Goal: Task Accomplishment & Management: Use online tool/utility

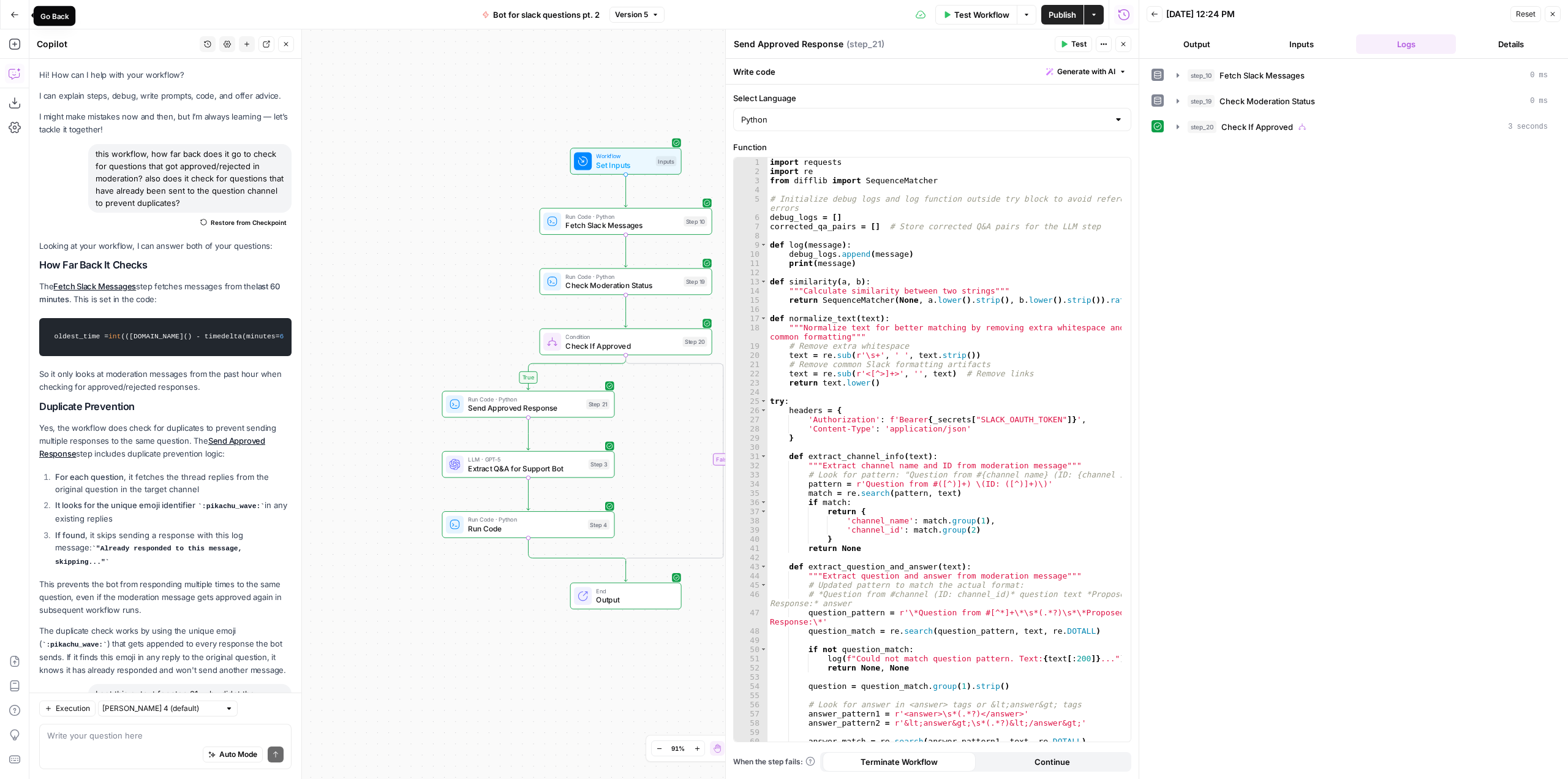
scroll to position [1078, 0]
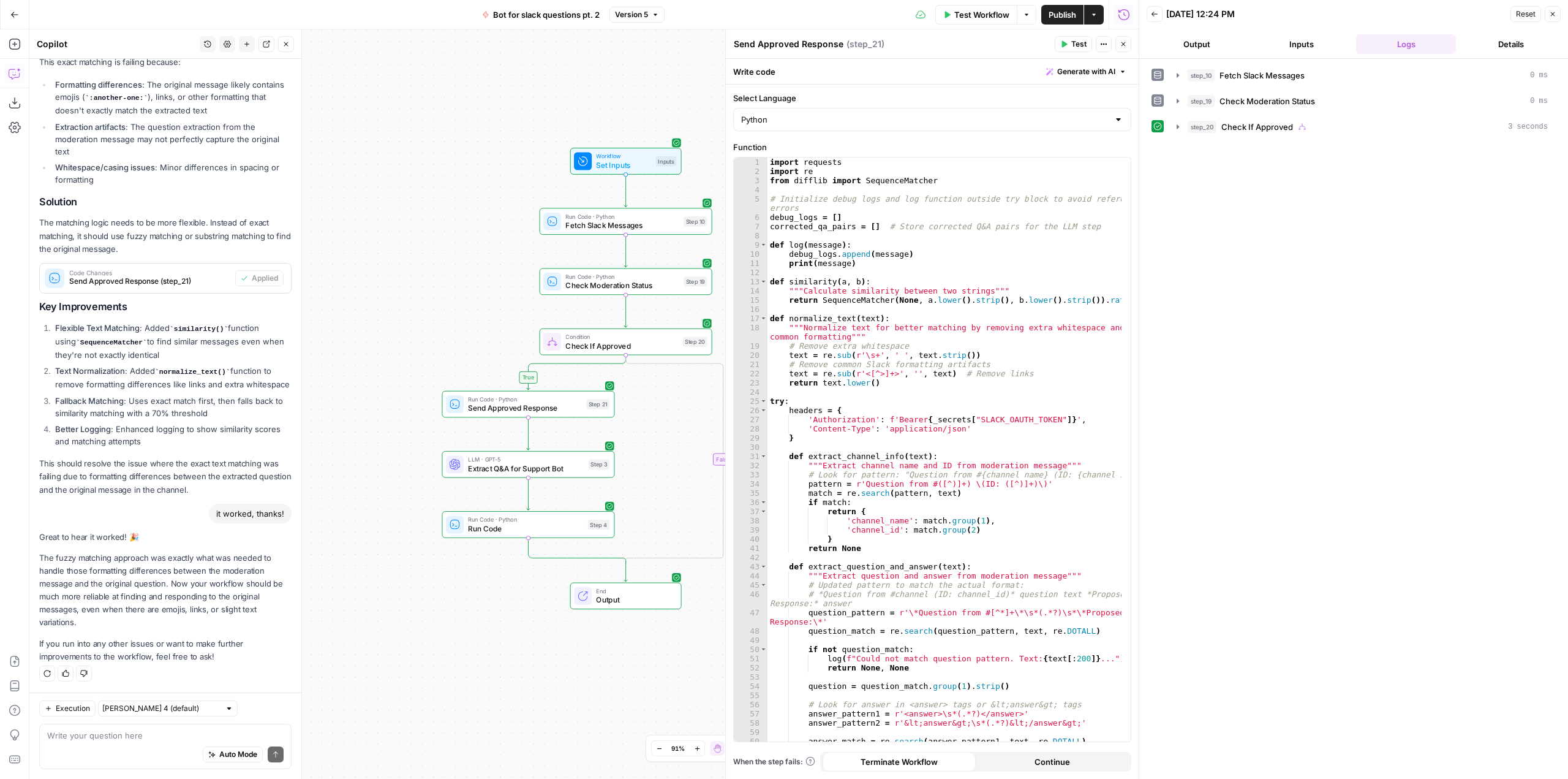
click at [22, 18] on button "Go Back" at bounding box center [15, 15] width 22 height 22
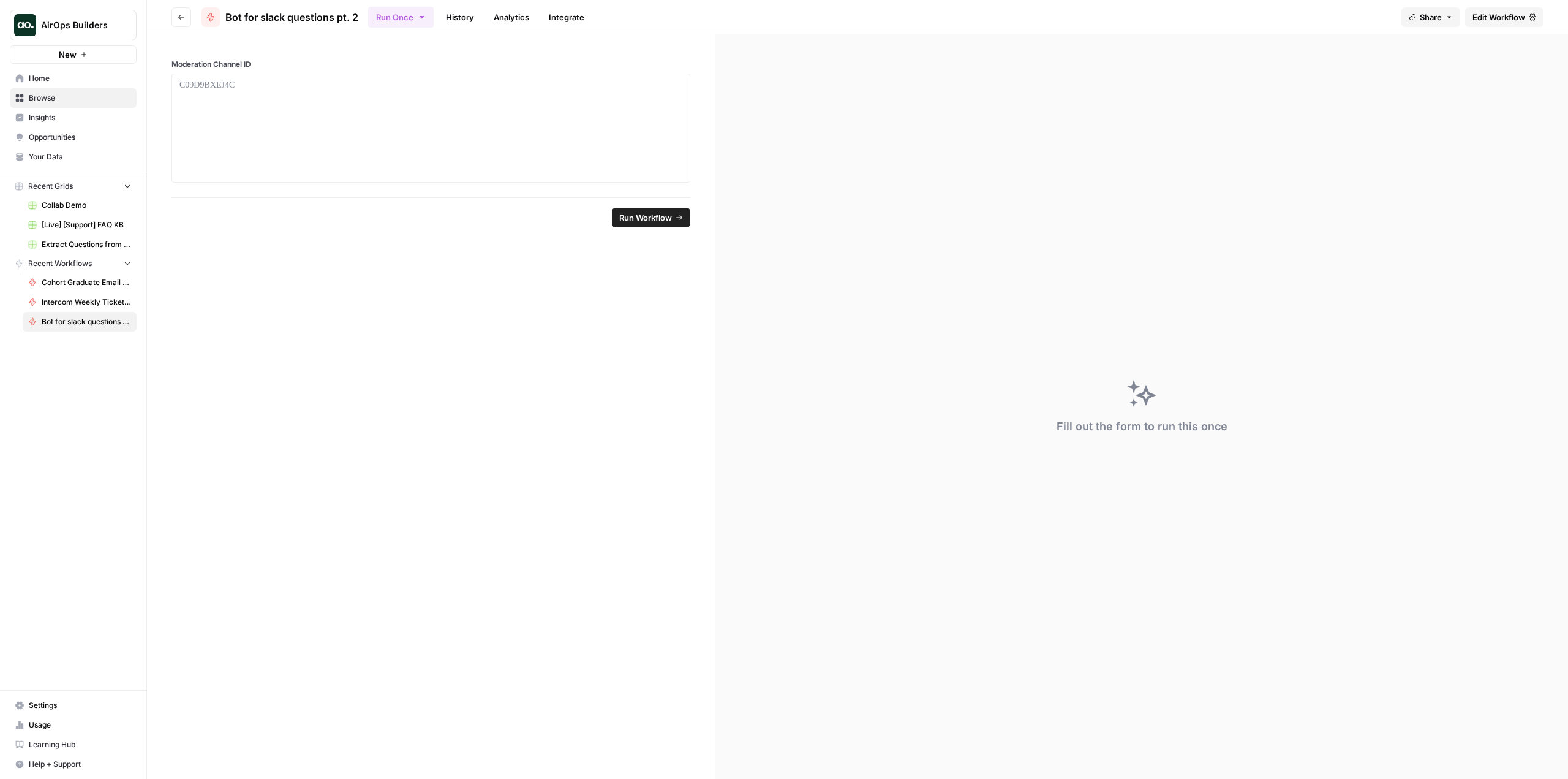
click at [182, 11] on button "Go back" at bounding box center [181, 18] width 20 height 20
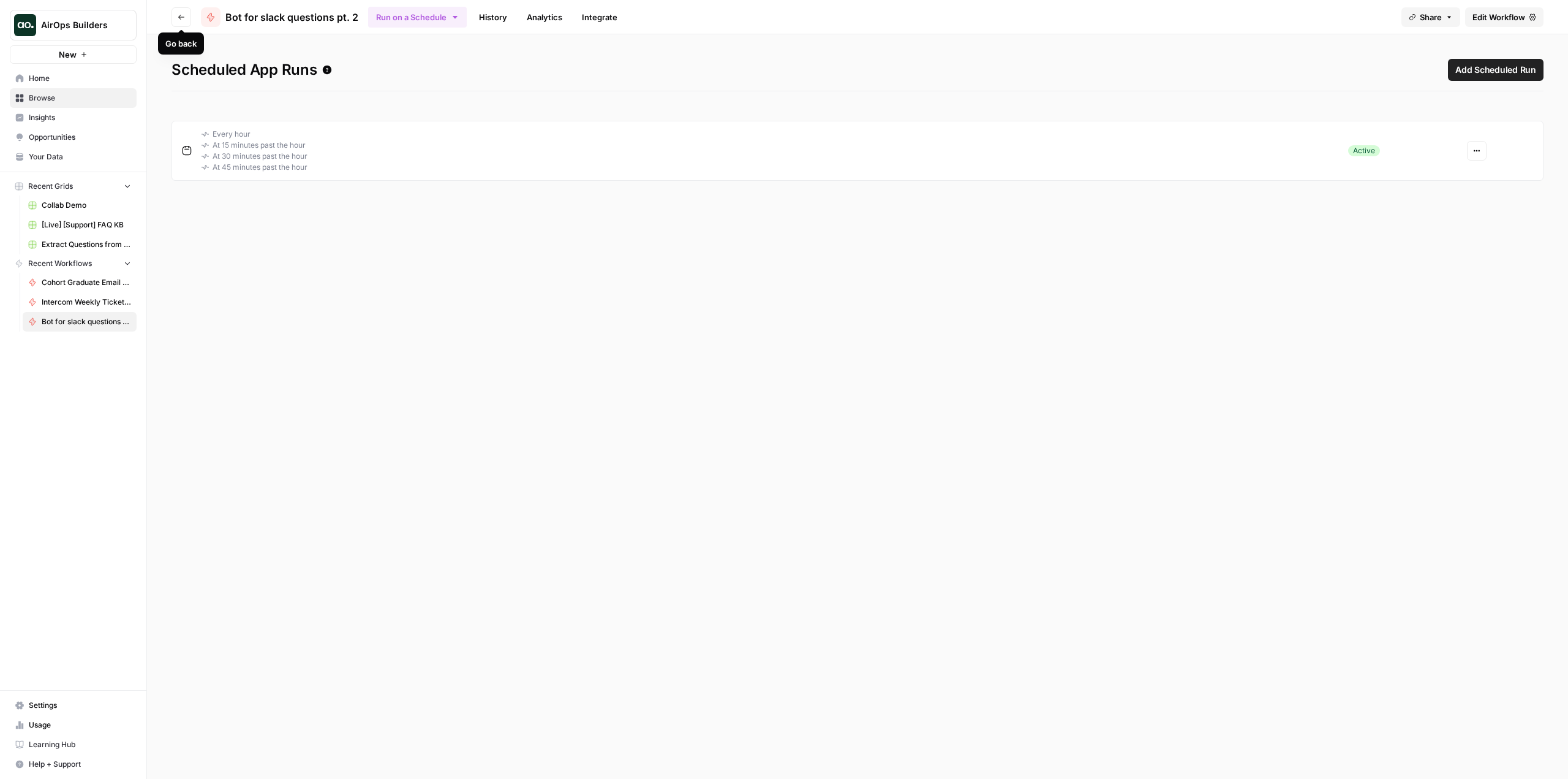
click at [182, 11] on button "Go back" at bounding box center [181, 18] width 20 height 20
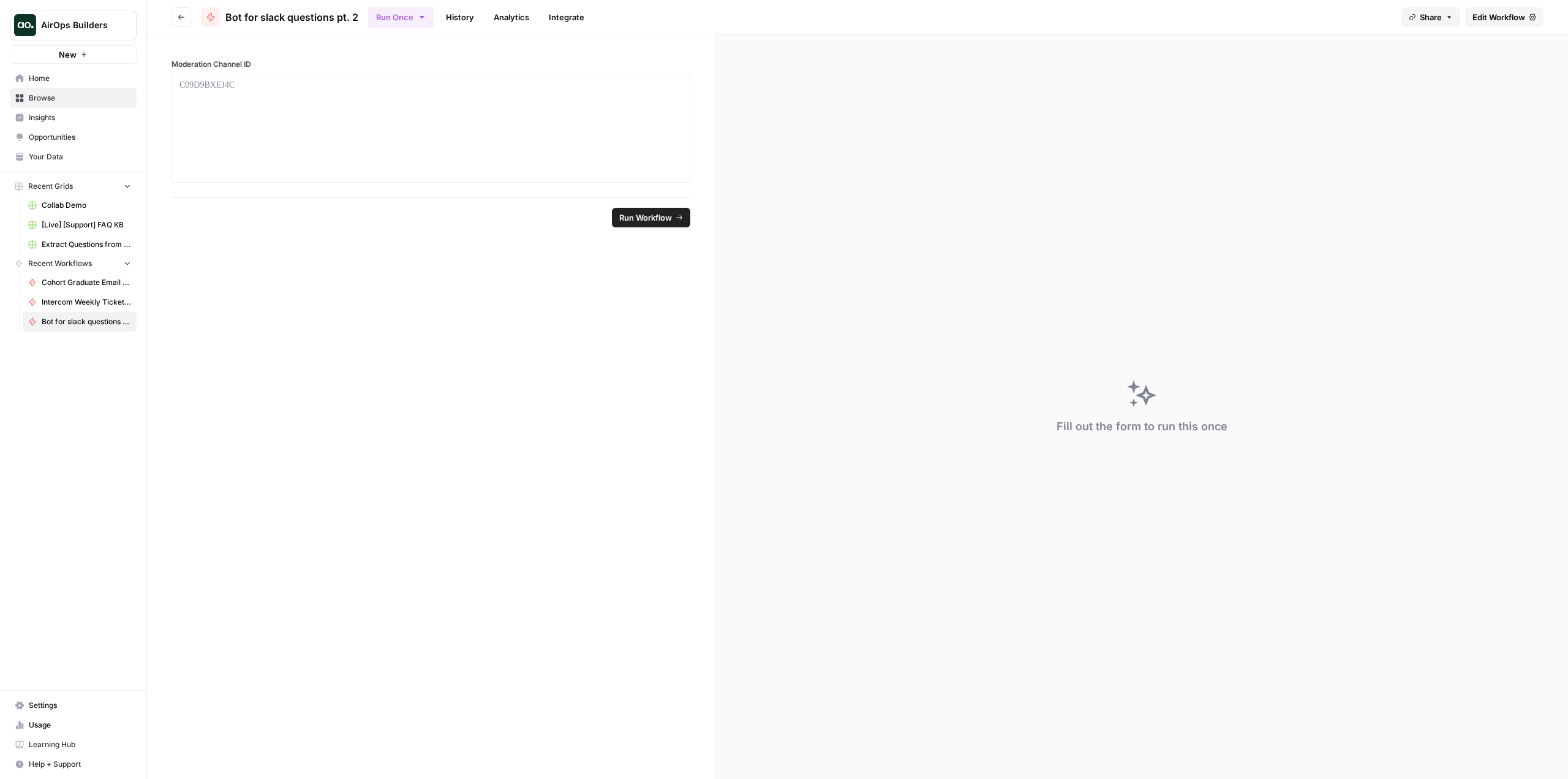
click at [182, 11] on button "Go back" at bounding box center [181, 18] width 20 height 20
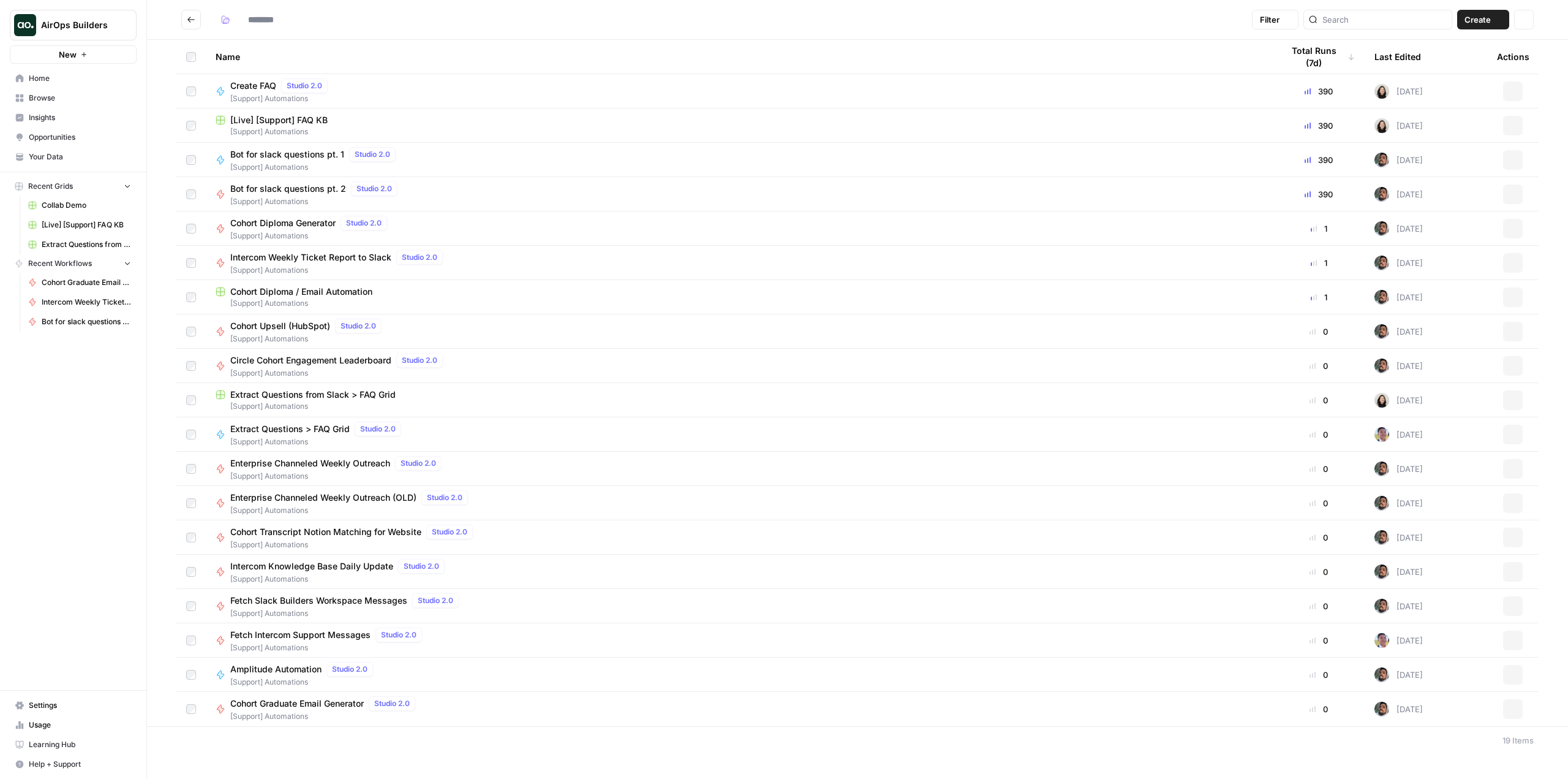
type input "**********"
click at [288, 152] on span "Bot for slack questions pt. 1" at bounding box center [287, 154] width 114 height 12
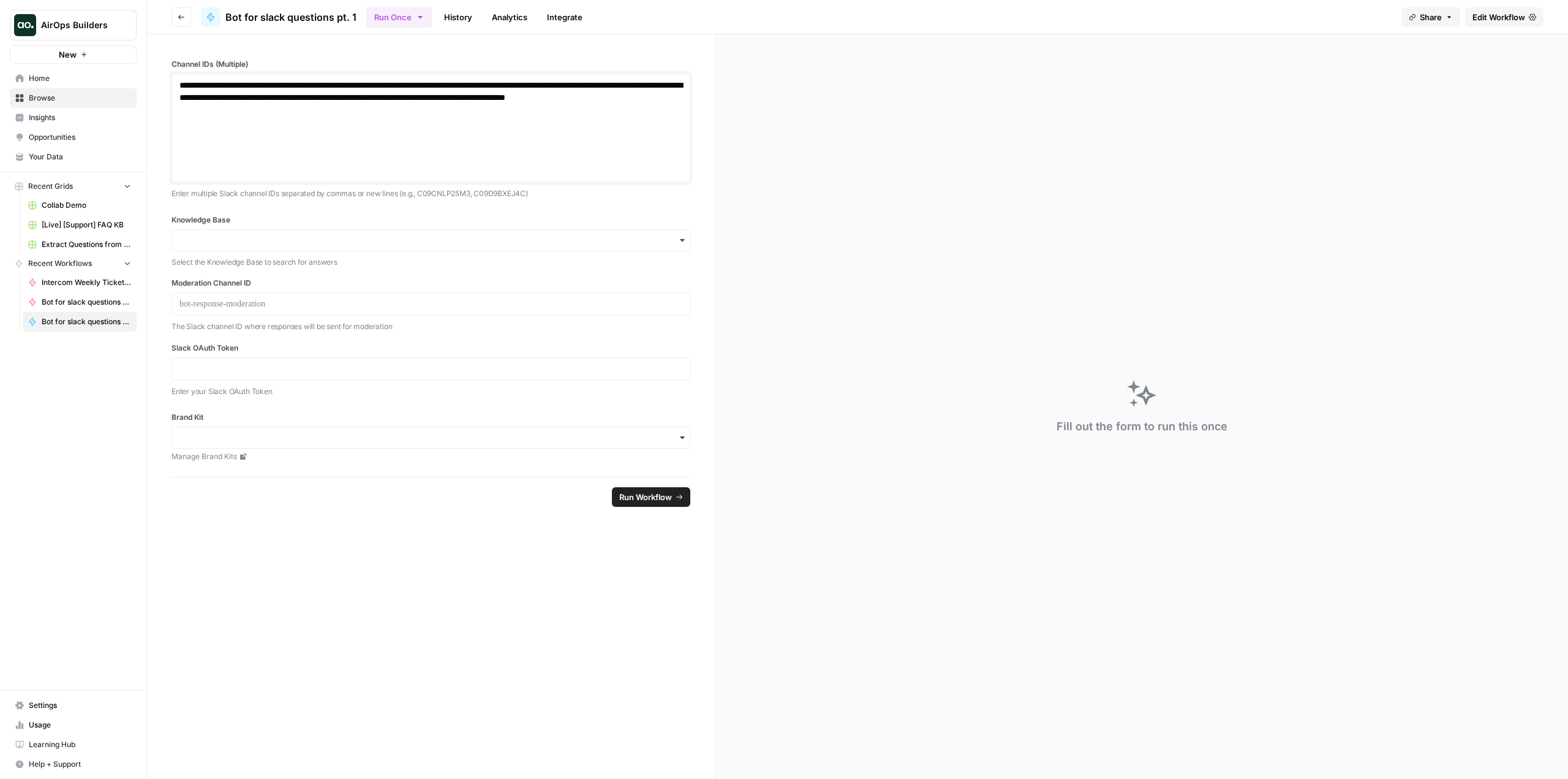
click at [654, 116] on div "**********" at bounding box center [431, 128] width 503 height 98
click at [395, 17] on button "Run Once" at bounding box center [399, 17] width 65 height 21
click at [463, 126] on span "Run this Workflow on a recurring schedule" at bounding box center [475, 127] width 147 height 11
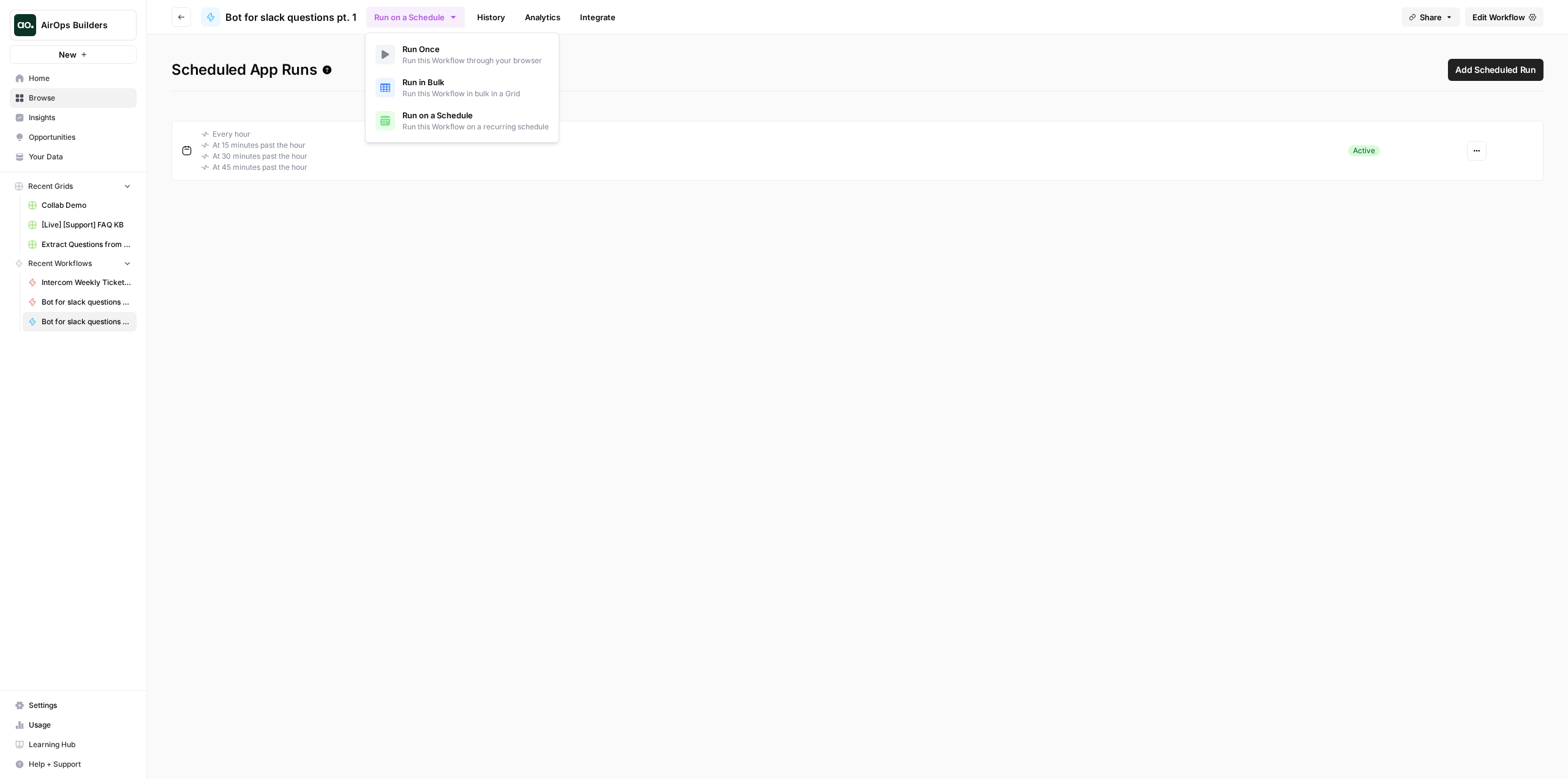
click at [1474, 152] on icon "button" at bounding box center [1477, 151] width 8 height 8
click at [1510, 193] on span "Edit" at bounding box center [1517, 197] width 53 height 12
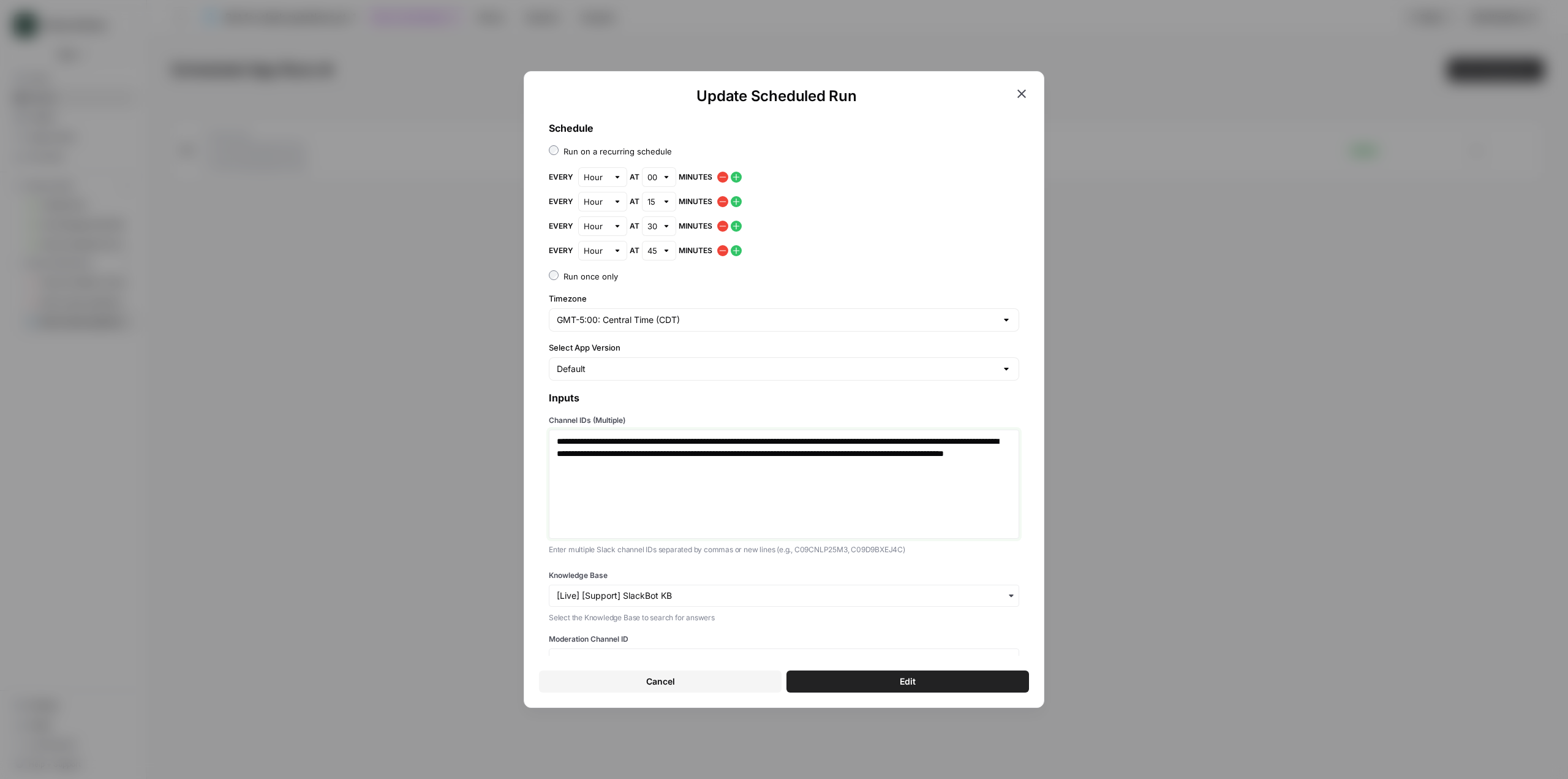
click at [798, 482] on p "**********" at bounding box center [779, 459] width 445 height 49
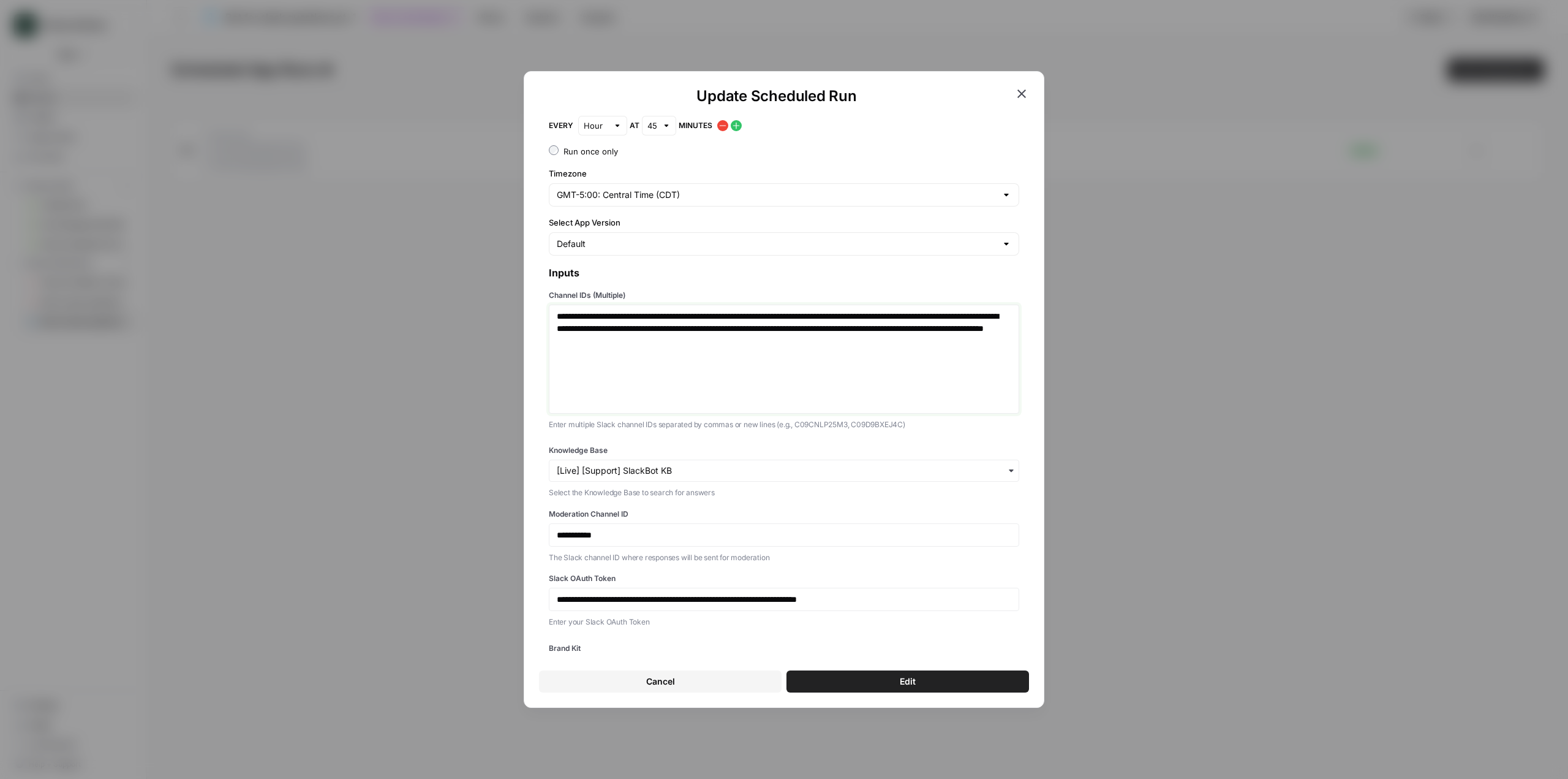
scroll to position [171, 0]
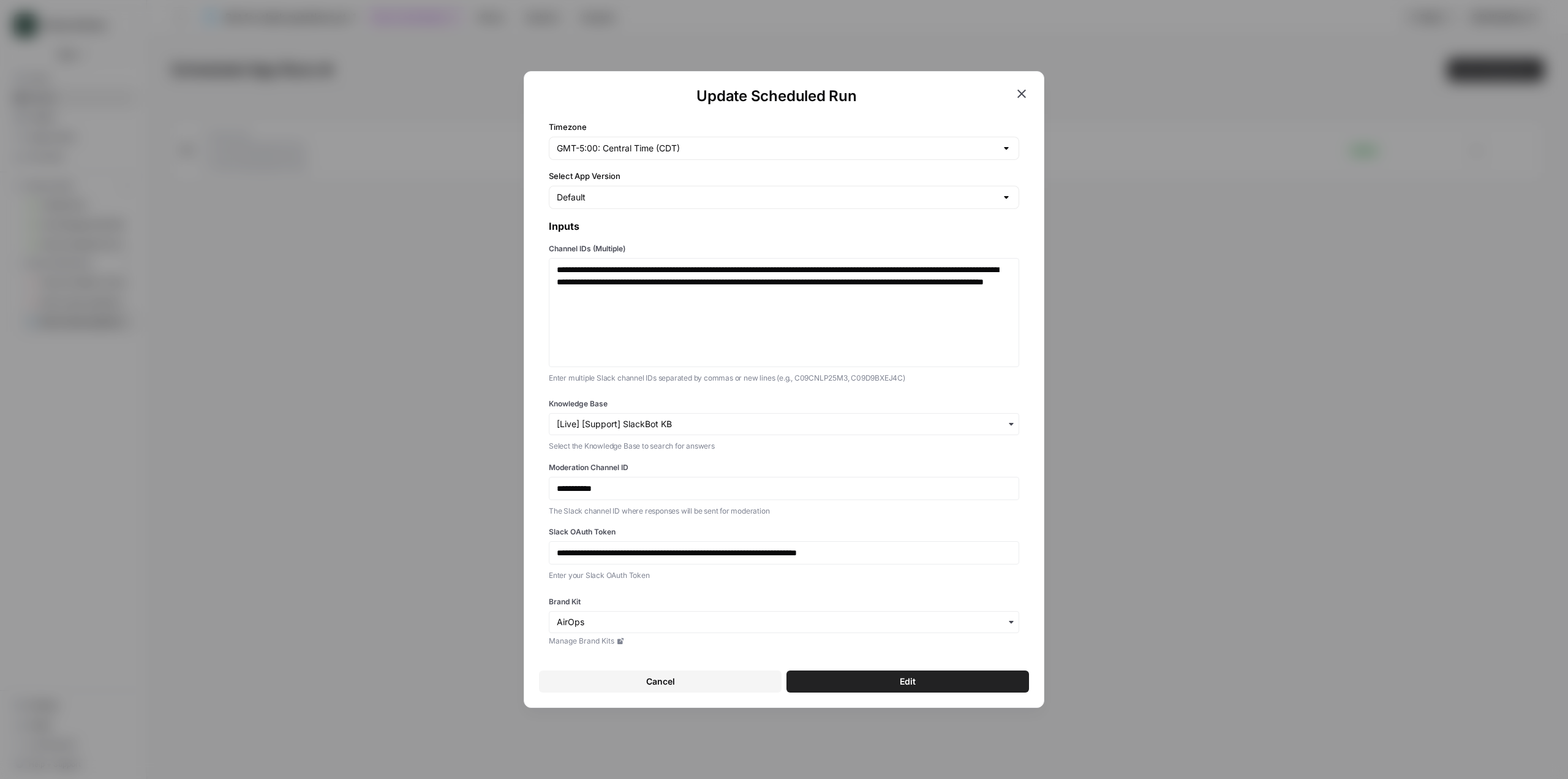
click at [938, 688] on button "Edit" at bounding box center [908, 681] width 243 height 22
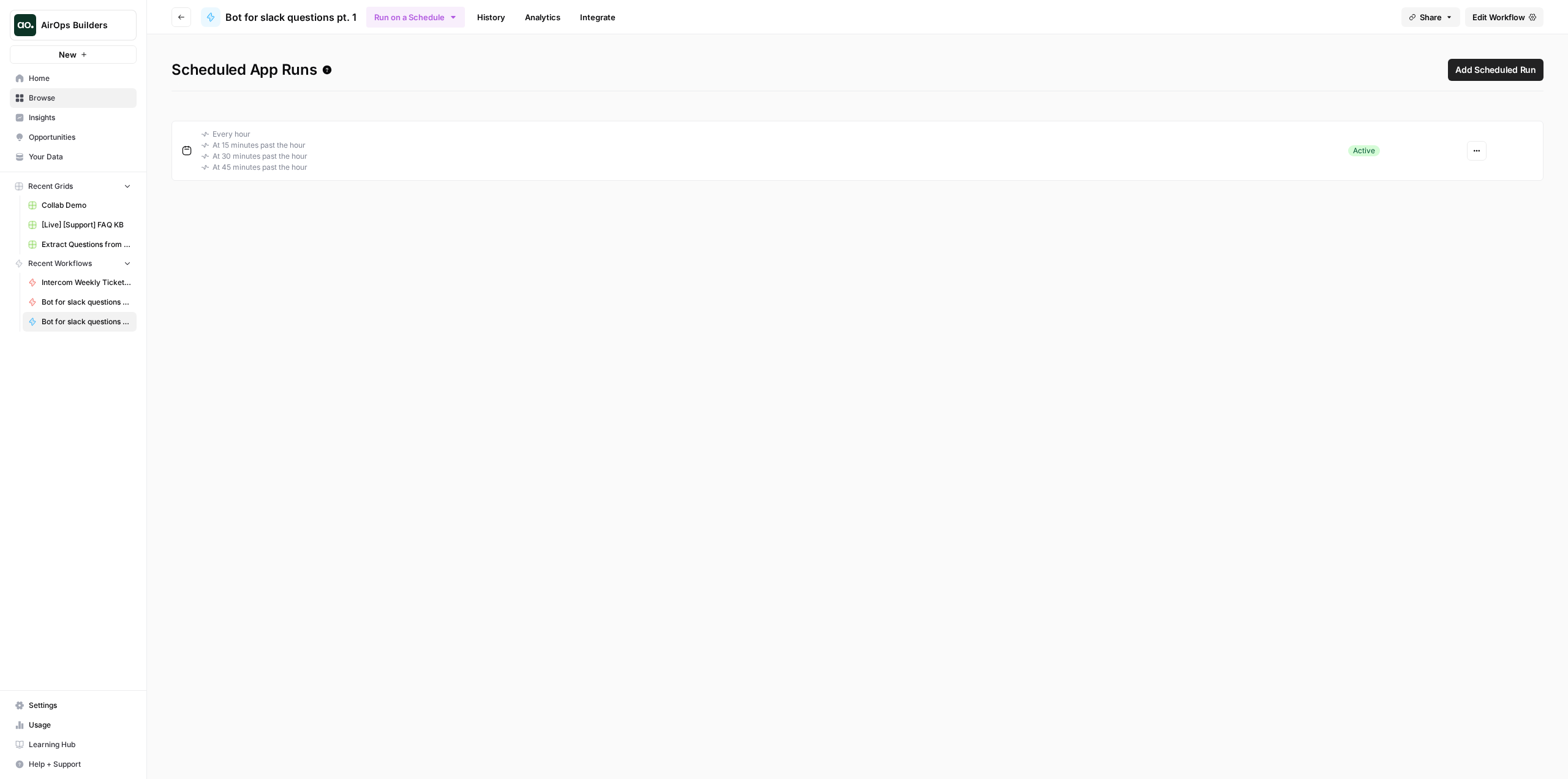
click at [79, 101] on span "Browse" at bounding box center [79, 98] width 102 height 11
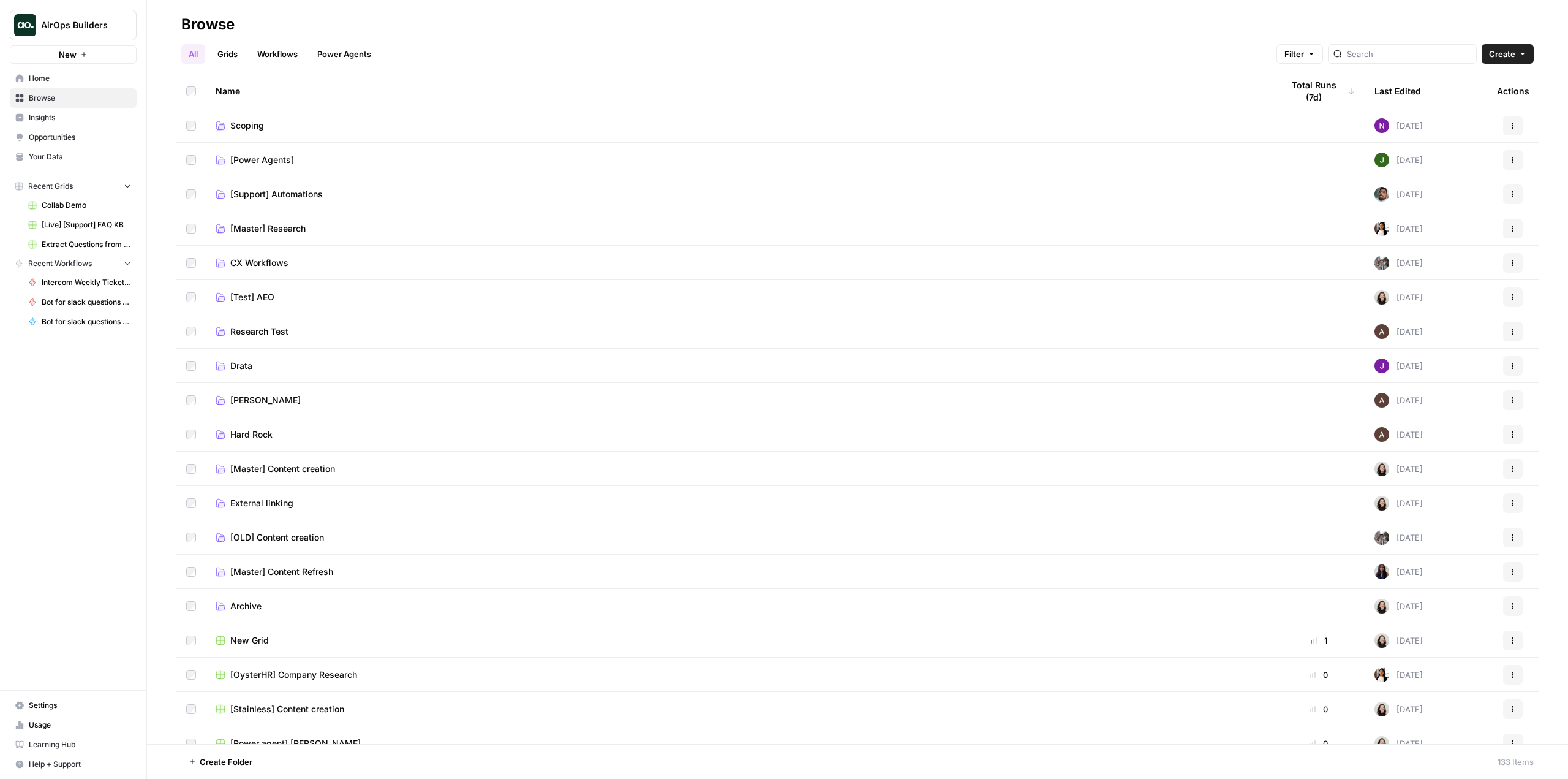
click at [265, 190] on span "[Support] Automations" at bounding box center [276, 194] width 92 height 12
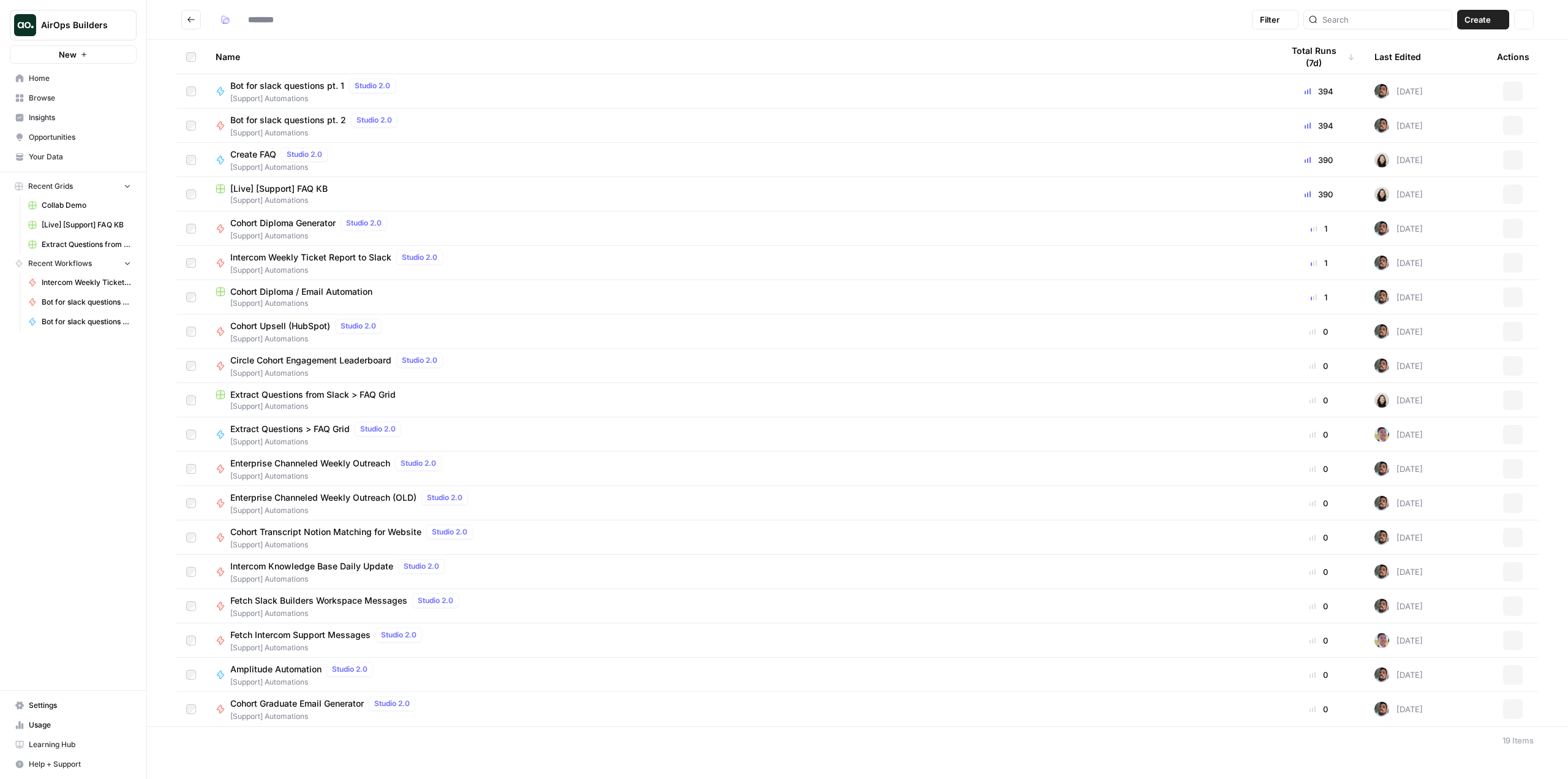
type input "**********"
click at [332, 357] on span "Circle Cohort Engagement Leaderboard" at bounding box center [311, 360] width 161 height 12
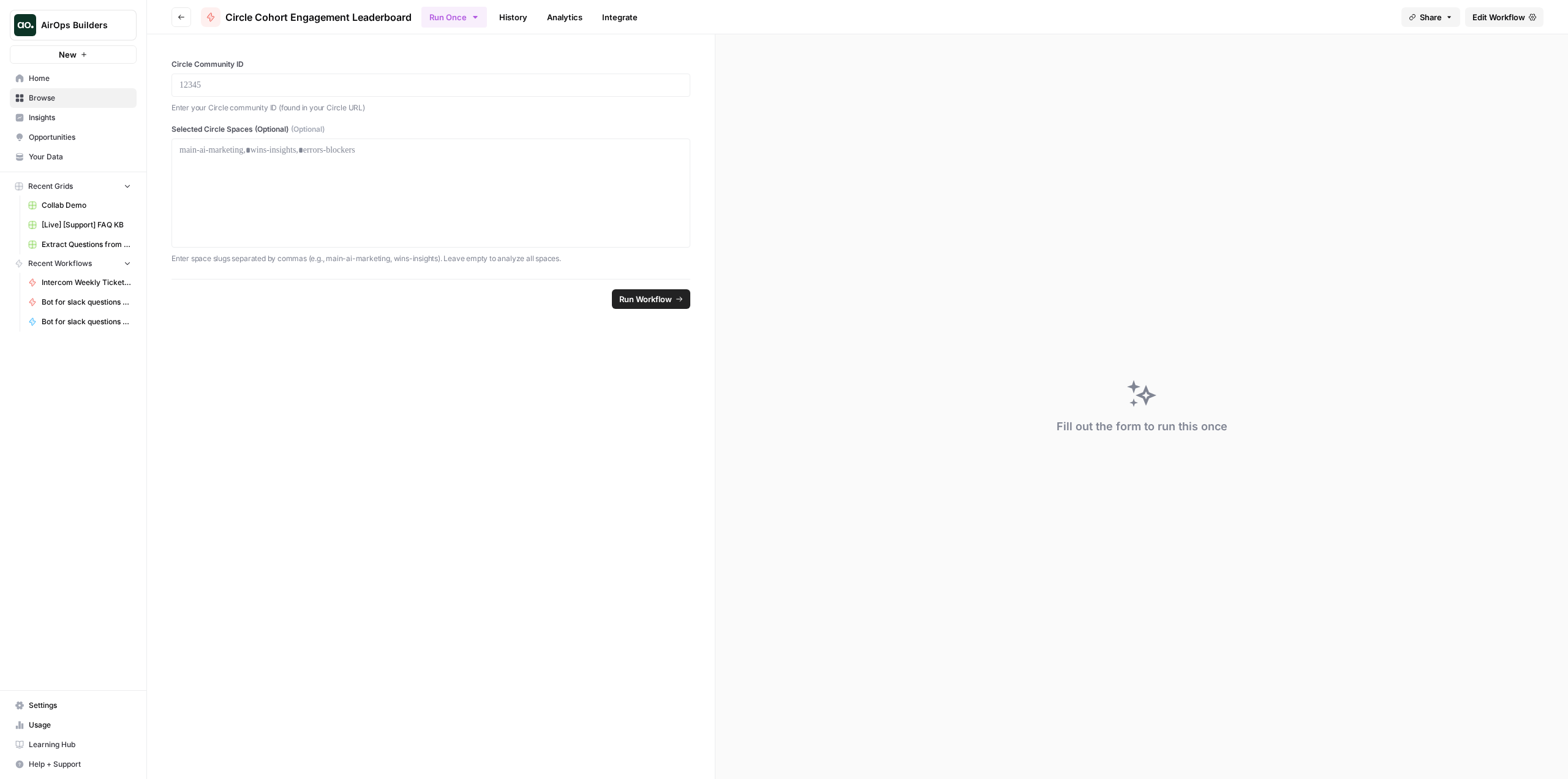
click at [1500, 15] on span "Edit Workflow" at bounding box center [1499, 17] width 53 height 12
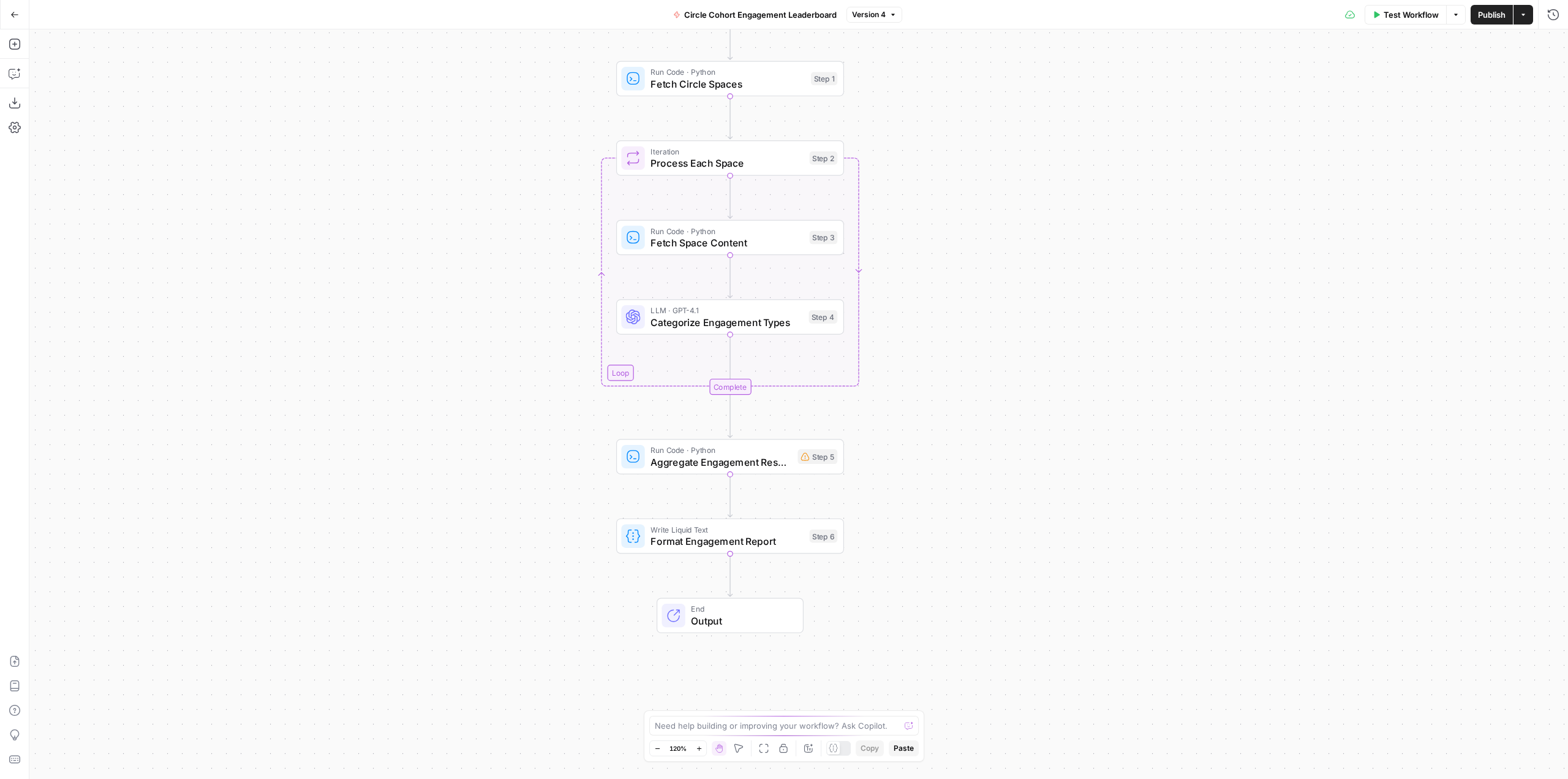
drag, startPoint x: 1093, startPoint y: 447, endPoint x: 1001, endPoint y: 443, distance: 92.1
click at [1001, 443] on div "Workflow Set Inputs Inputs Run Code · Python Fetch Circle Spaces Step 1 Loop It…" at bounding box center [799, 404] width 1539 height 750
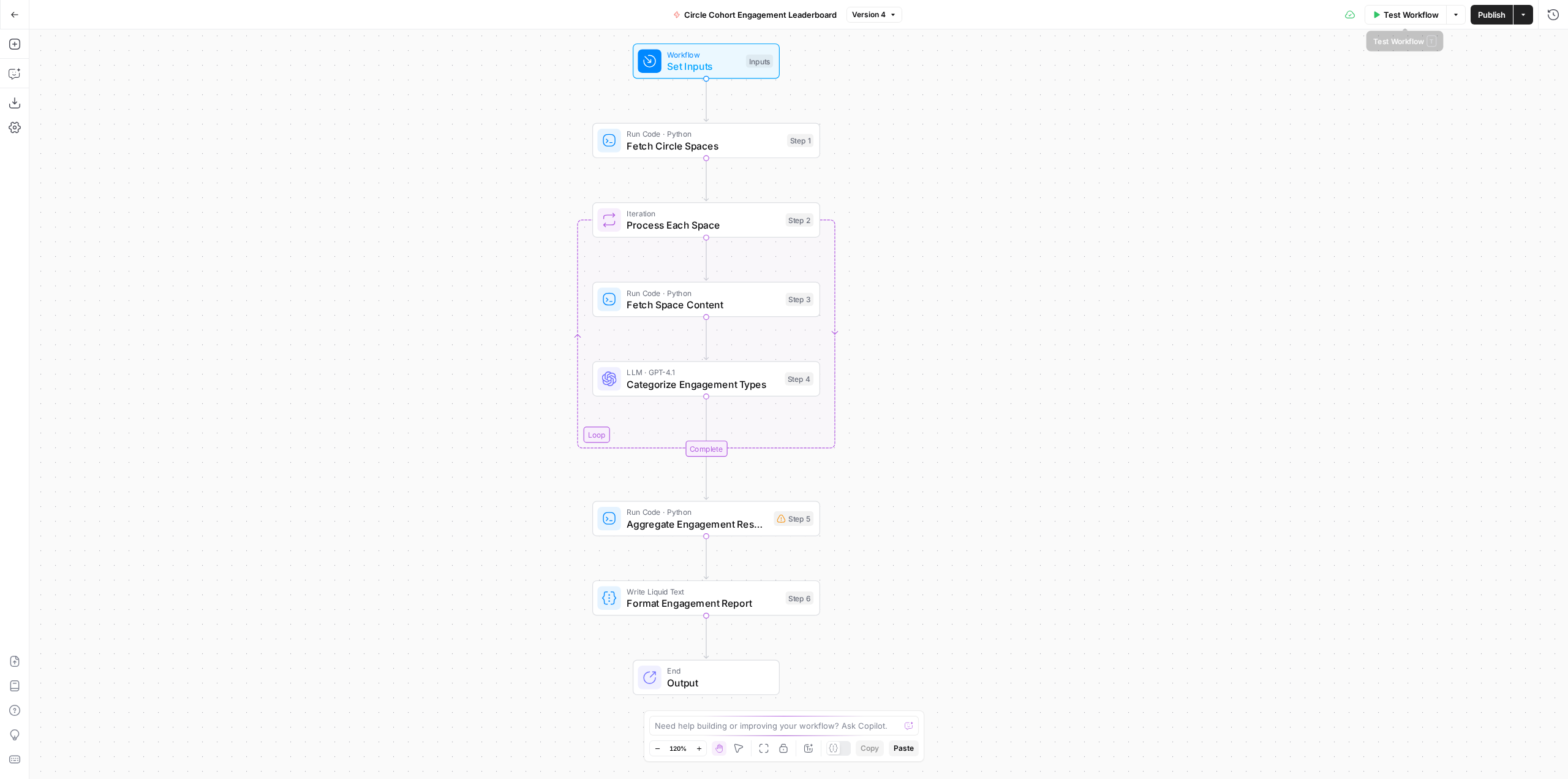
click at [1375, 21] on button "Test Workflow" at bounding box center [1406, 15] width 82 height 20
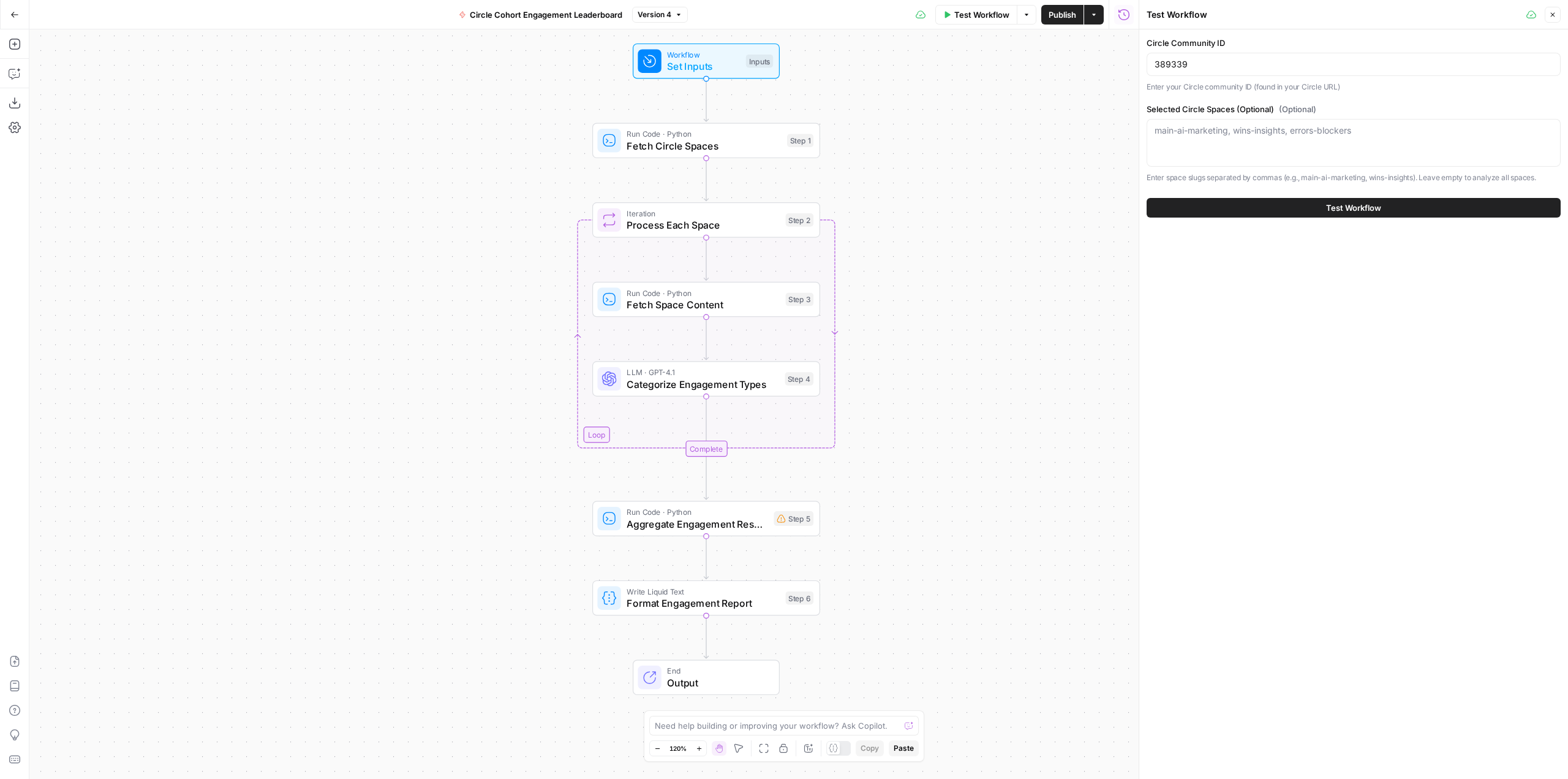
click at [1298, 205] on button "Test Workflow" at bounding box center [1354, 208] width 414 height 20
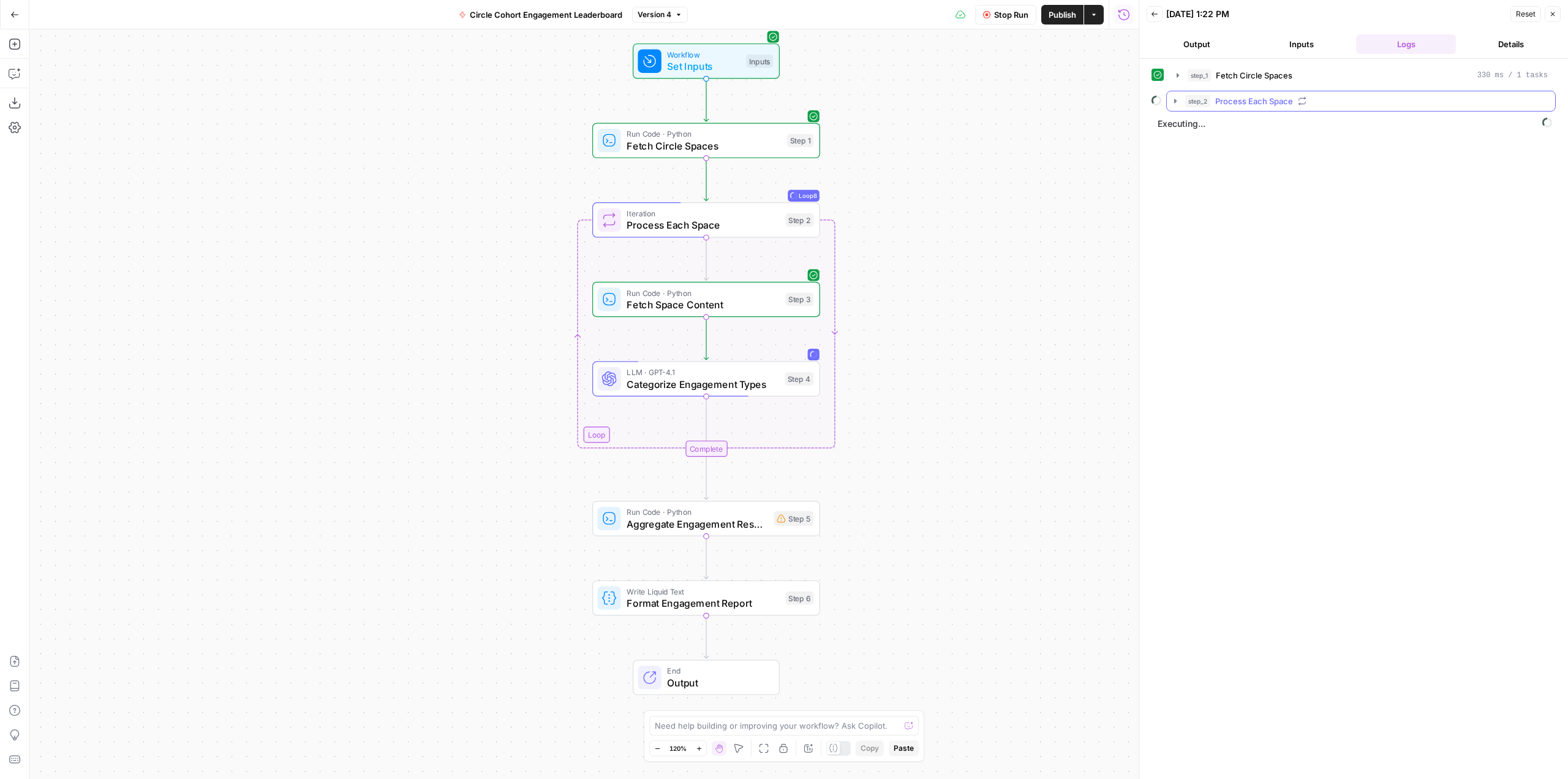
click at [1174, 105] on icon "button" at bounding box center [1176, 101] width 10 height 10
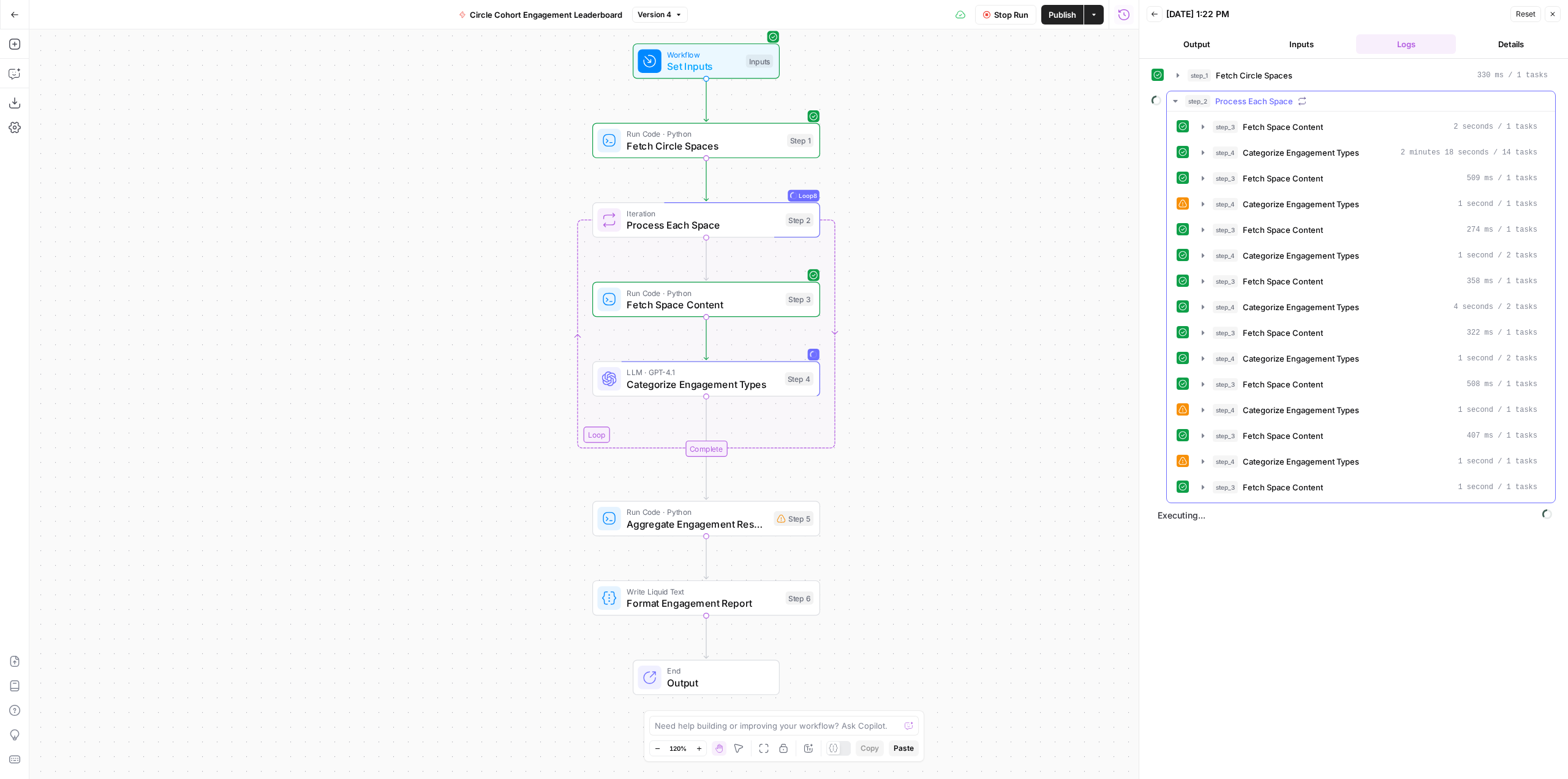
click at [1174, 105] on icon "button" at bounding box center [1176, 101] width 10 height 10
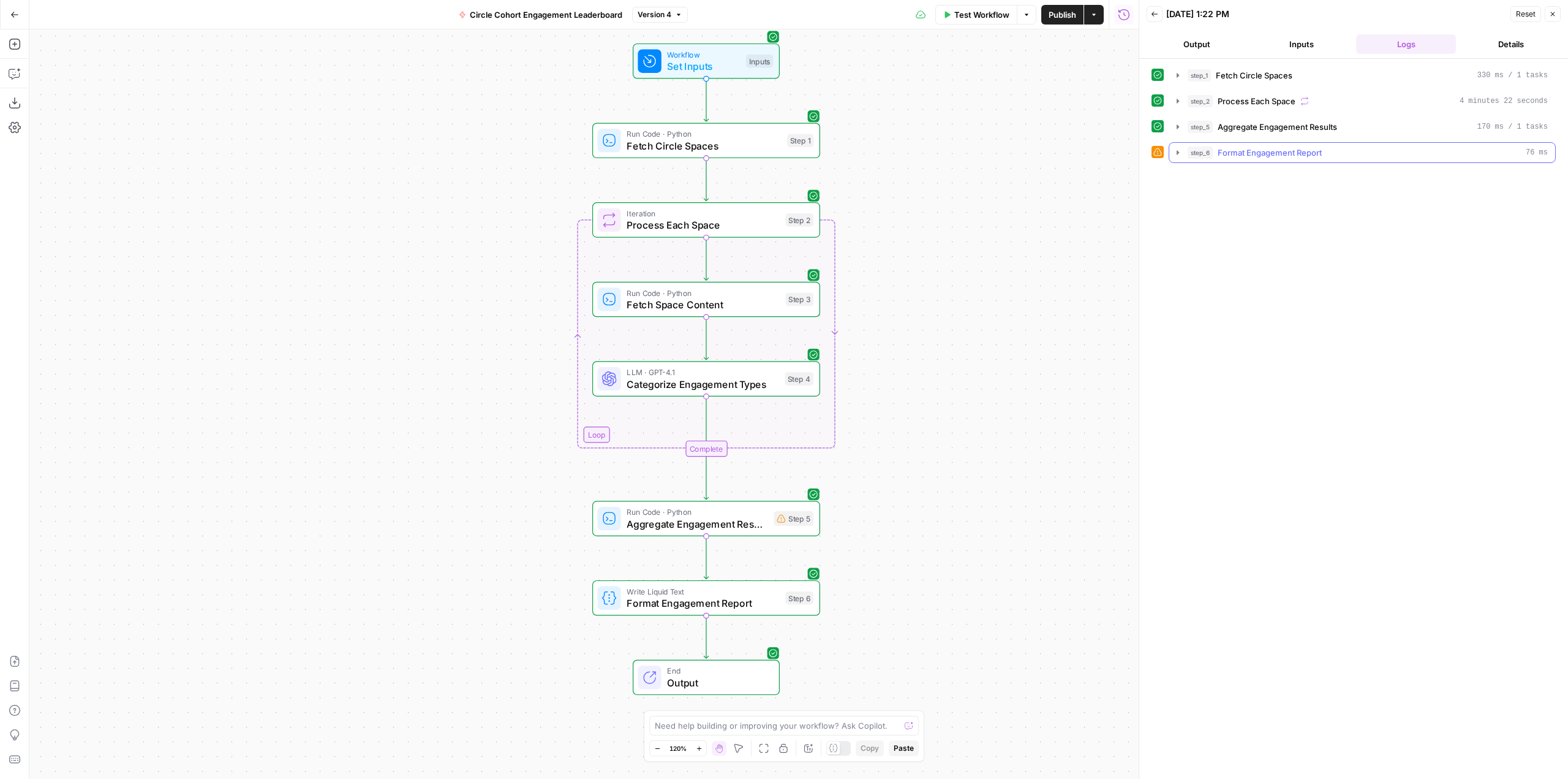
click at [1175, 151] on icon "button" at bounding box center [1178, 152] width 10 height 10
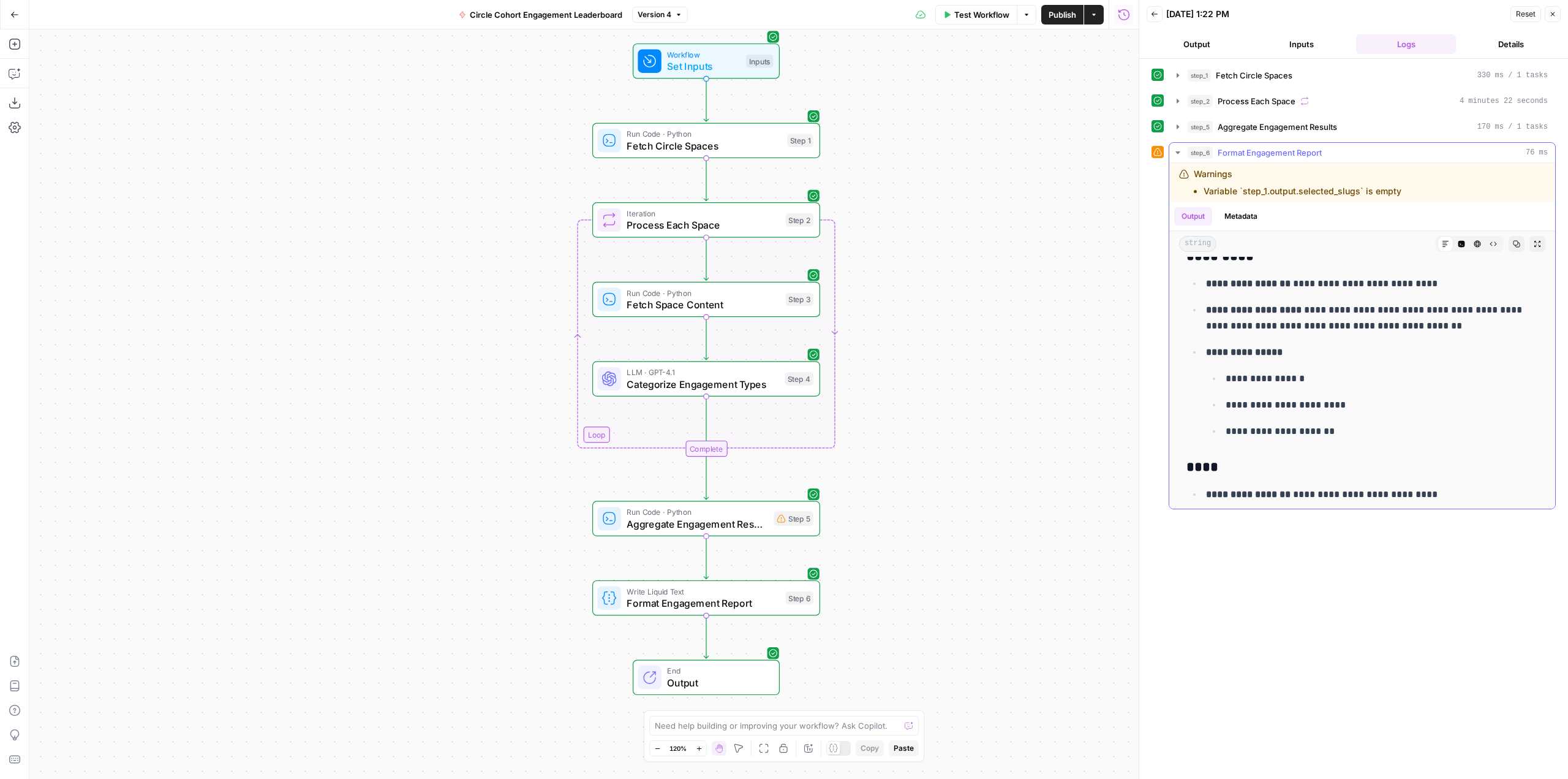
scroll to position [490, 0]
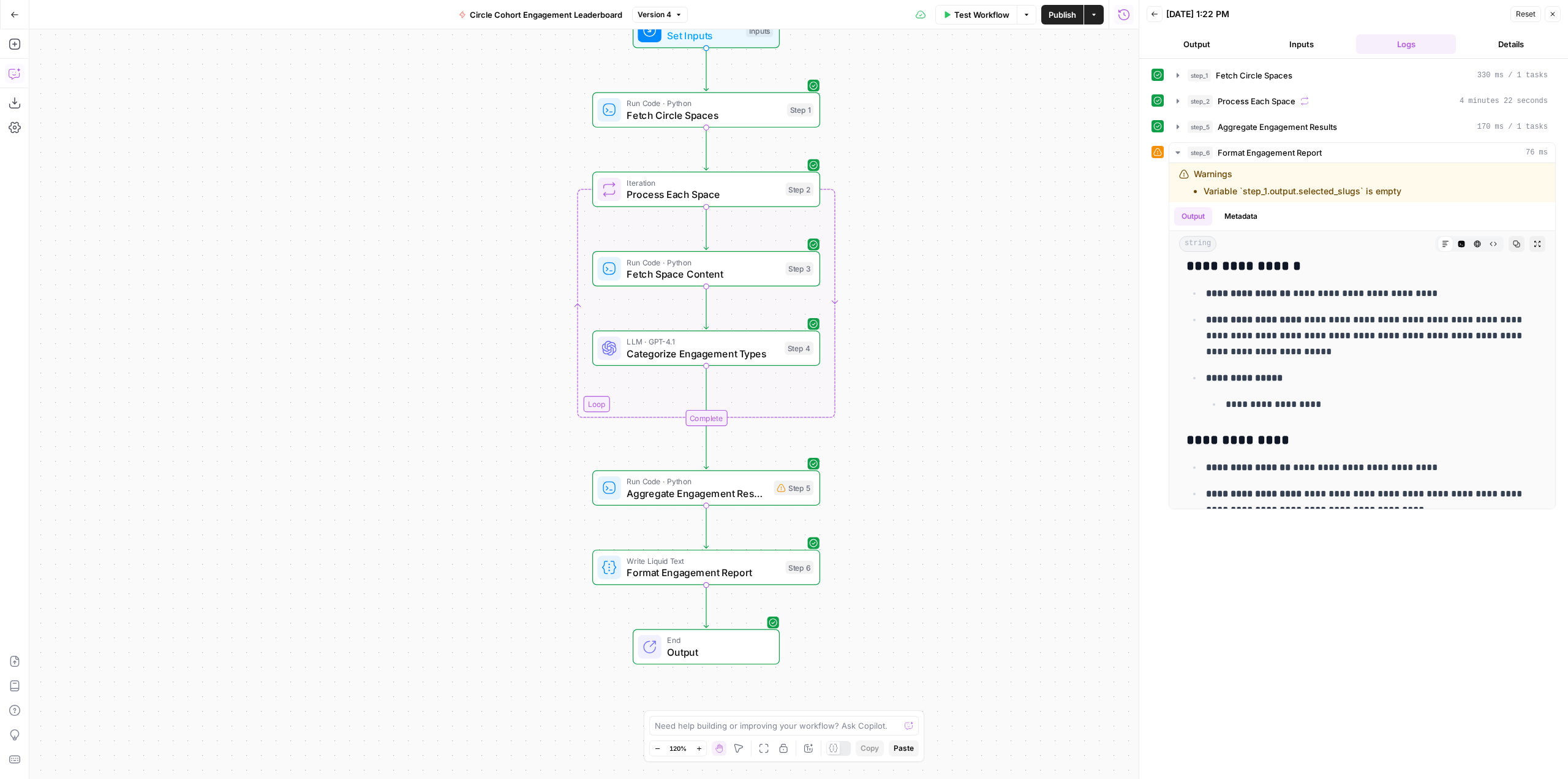
click at [8, 68] on button "Copilot" at bounding box center [15, 74] width 20 height 20
click at [187, 724] on div "Write your question here Auto Mode Send" at bounding box center [165, 746] width 253 height 45
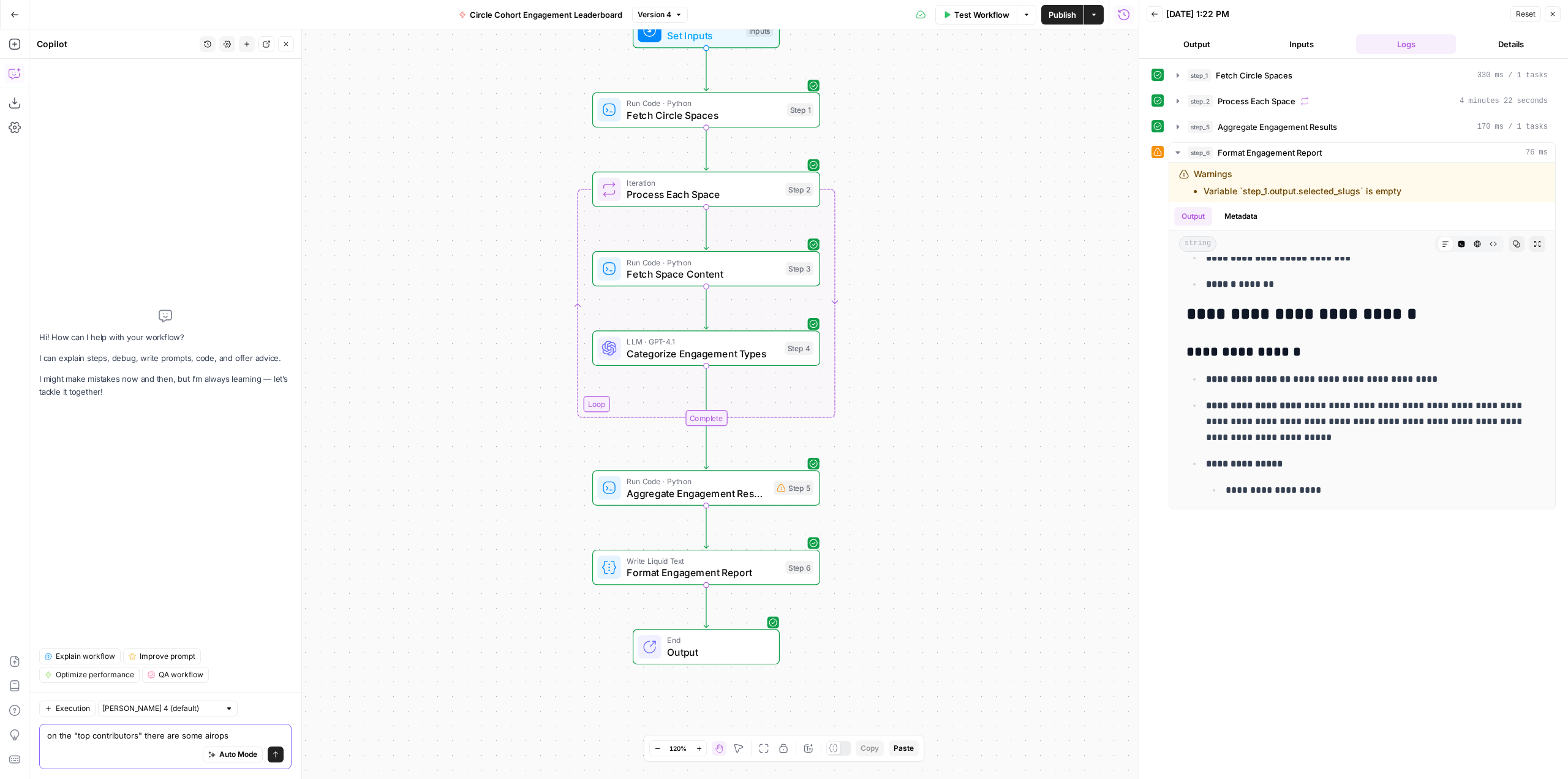
scroll to position [368, 0]
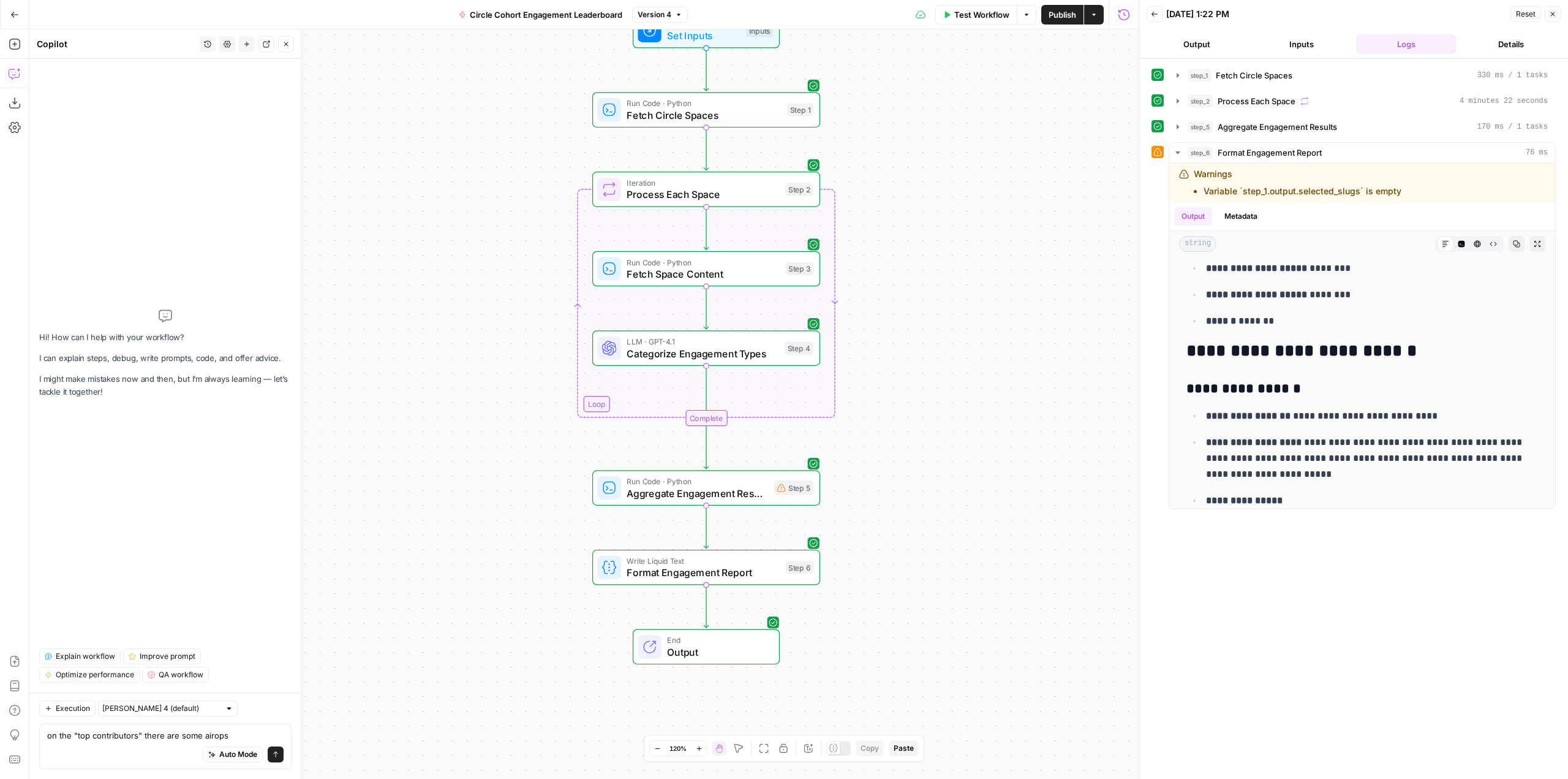
click at [240, 724] on div "on the "top contributors" there are some airops on the "top contributors" there…" at bounding box center [165, 746] width 253 height 45
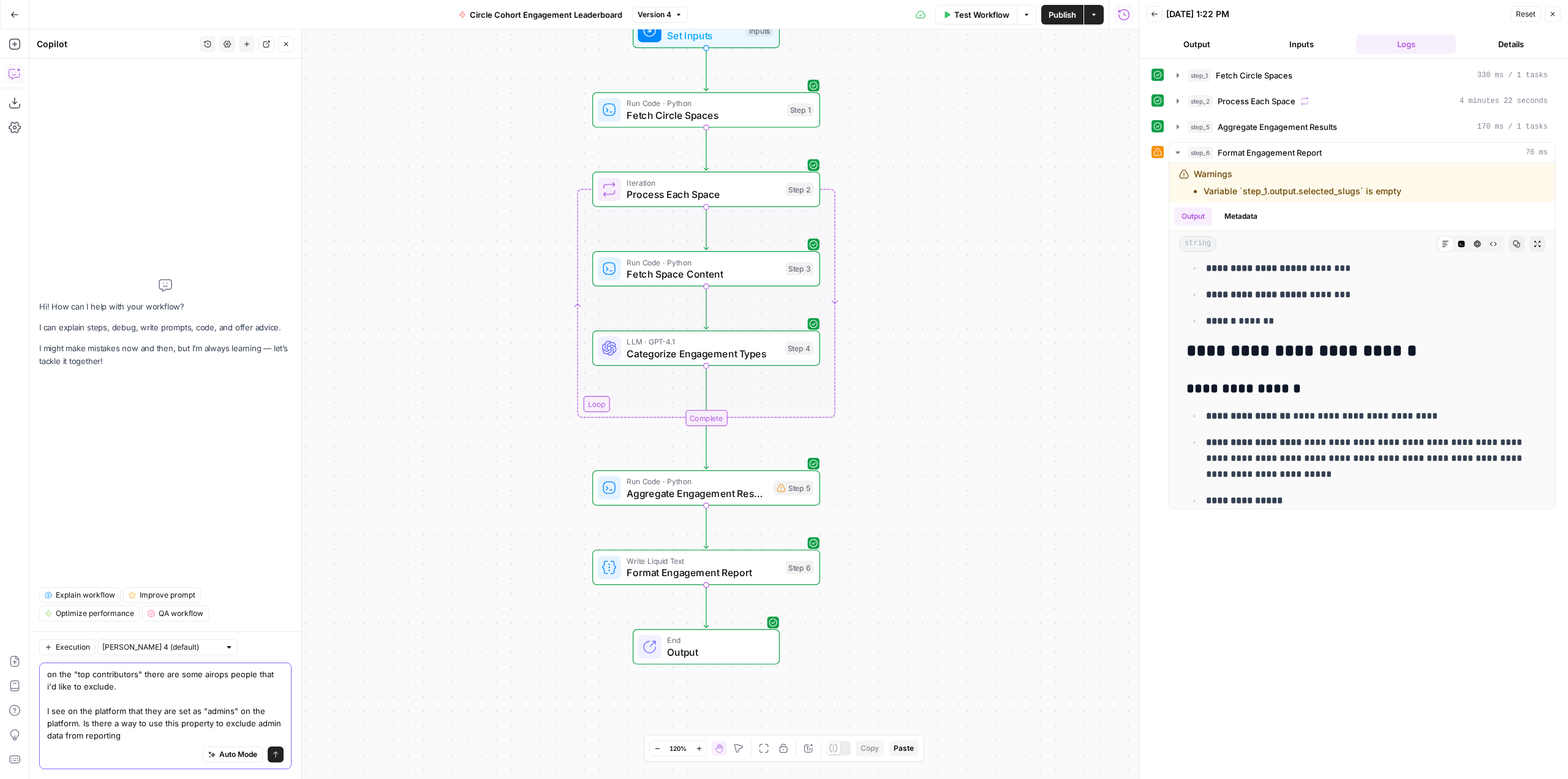
type textarea "on the "top contributors" there are some airops people that i'd like to exclude…"
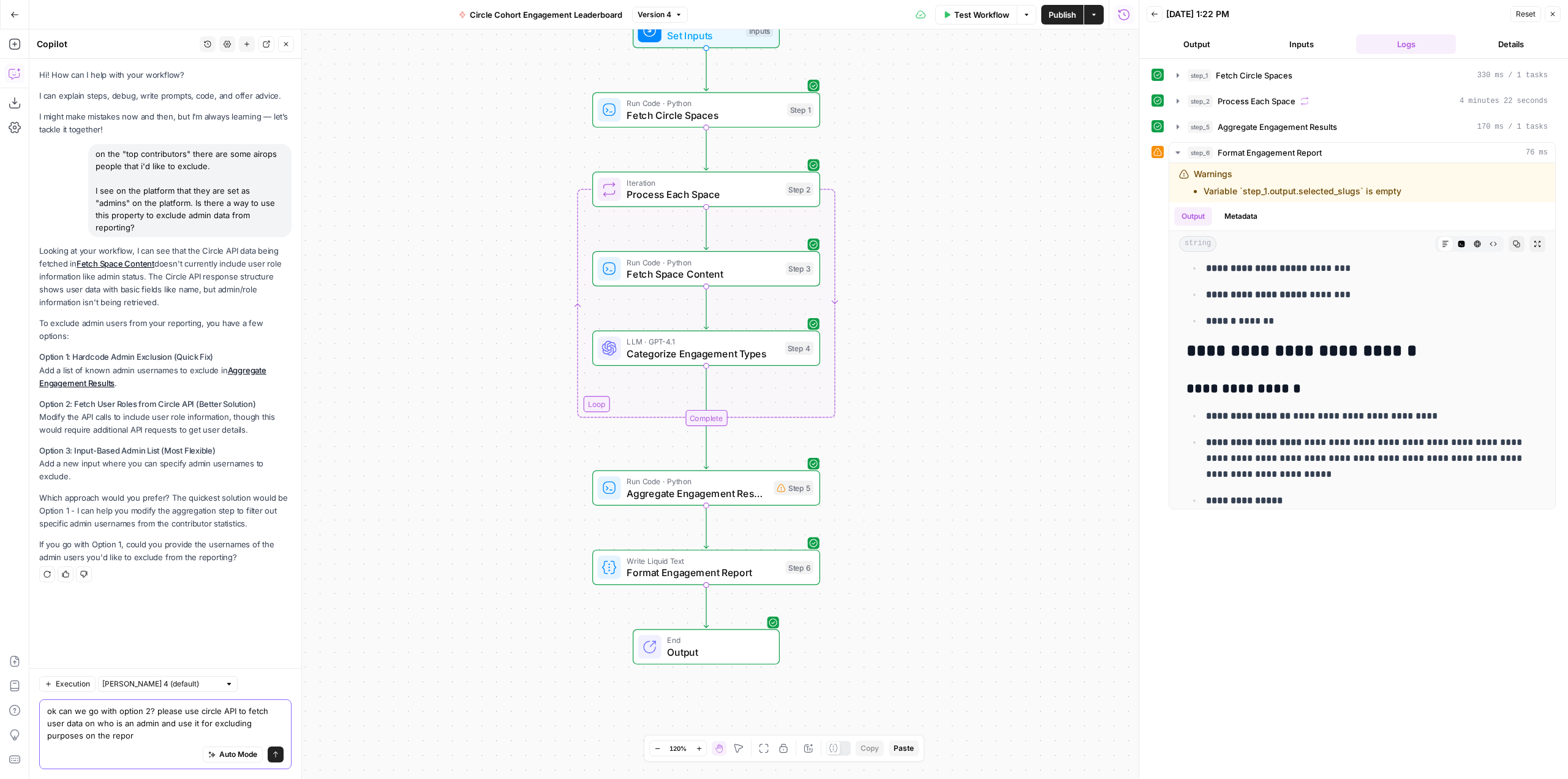
type textarea "ok can we go with option 2? please use circle API to fetch user data on who is …"
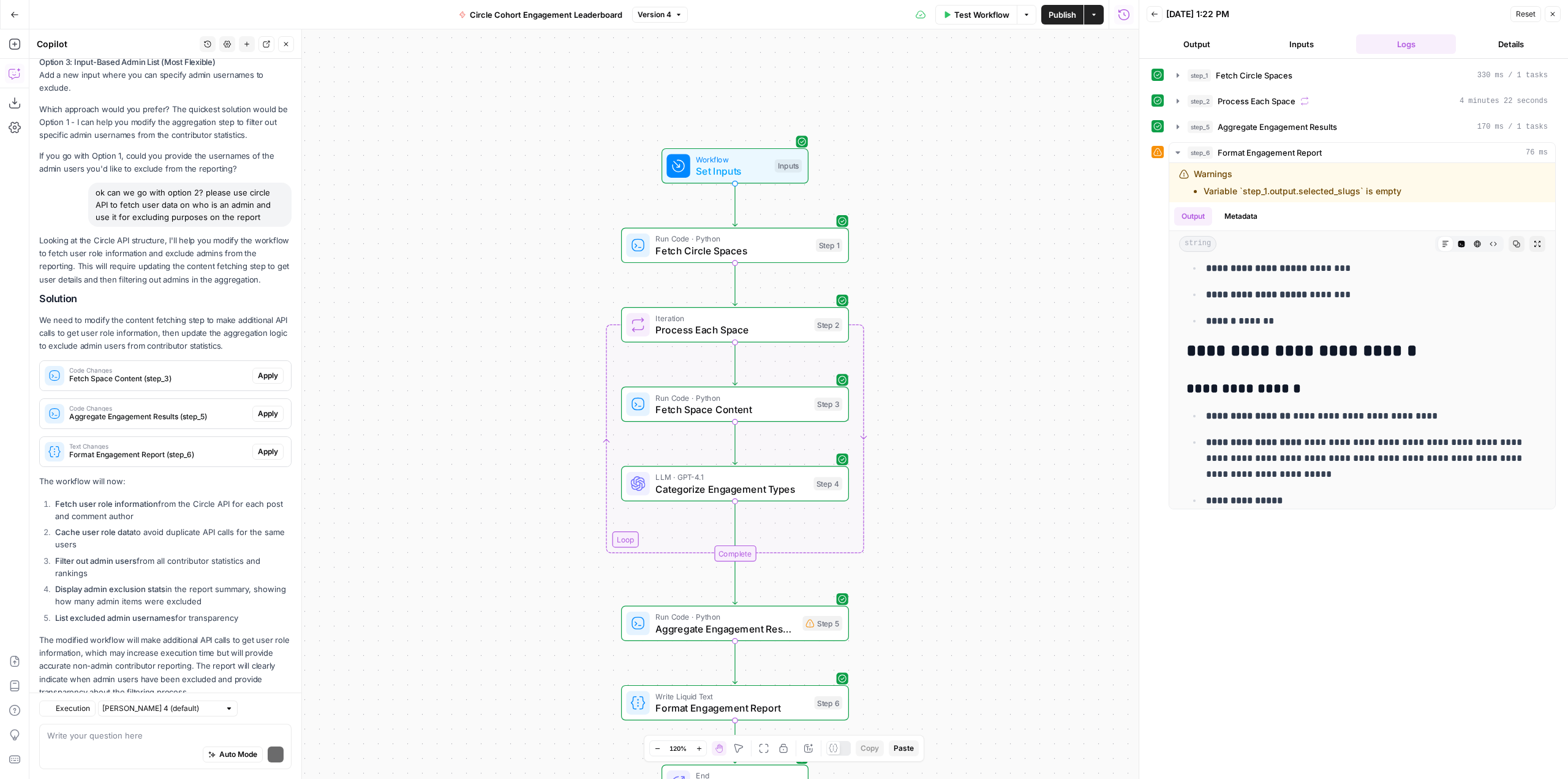
scroll to position [424, 0]
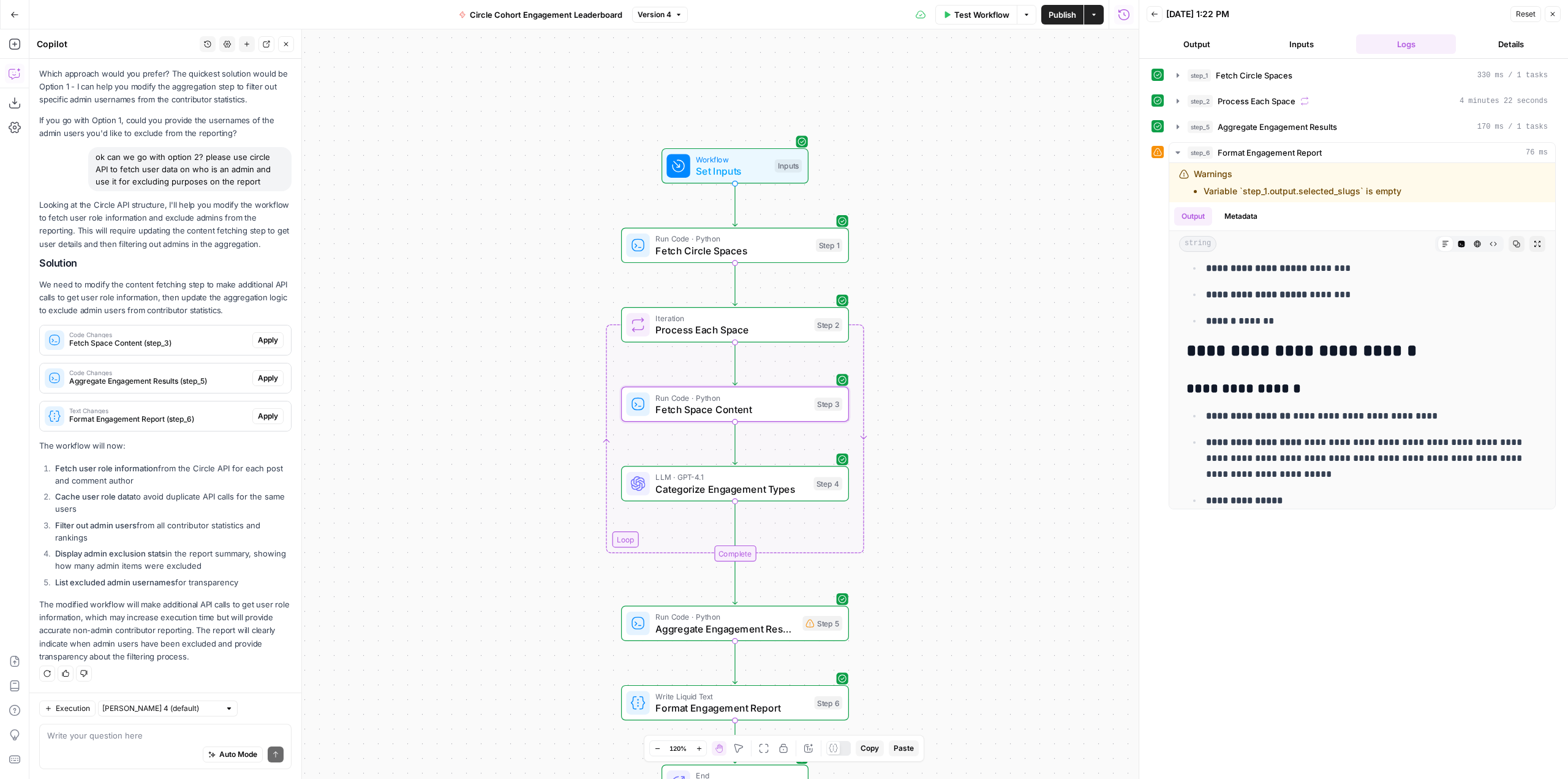
click at [258, 342] on span "Apply" at bounding box center [268, 340] width 20 height 11
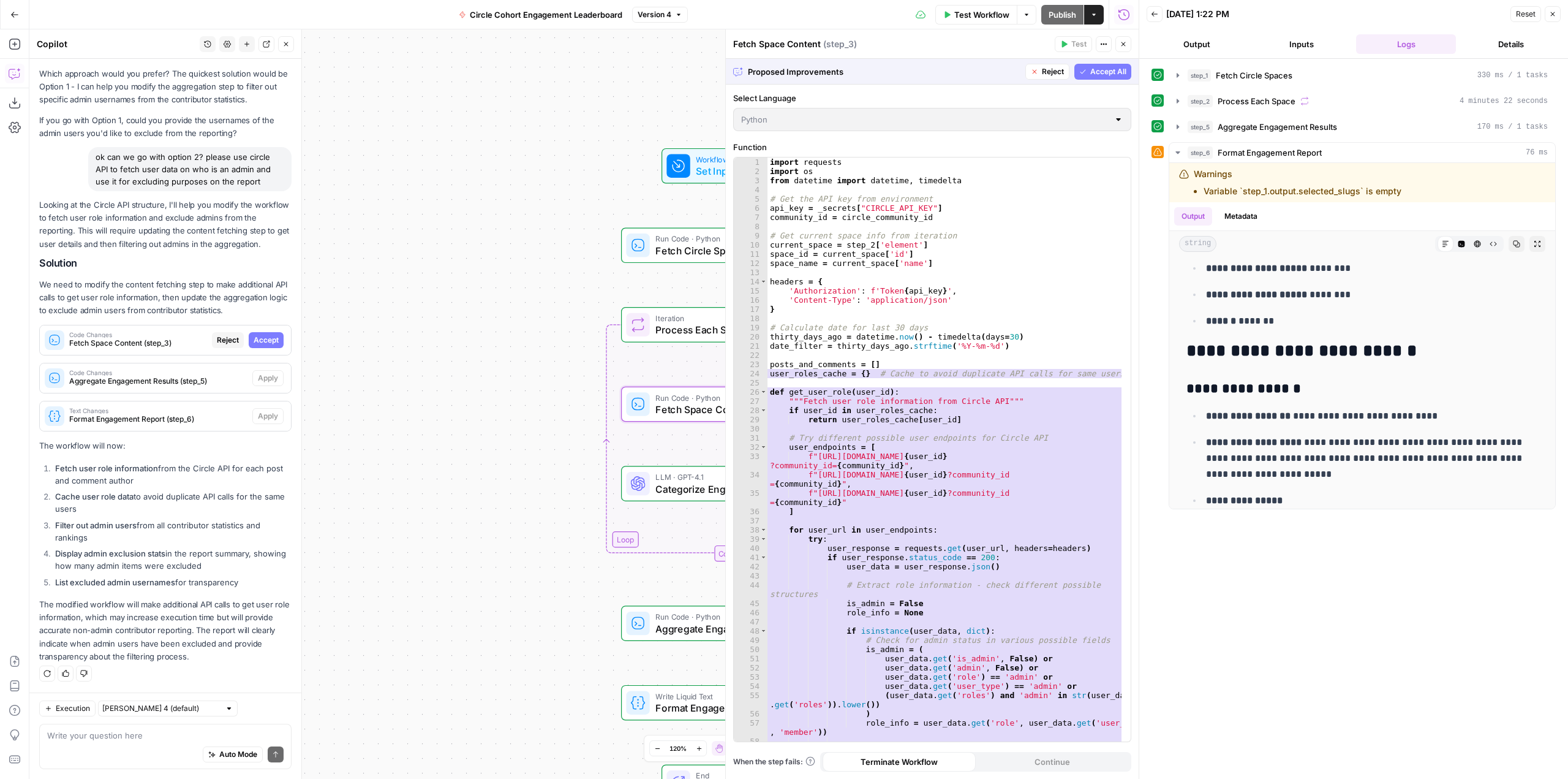
click at [253, 342] on span "Accept" at bounding box center [266, 340] width 25 height 11
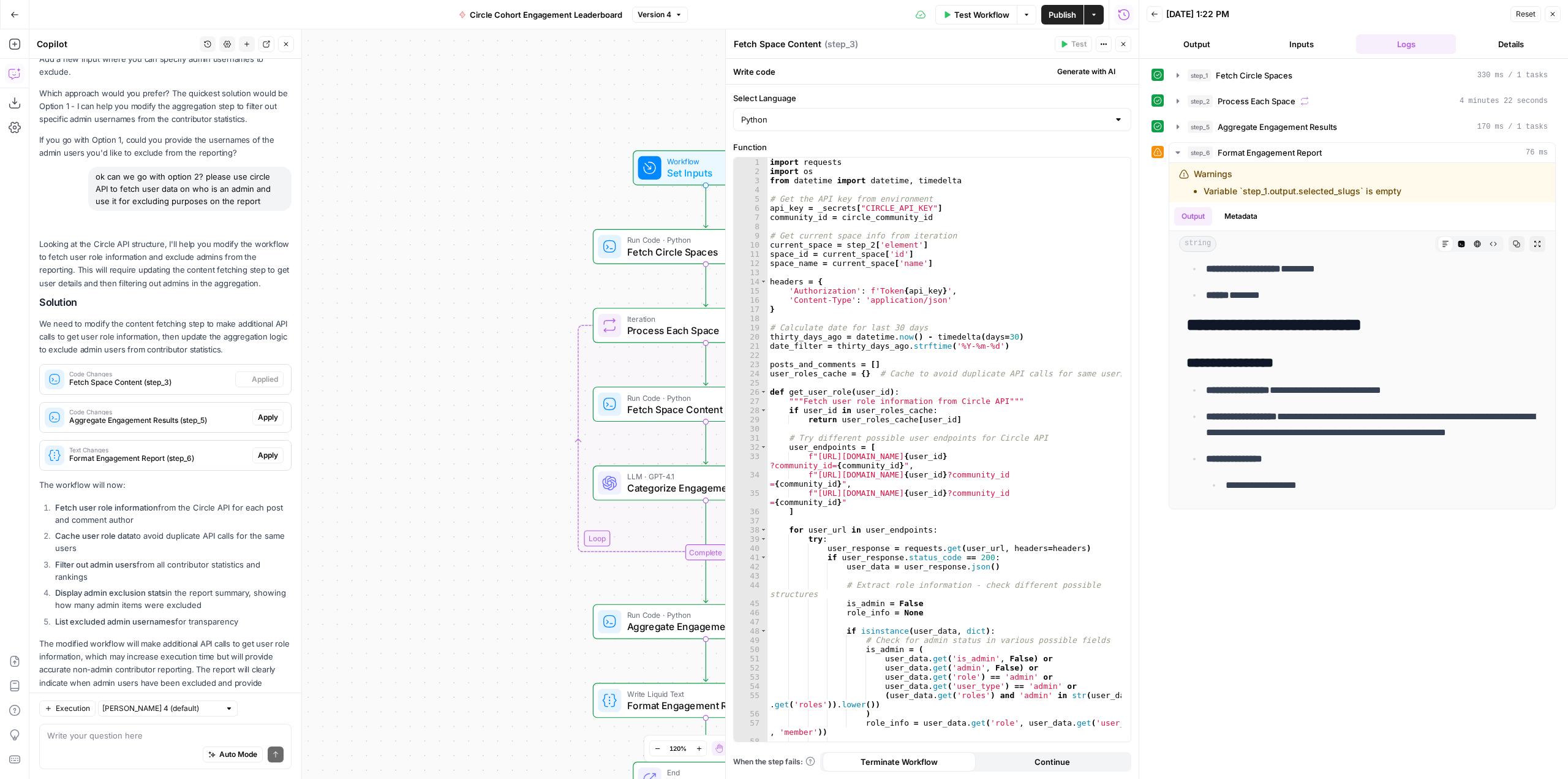
scroll to position [0, 0]
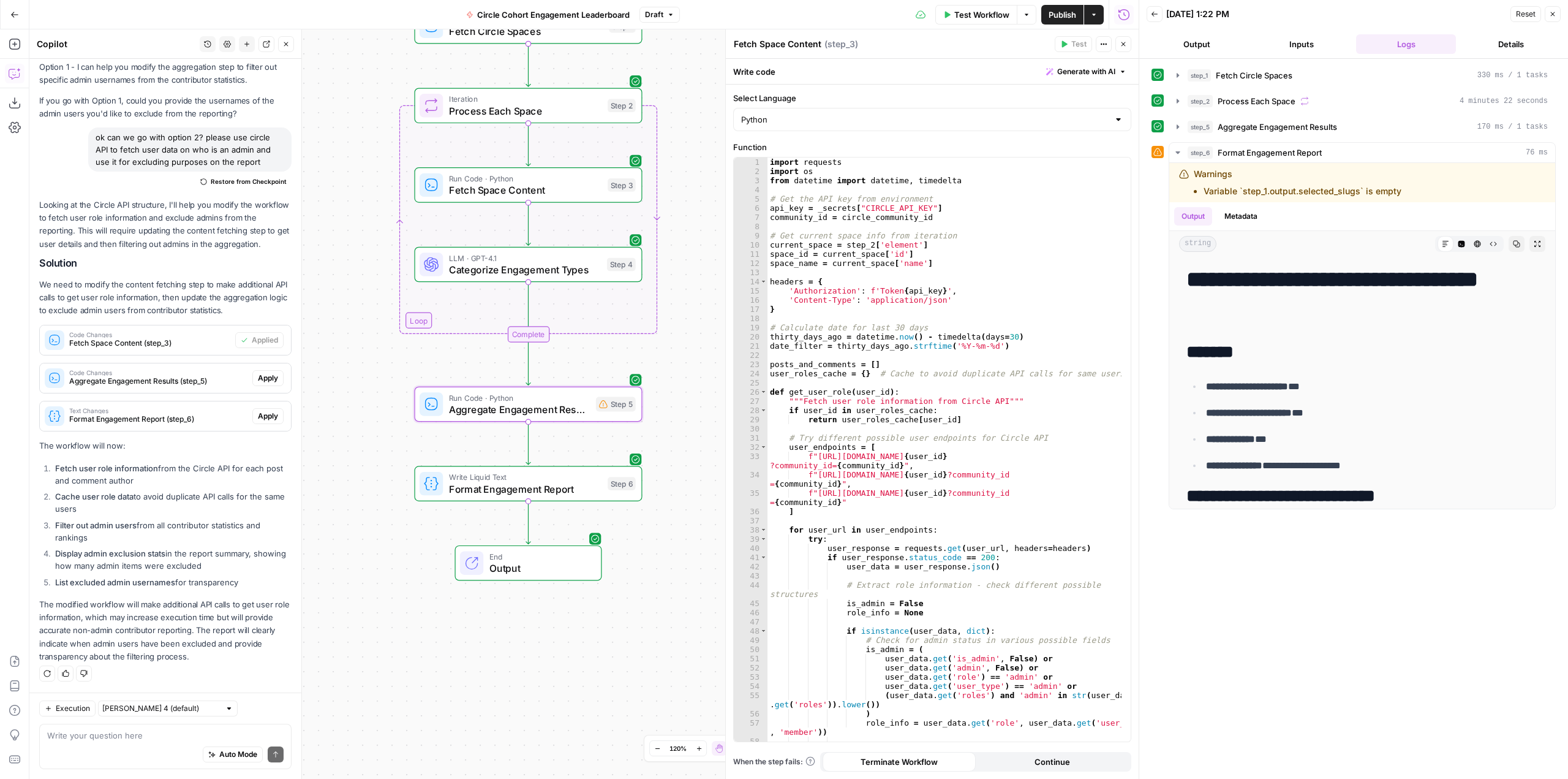
click at [262, 376] on span "Apply" at bounding box center [268, 378] width 20 height 11
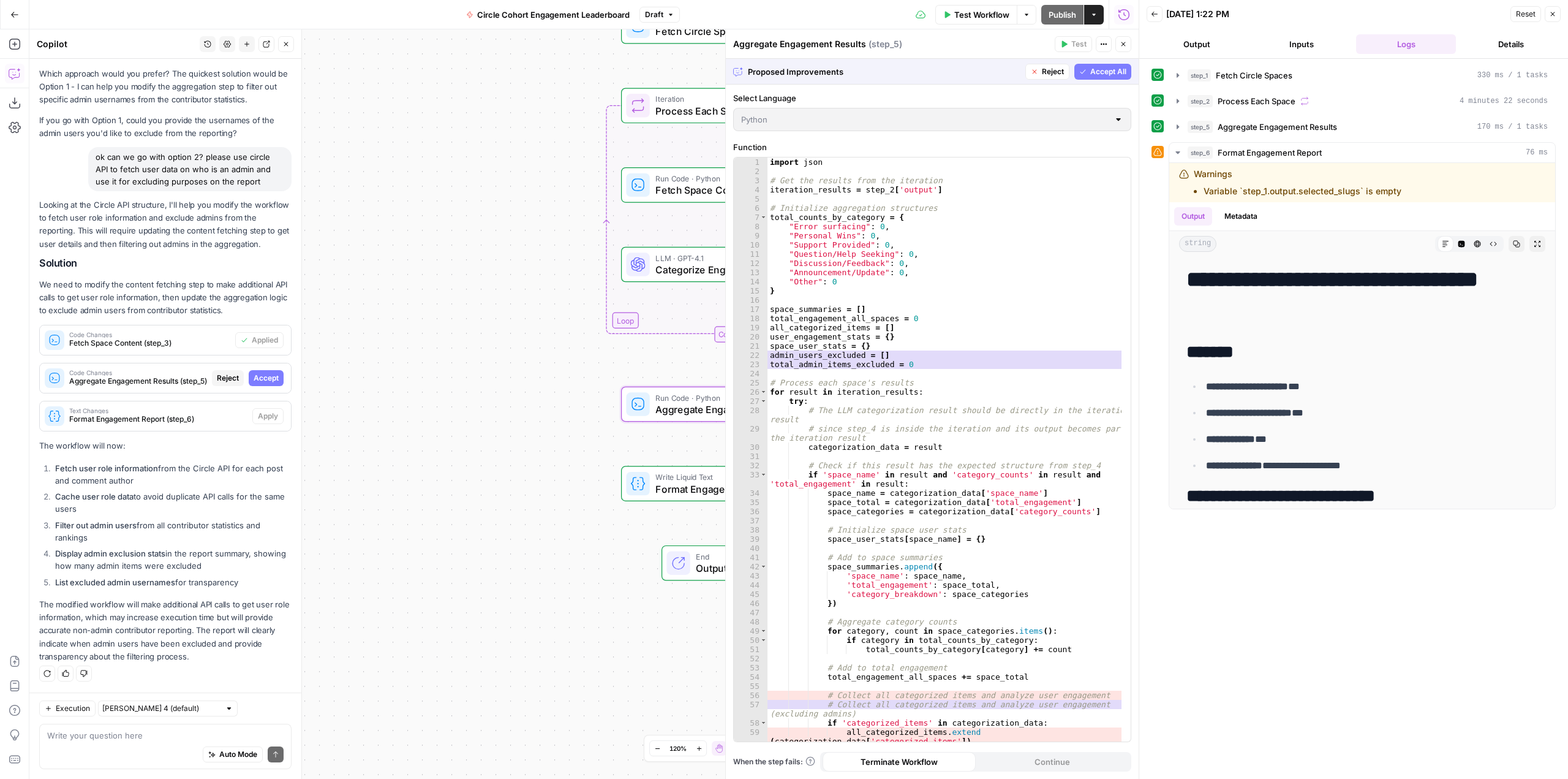
click at [262, 376] on span "Accept" at bounding box center [266, 378] width 25 height 11
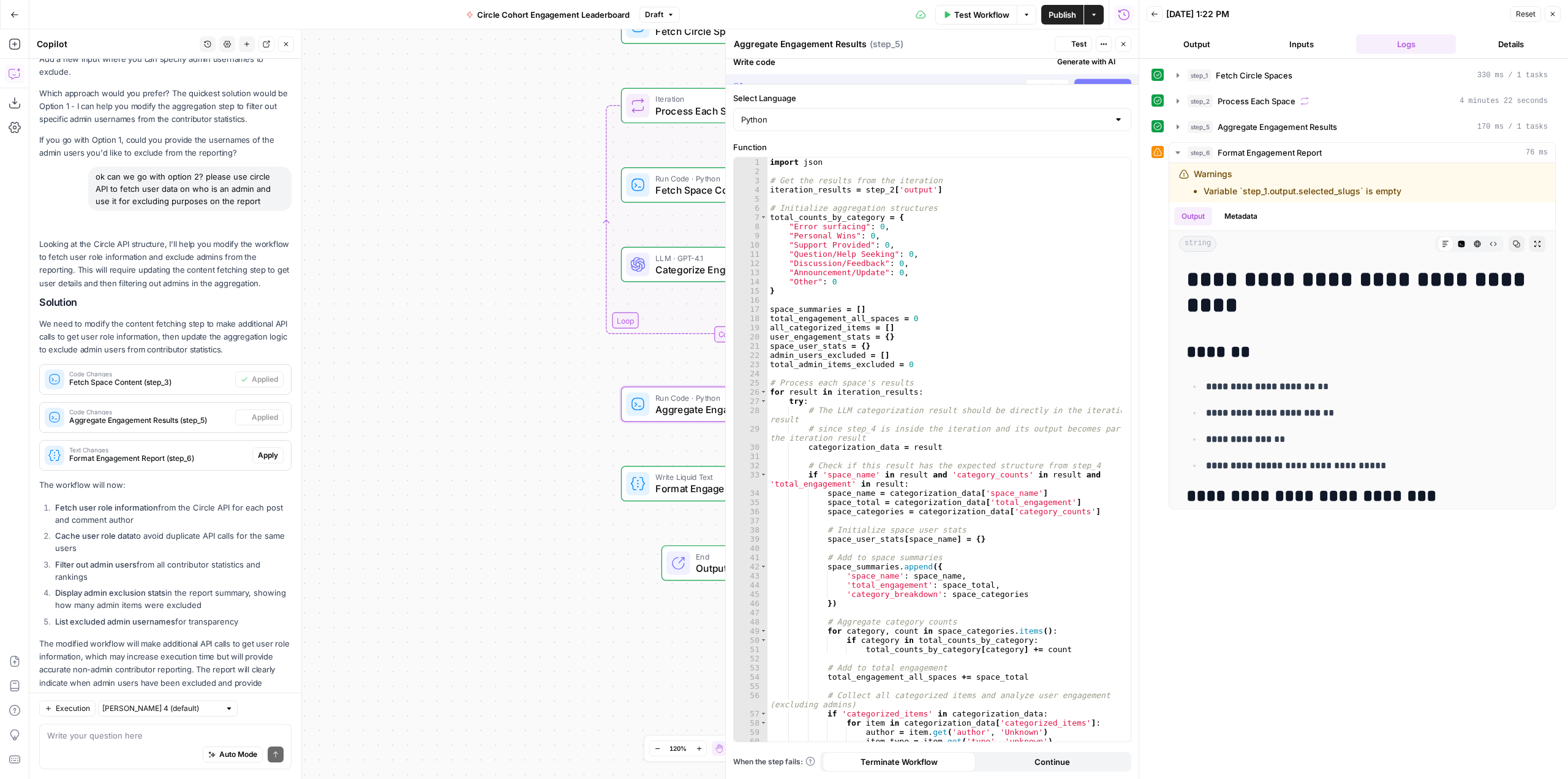
scroll to position [463, 0]
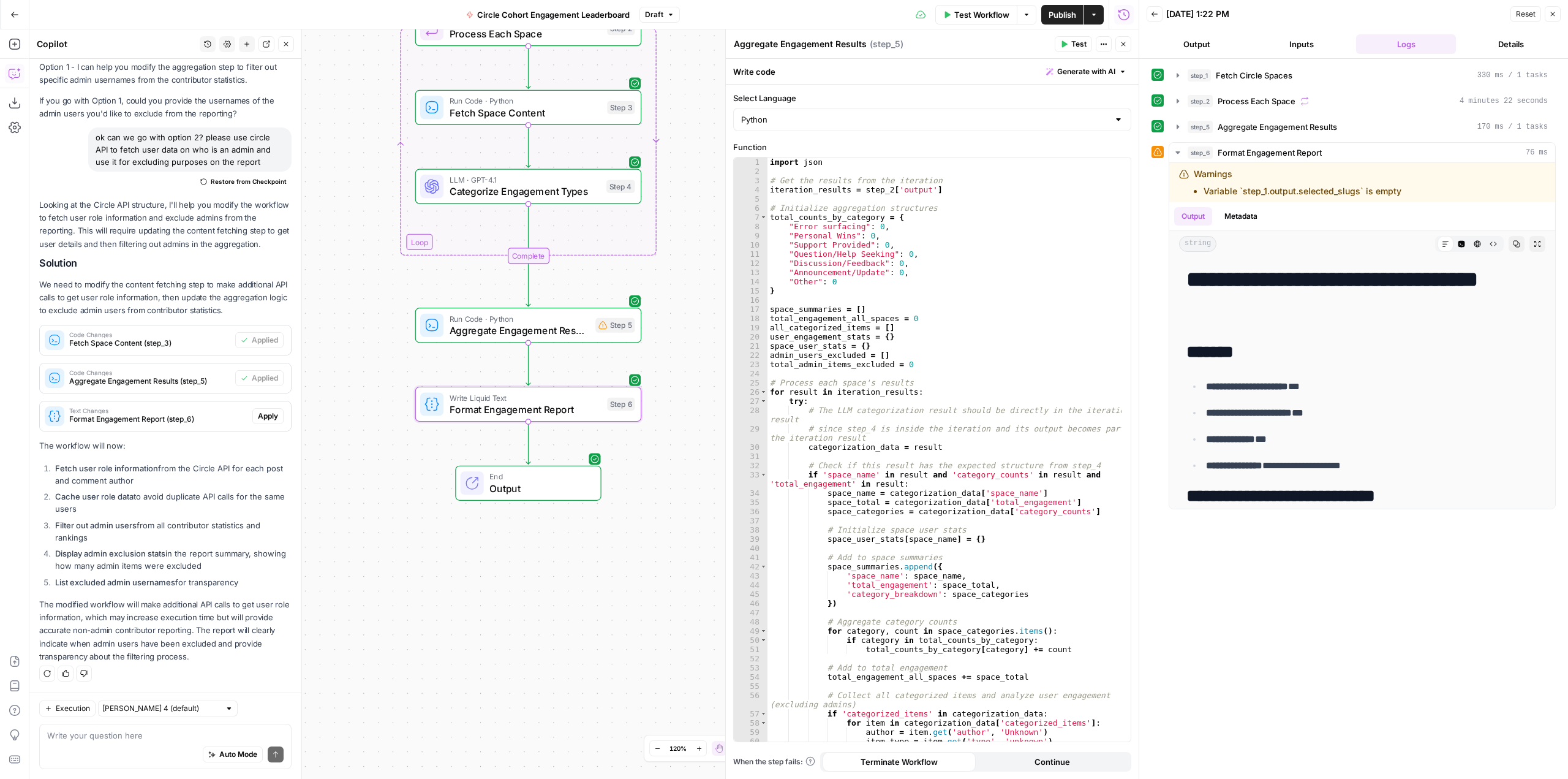
click at [262, 413] on span "Apply" at bounding box center [268, 416] width 20 height 11
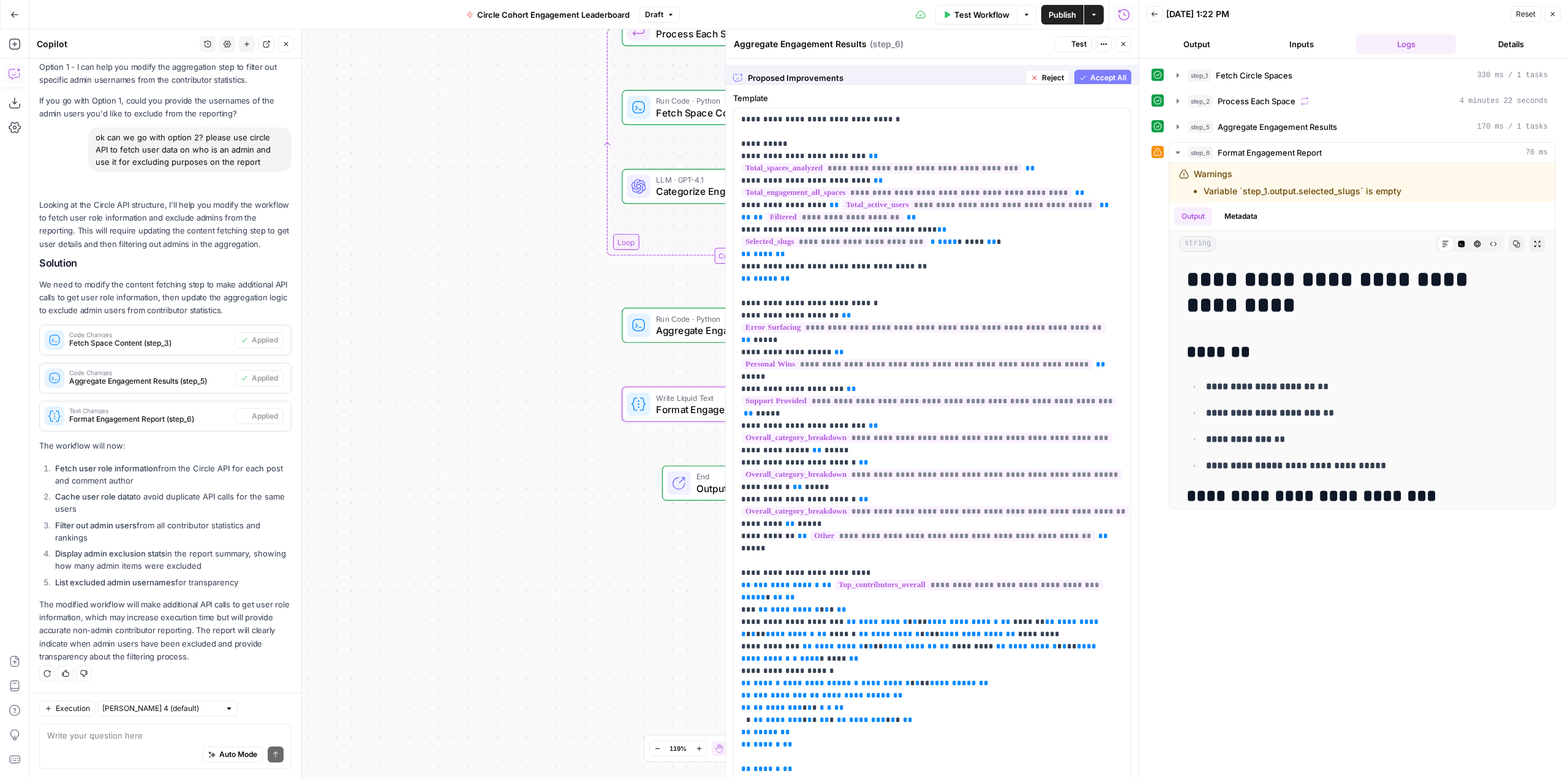
type textarea "Format Engagement Report"
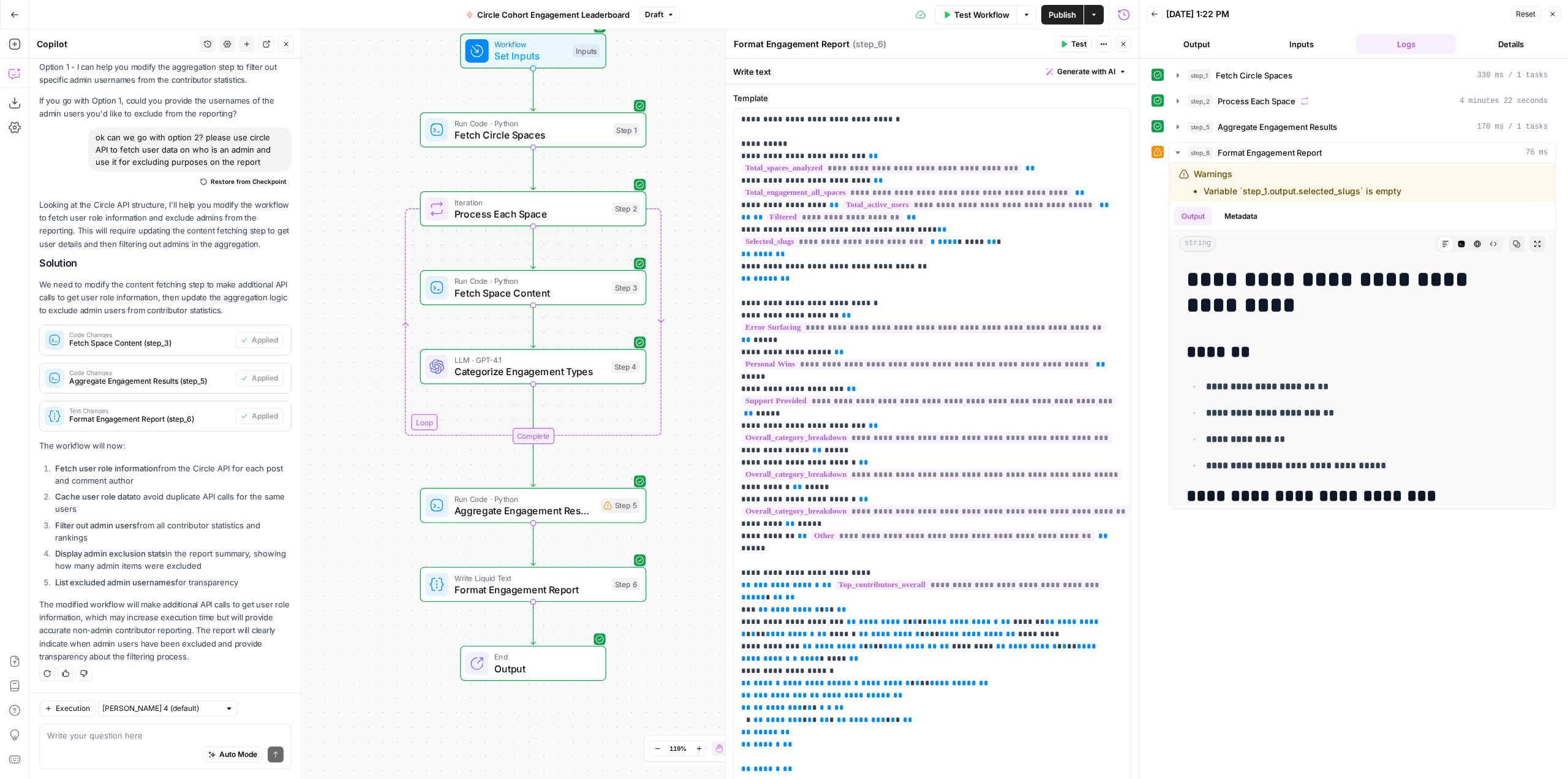
drag, startPoint x: 676, startPoint y: 355, endPoint x: 681, endPoint y: 537, distance: 182.1
click at [681, 537] on div "Workflow Set Inputs Inputs Run Code · Python Fetch Circle Spaces Step 1 Loop It…" at bounding box center [584, 404] width 1110 height 750
click at [991, 5] on button "Test Workflow" at bounding box center [976, 15] width 82 height 20
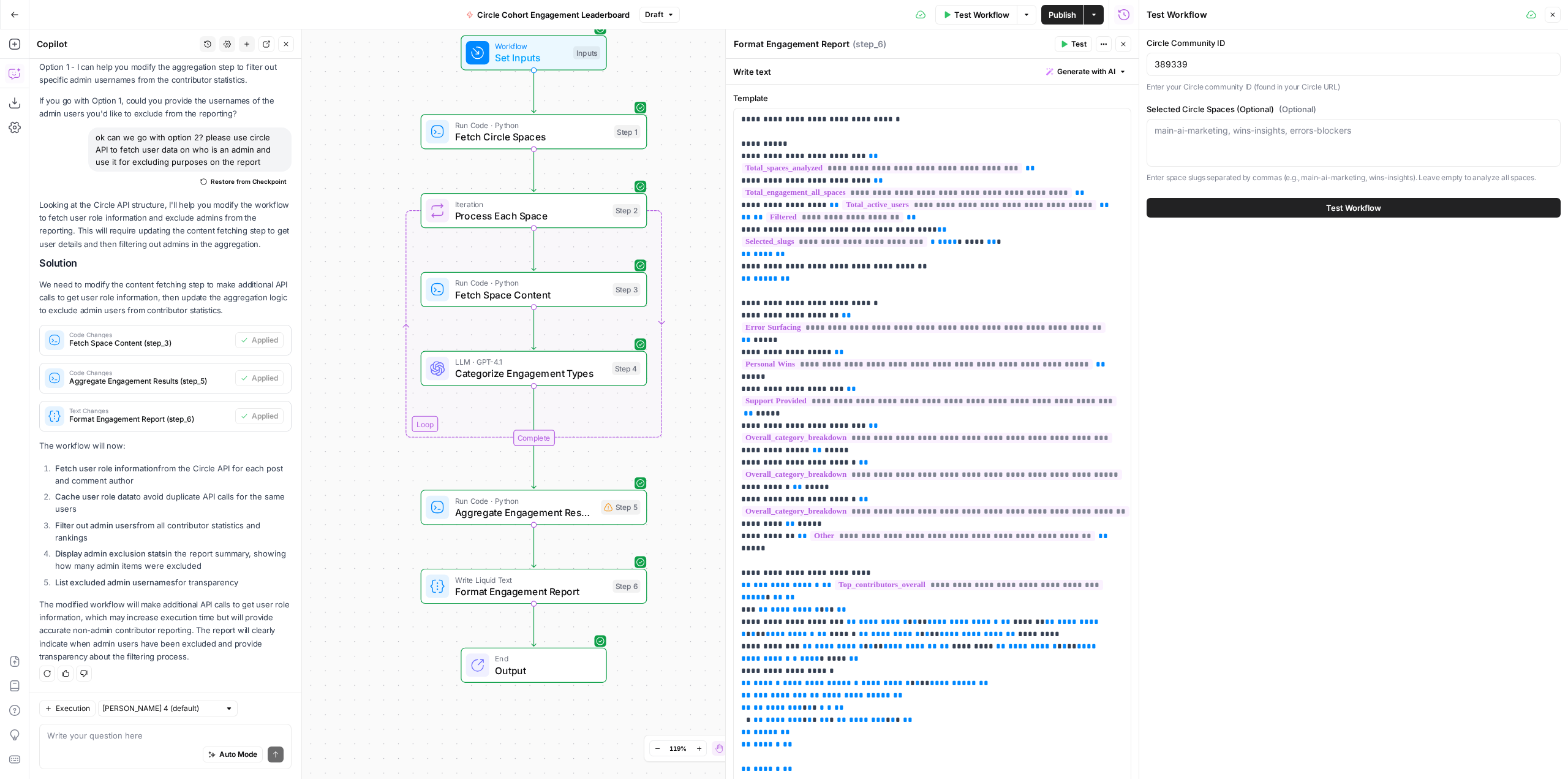
click at [1414, 216] on button "Test Workflow" at bounding box center [1354, 208] width 414 height 20
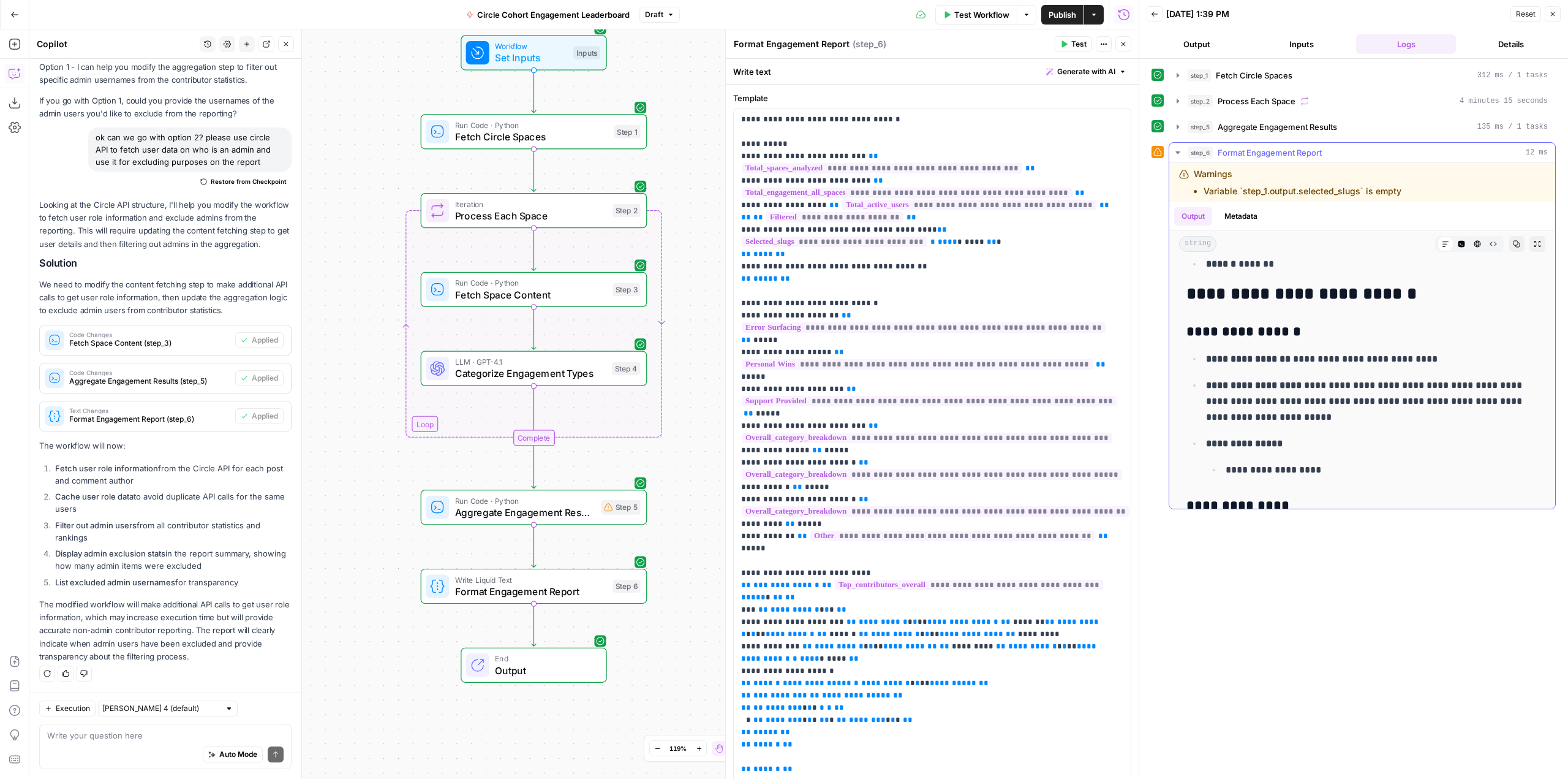
scroll to position [429, 0]
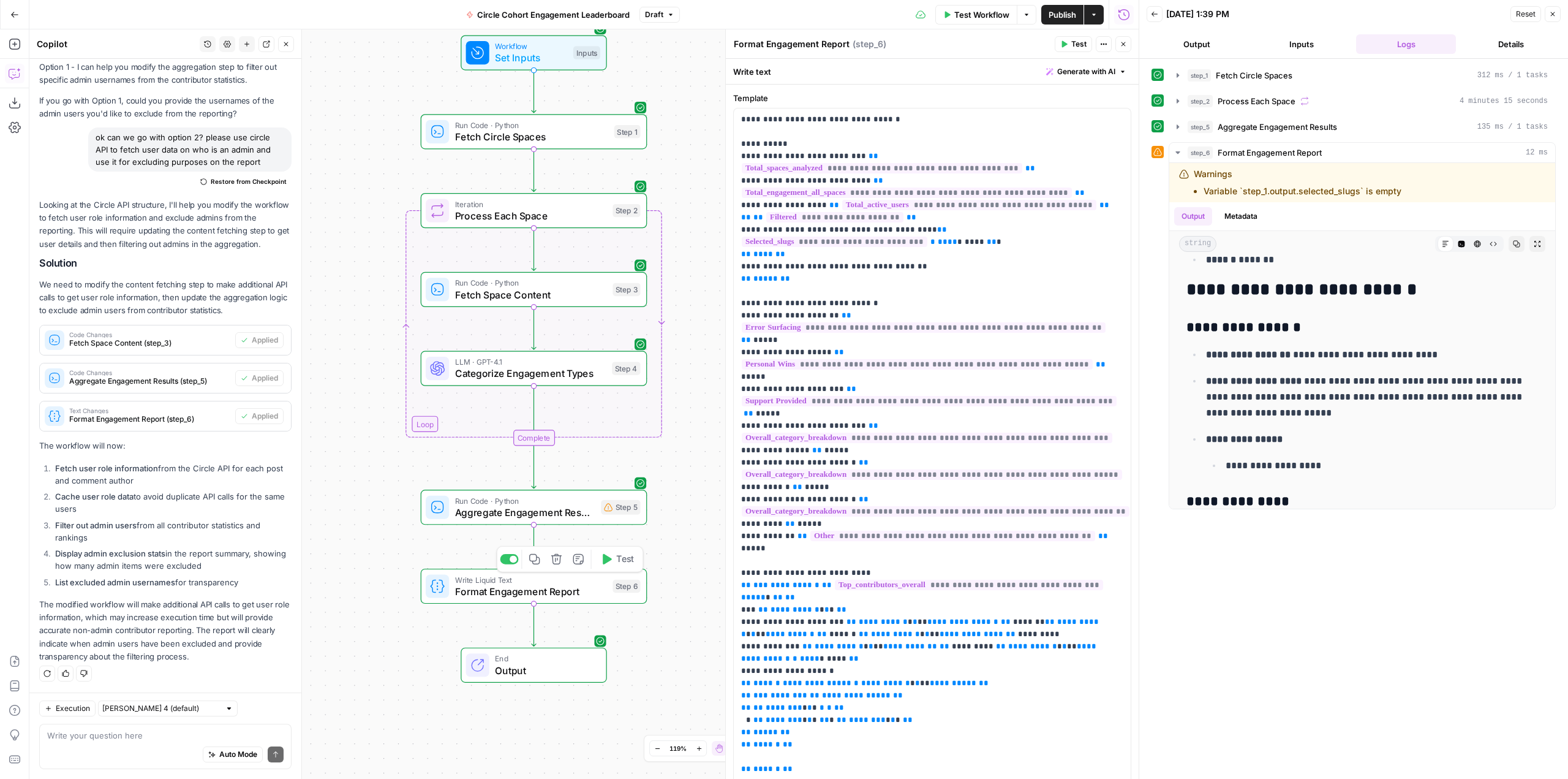
click at [584, 588] on span "Format Engagement Report" at bounding box center [531, 591] width 152 height 15
click at [569, 519] on span "Aggregate Engagement Results" at bounding box center [525, 512] width 141 height 15
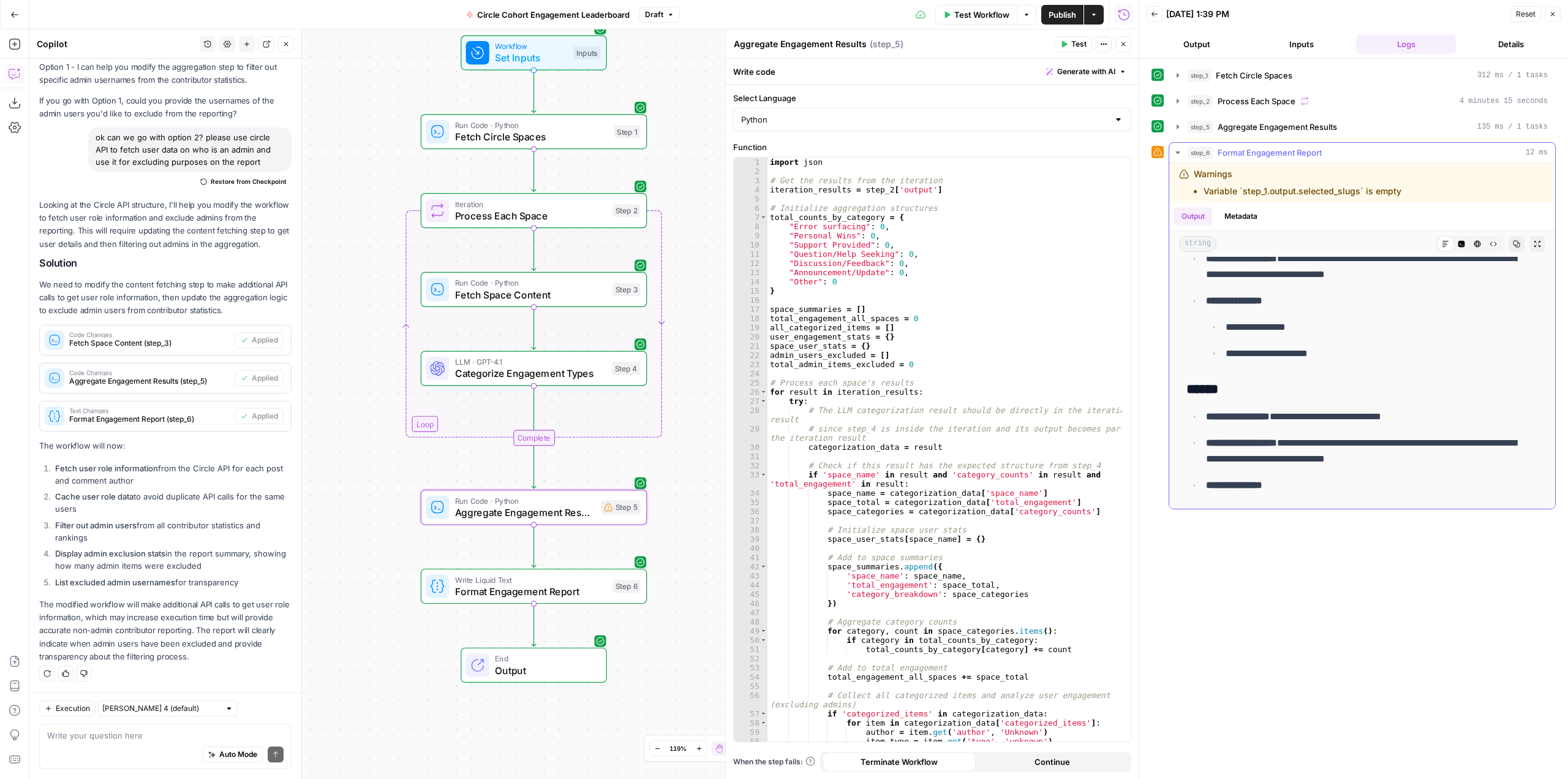
scroll to position [1287, 0]
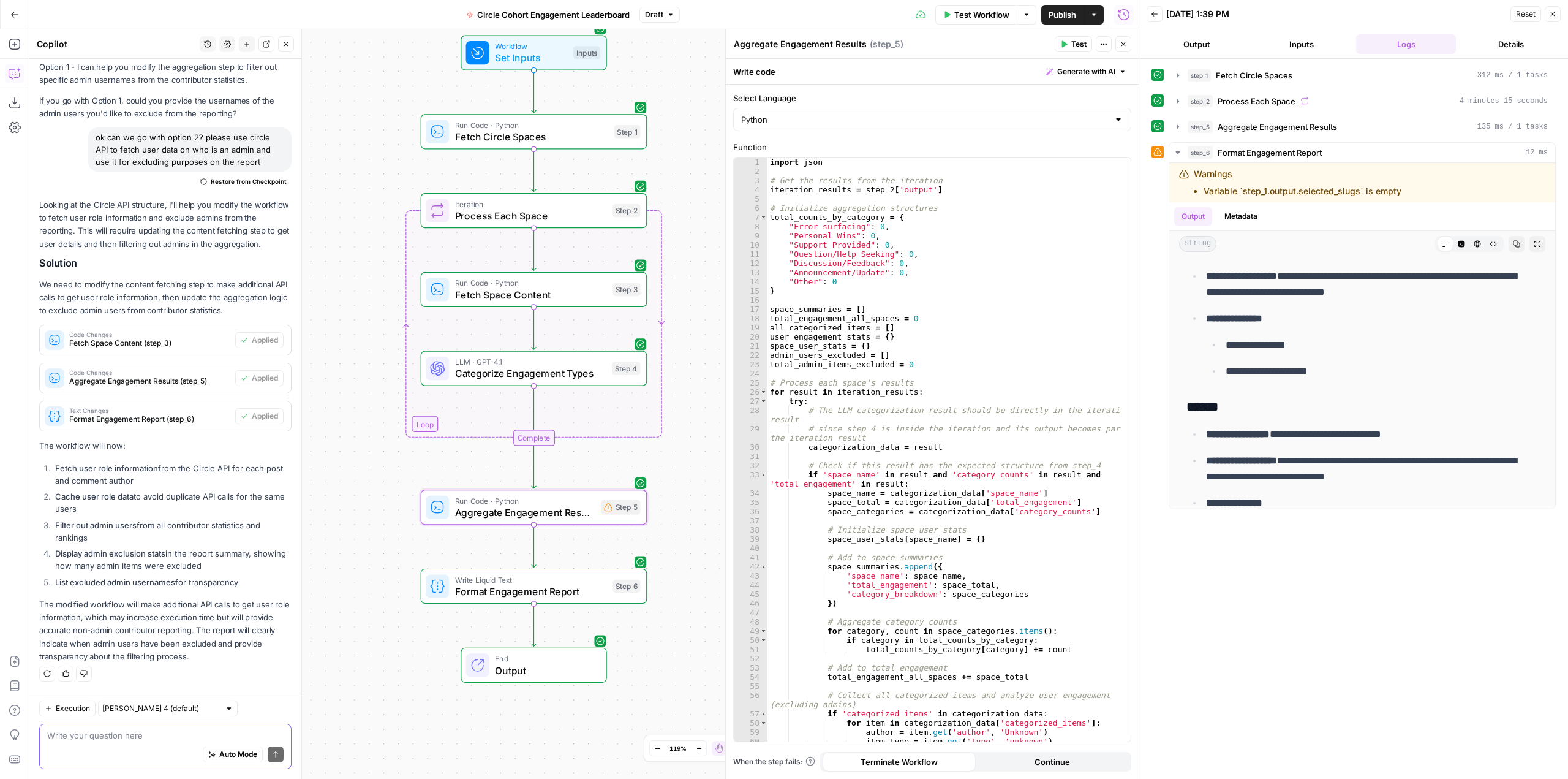
click at [163, 735] on textarea at bounding box center [165, 735] width 237 height 12
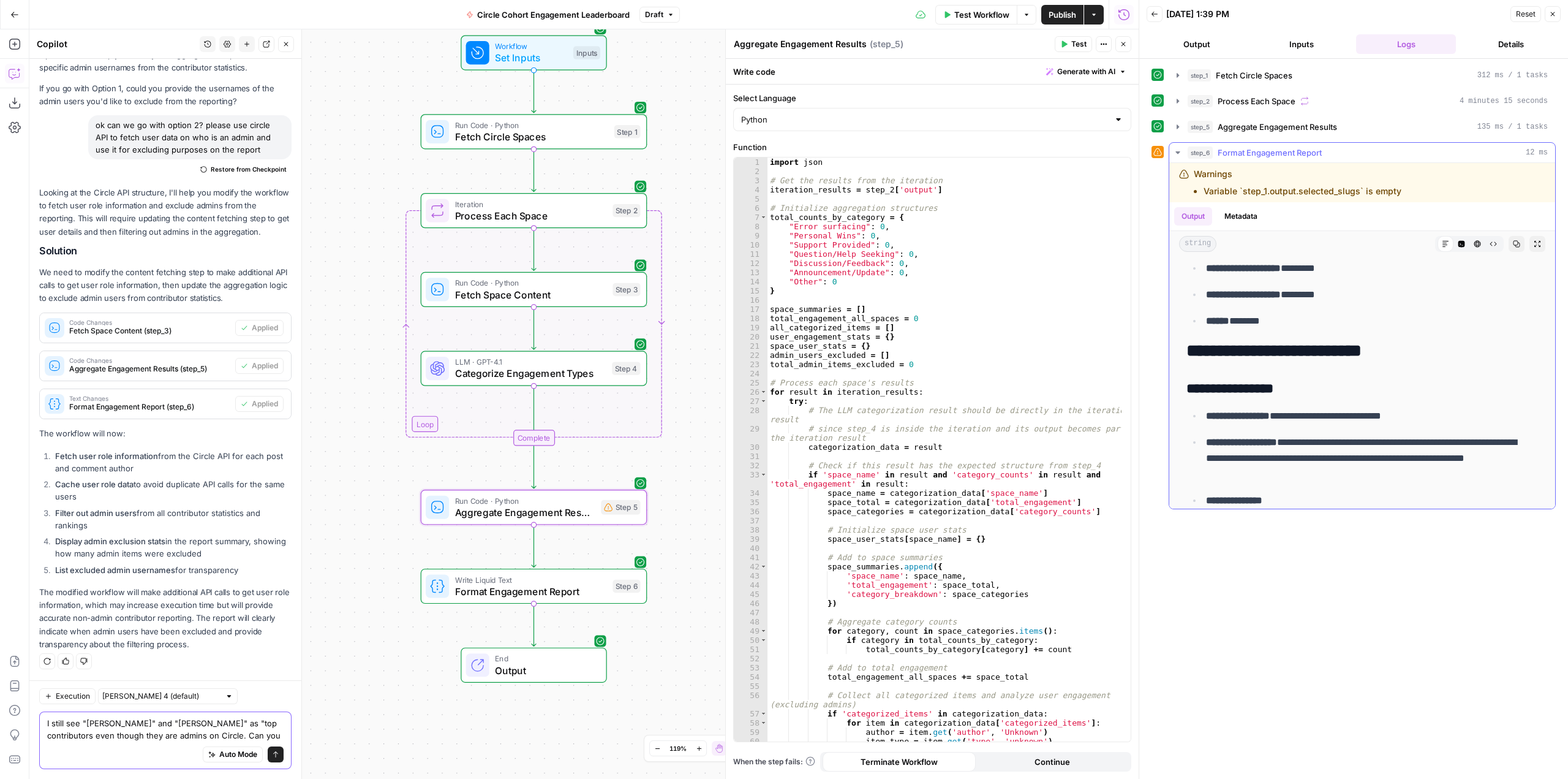
scroll to position [488, 0]
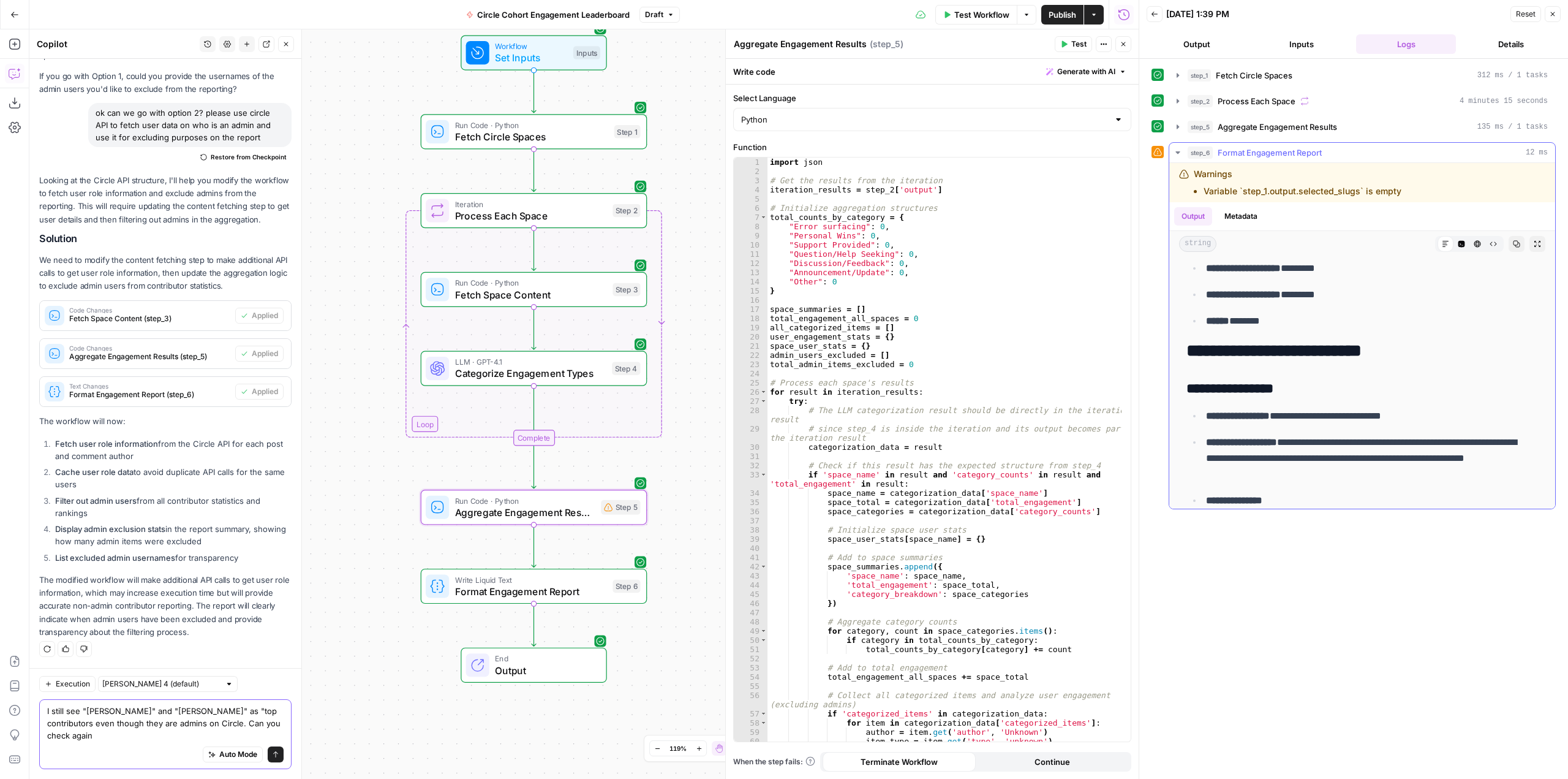
type textarea "I still see "[PERSON_NAME]" and "[PERSON_NAME]" as "top contributors even thoug…"
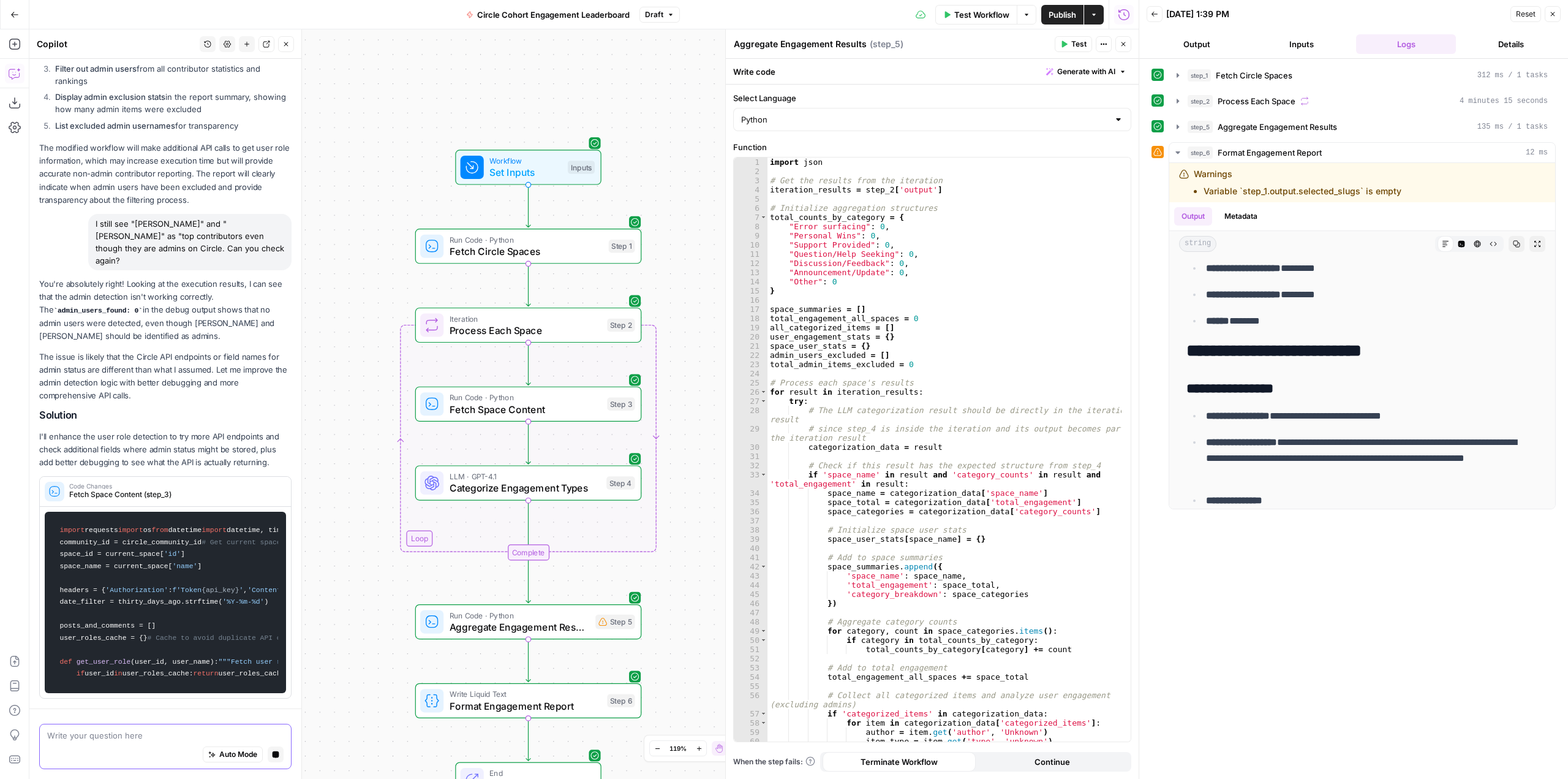
scroll to position [921, 0]
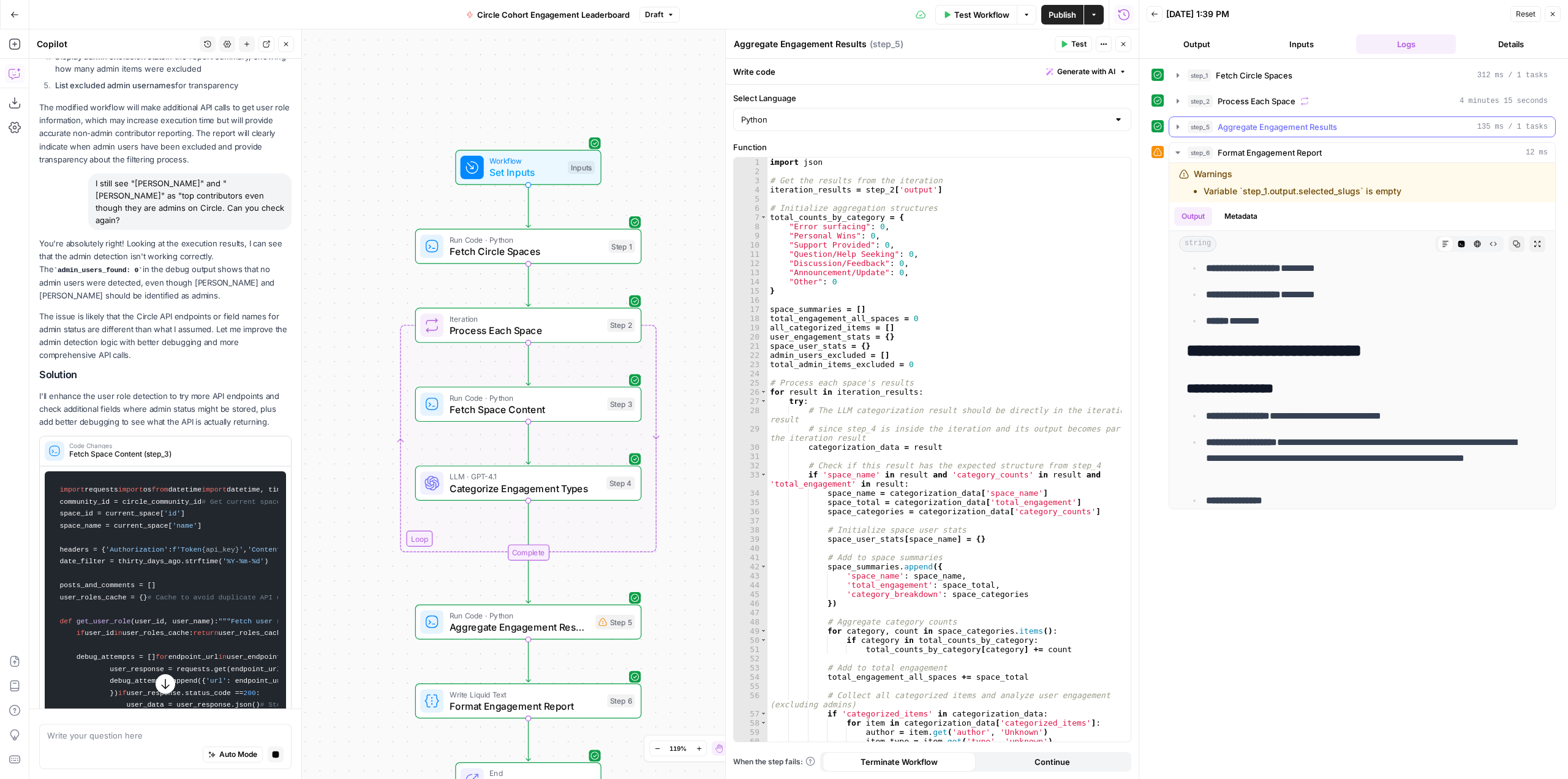
click at [1177, 132] on button "step_5 Aggregate Engagement Results 135 ms / 1 tasks" at bounding box center [1362, 127] width 386 height 20
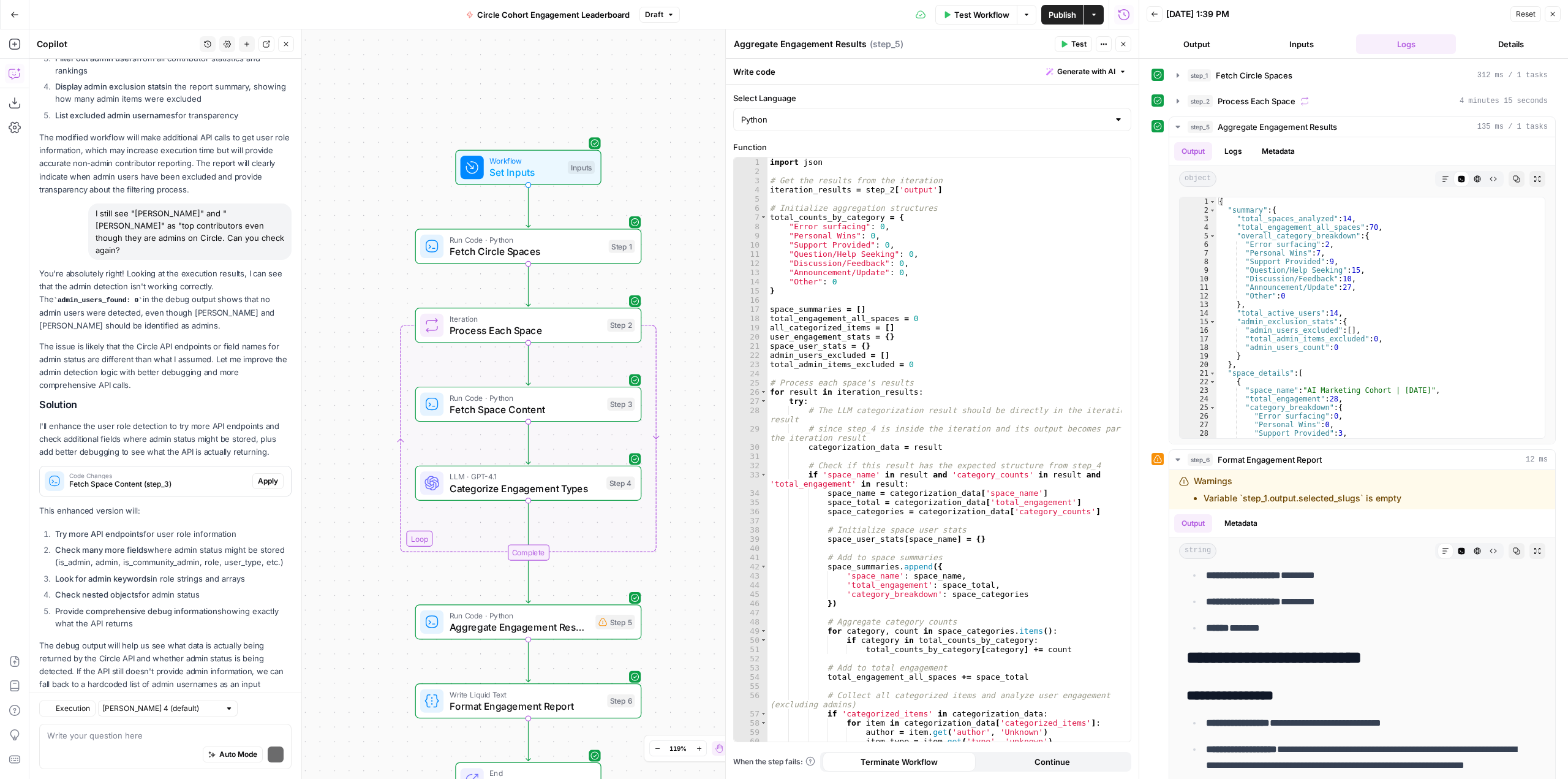
scroll to position [1005, 0]
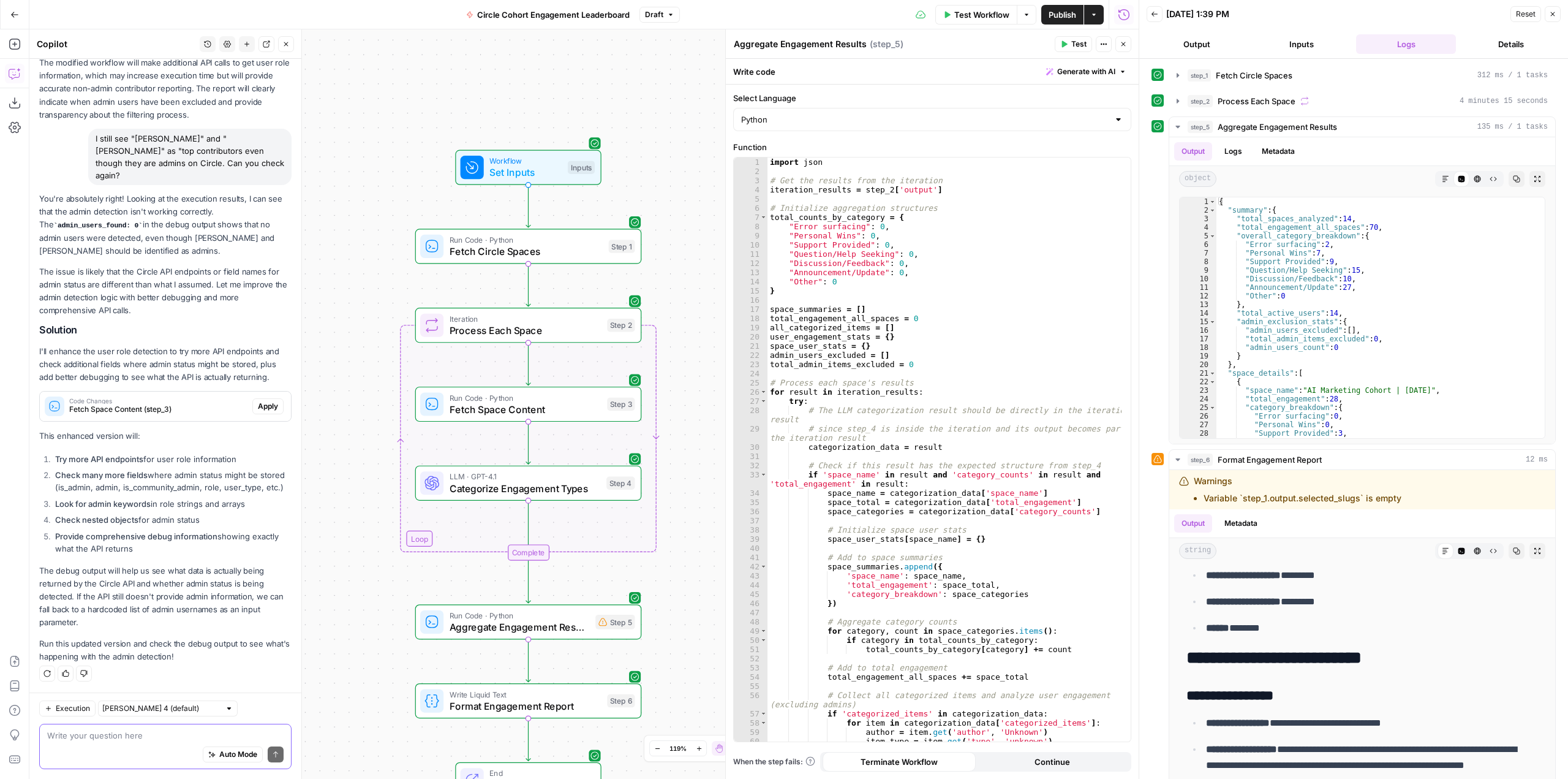
click at [159, 735] on textarea at bounding box center [165, 735] width 237 height 12
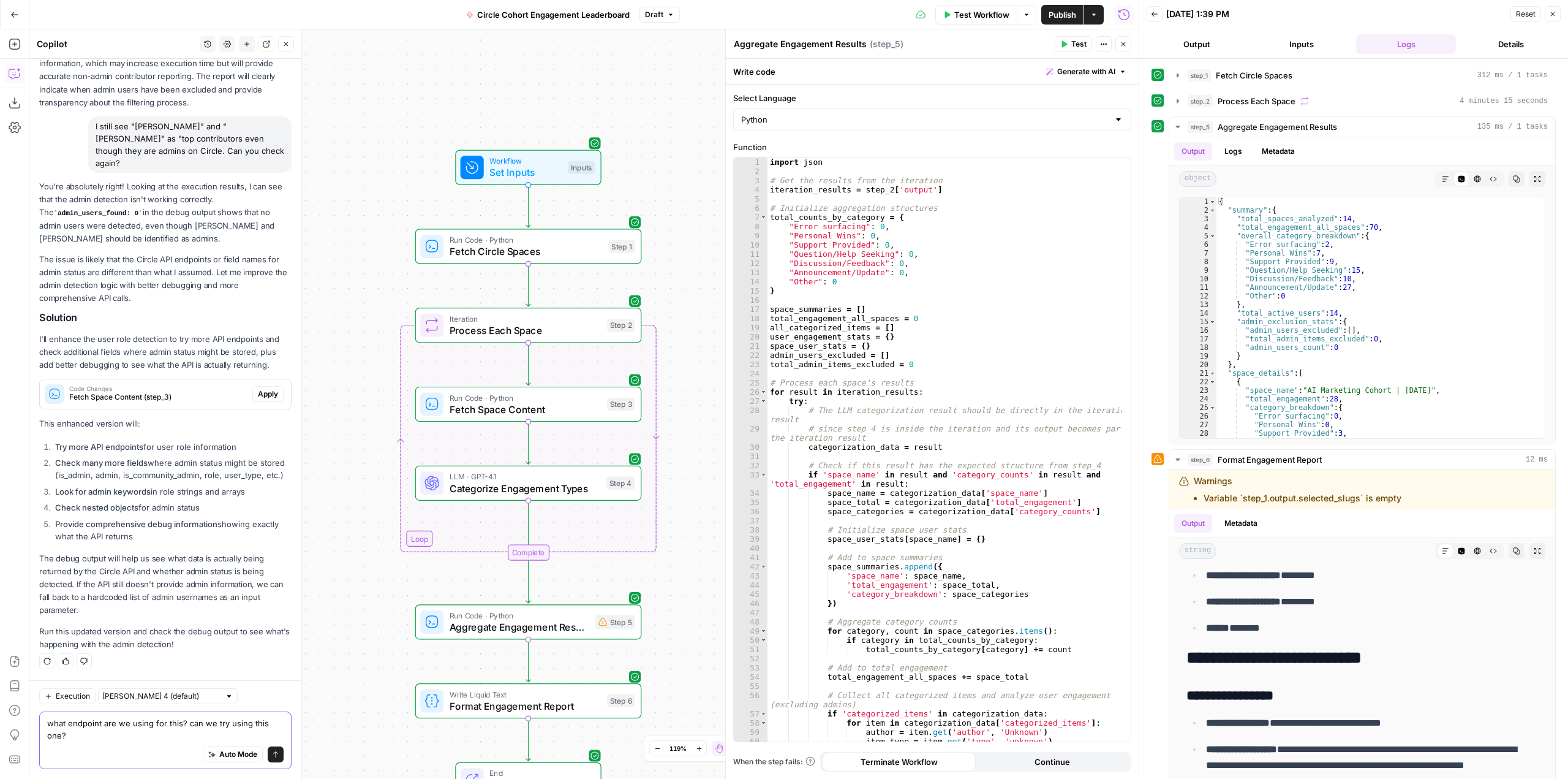
paste textarea "[URL][DOMAIN_NAME]"
type textarea "what endpoint are we using for this? can we try using this one? [URL][DOMAIN_NA…"
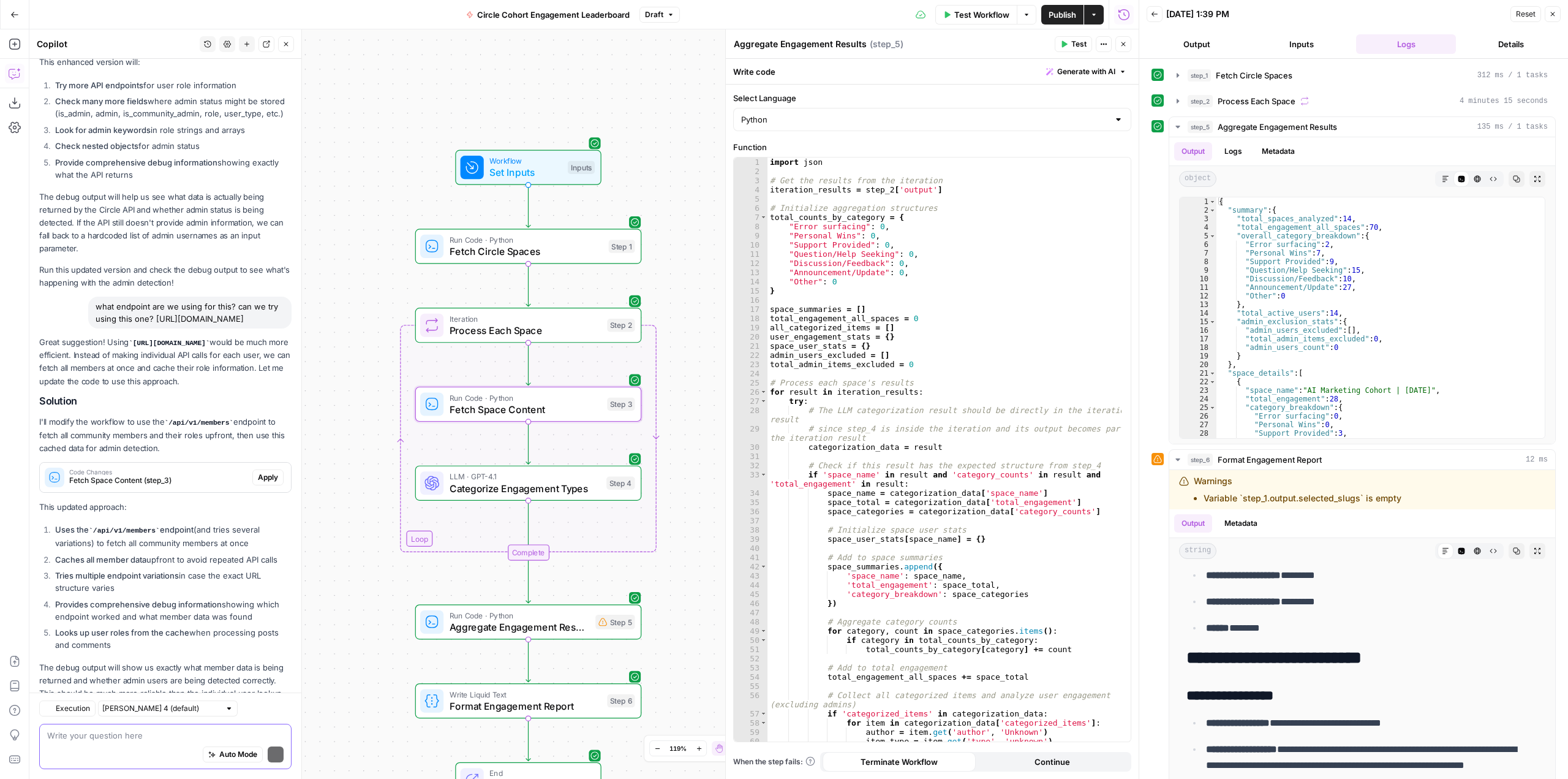
scroll to position [1454, 0]
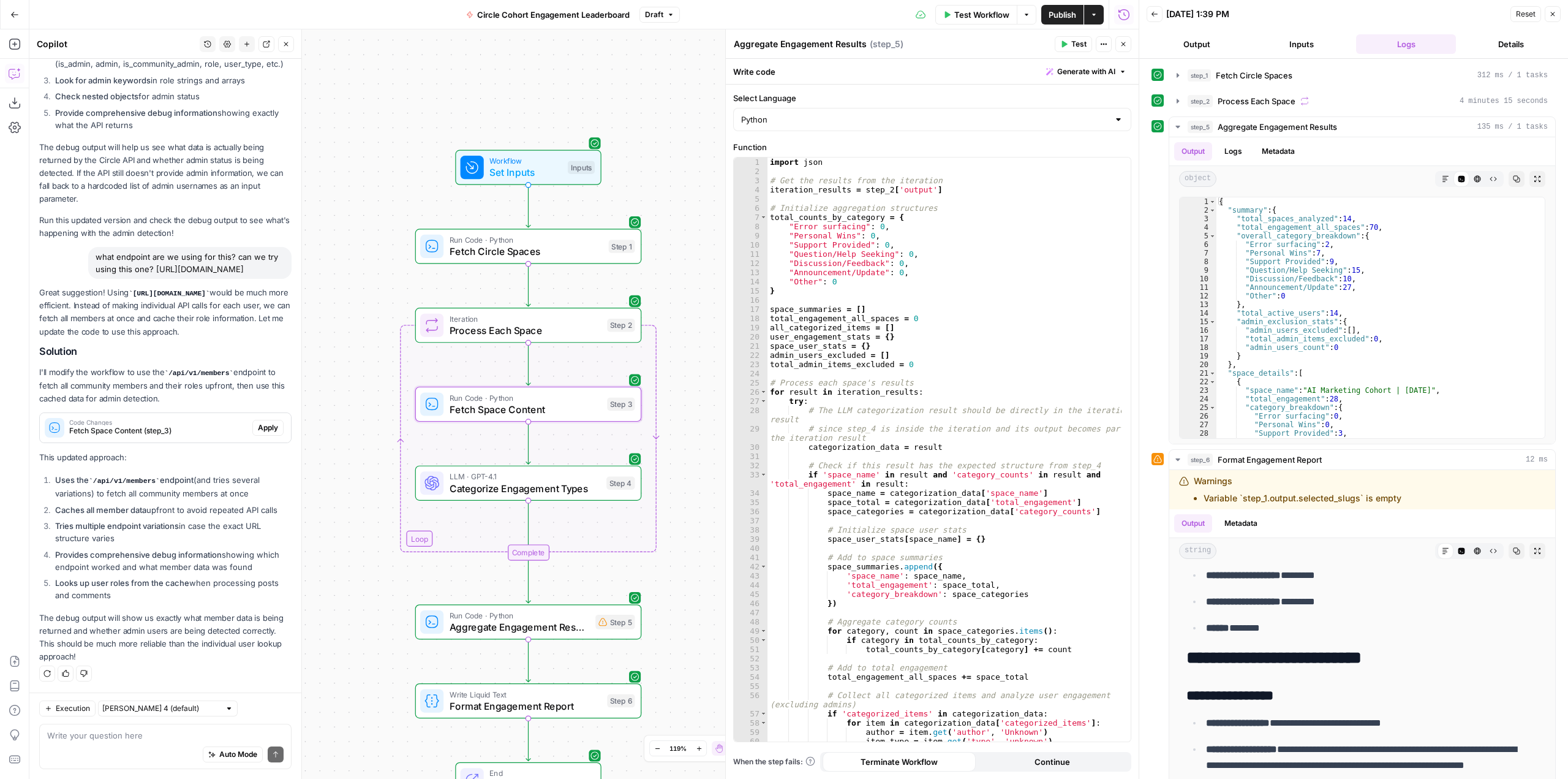
click at [263, 426] on span "Apply" at bounding box center [268, 428] width 20 height 11
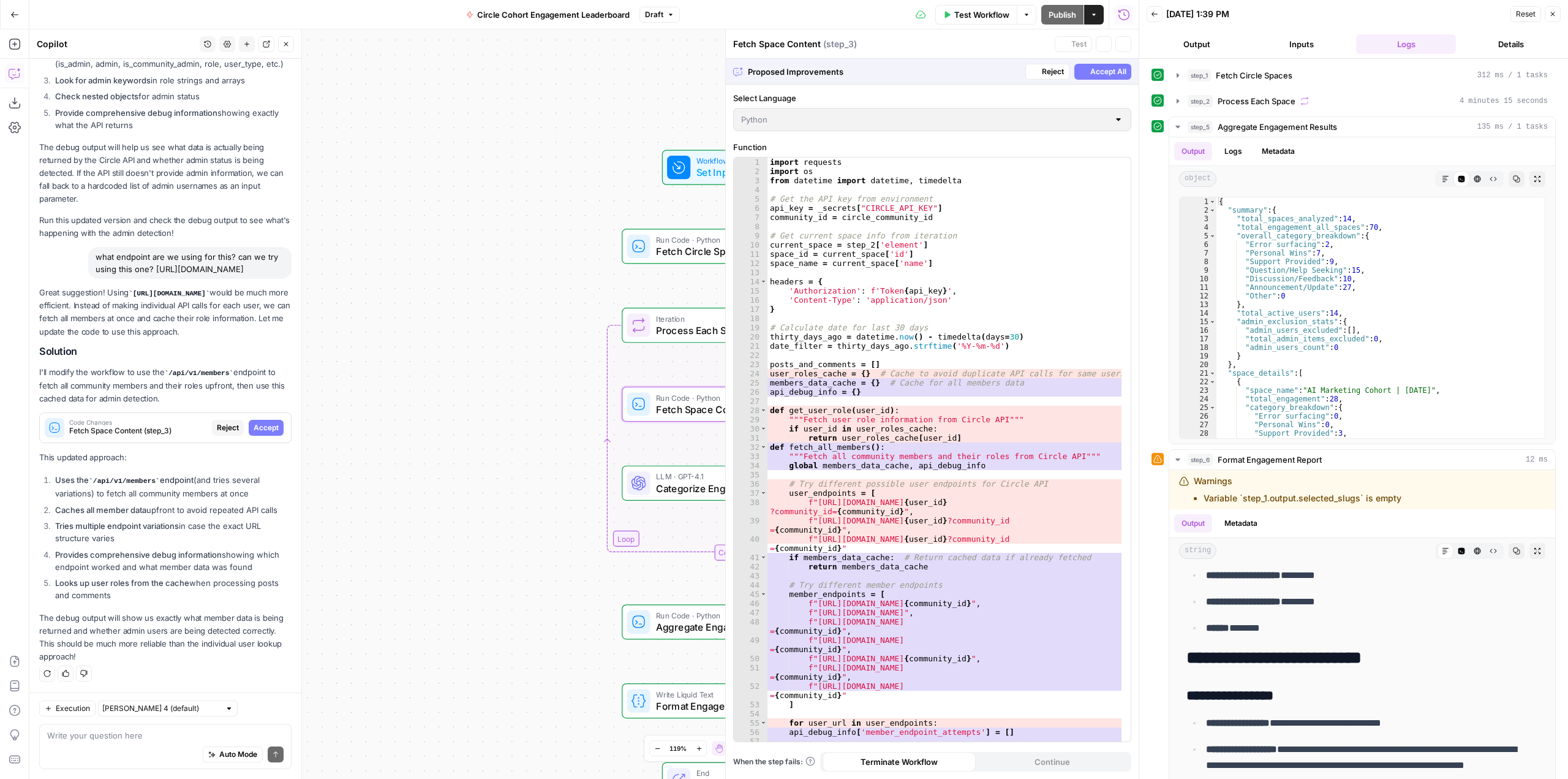
click at [263, 426] on span "Accept" at bounding box center [266, 428] width 25 height 11
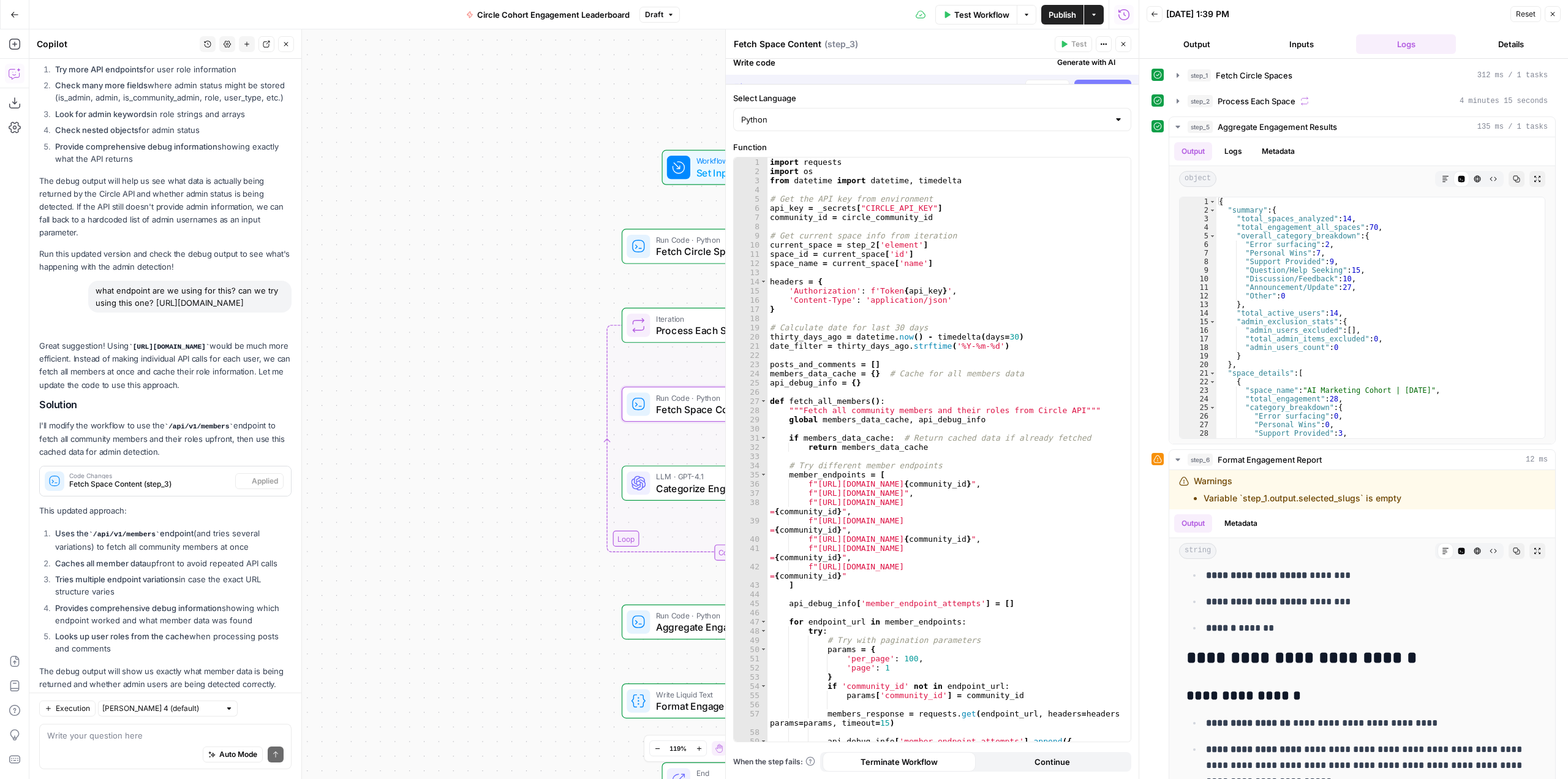
scroll to position [0, 0]
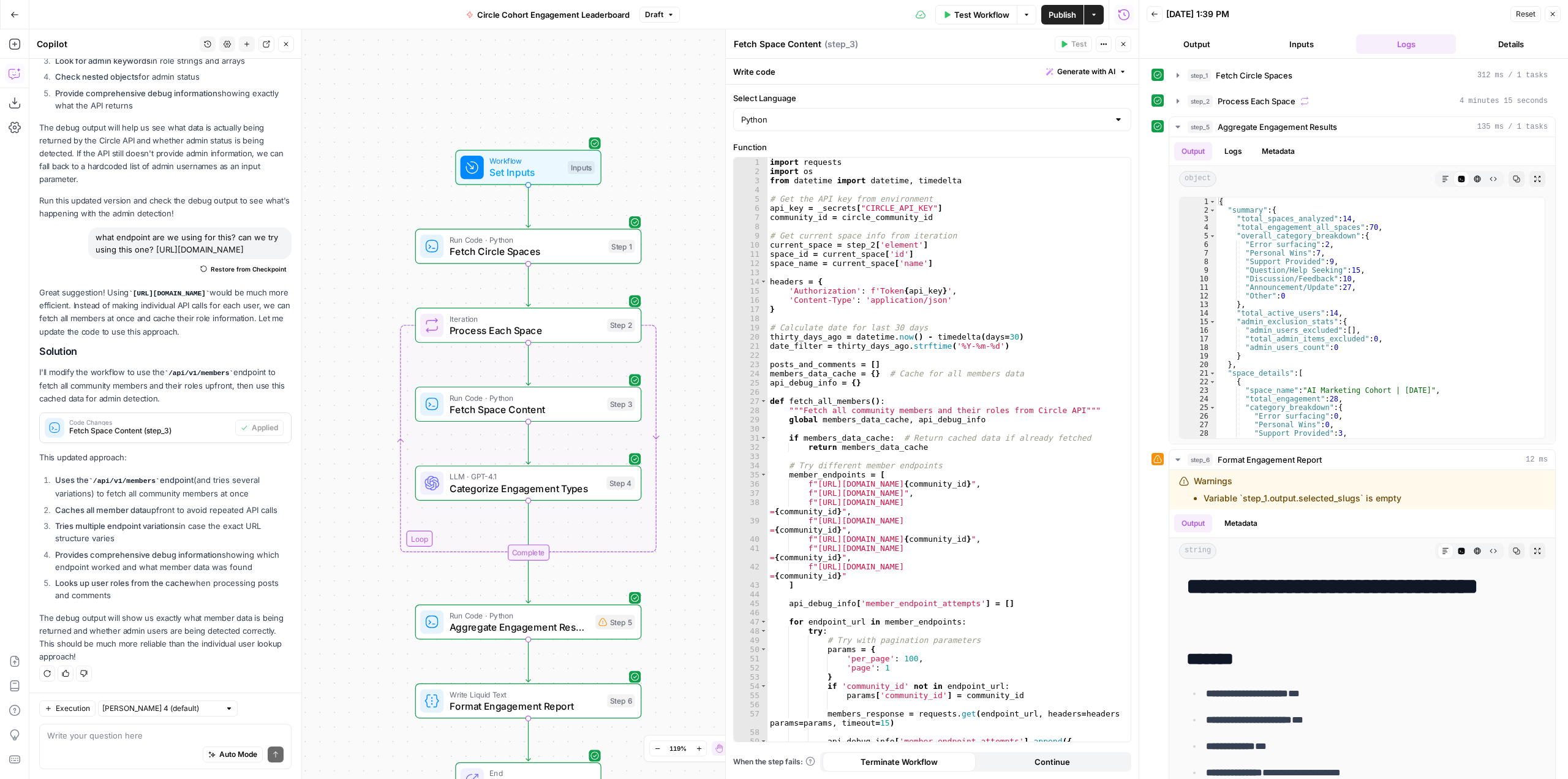
click at [979, 12] on span "Test Workflow" at bounding box center [982, 15] width 55 height 12
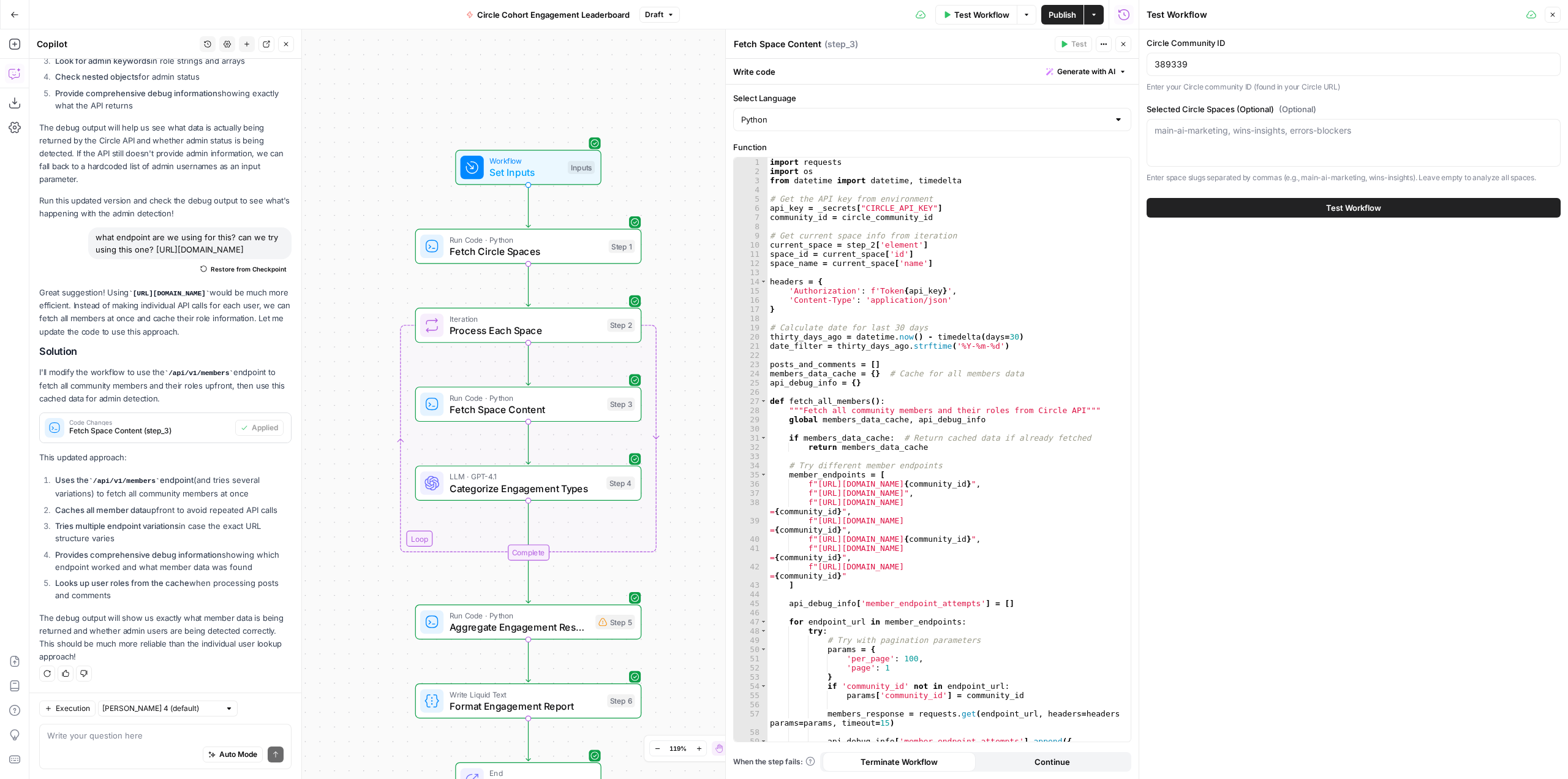
click at [1327, 212] on span "Test Workflow" at bounding box center [1354, 207] width 55 height 12
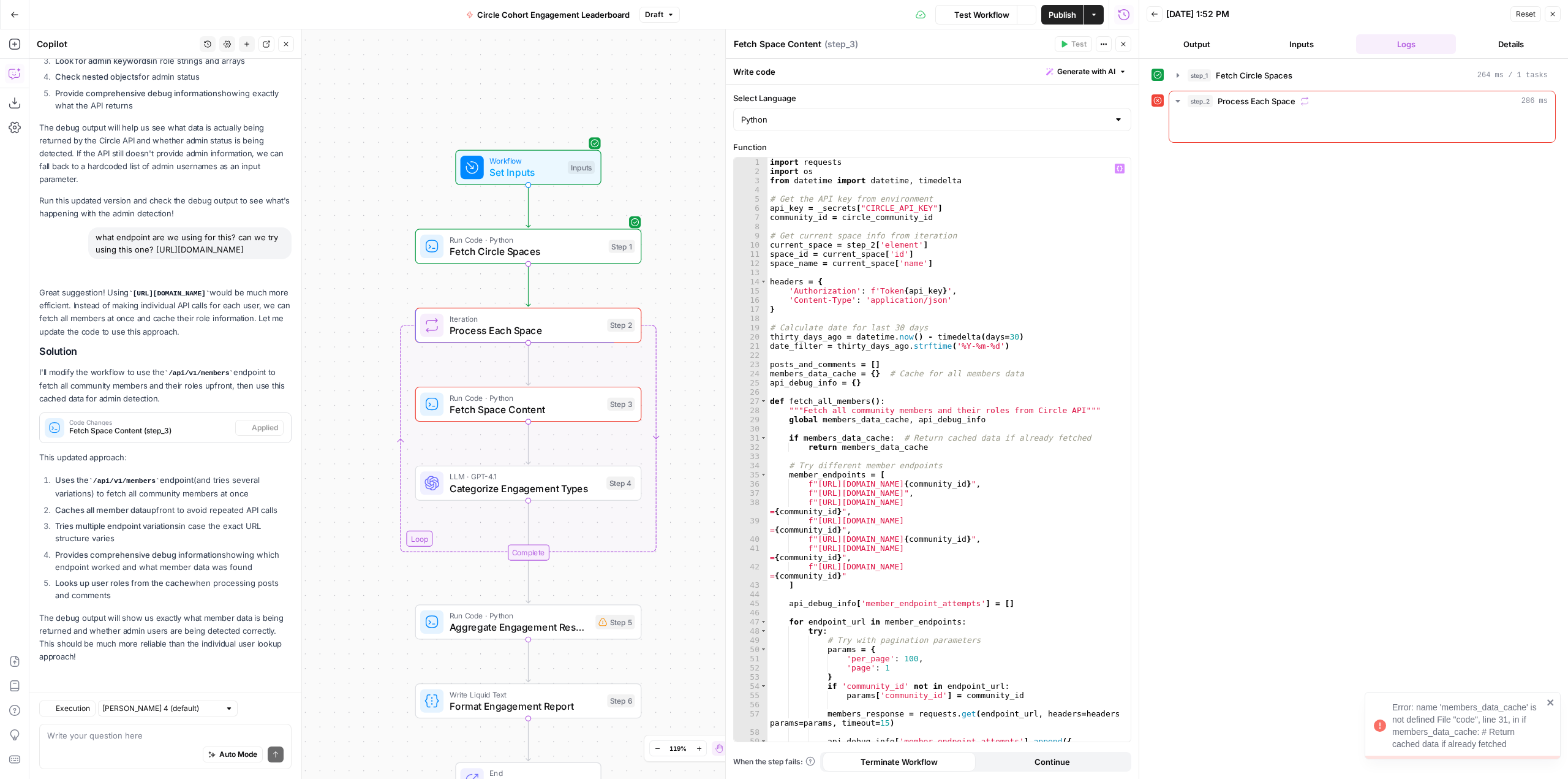
scroll to position [1493, 0]
click at [1203, 129] on icon "button" at bounding box center [1206, 127] width 10 height 10
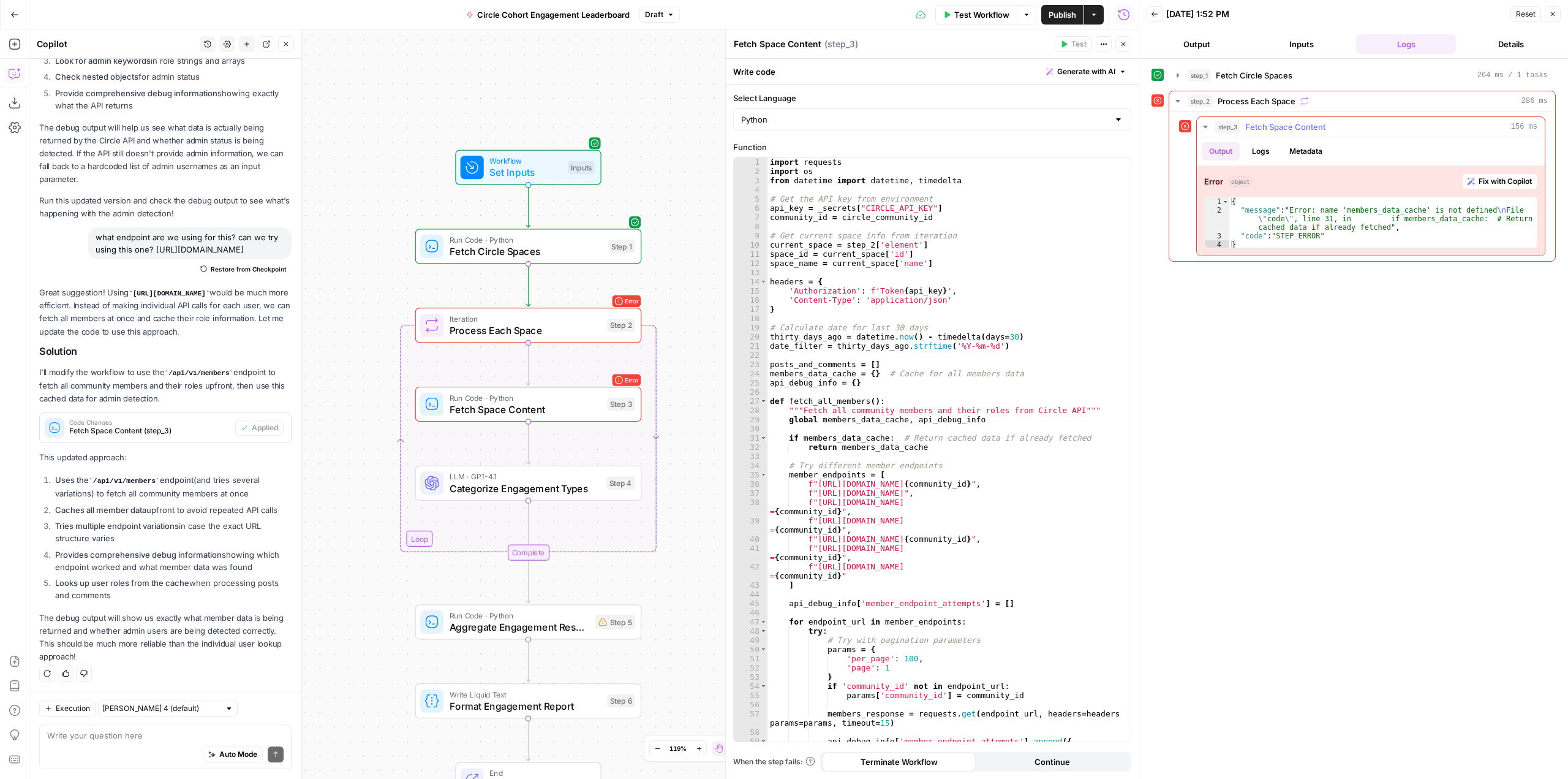
click at [1480, 184] on span "Fix with Copilot" at bounding box center [1505, 181] width 53 height 11
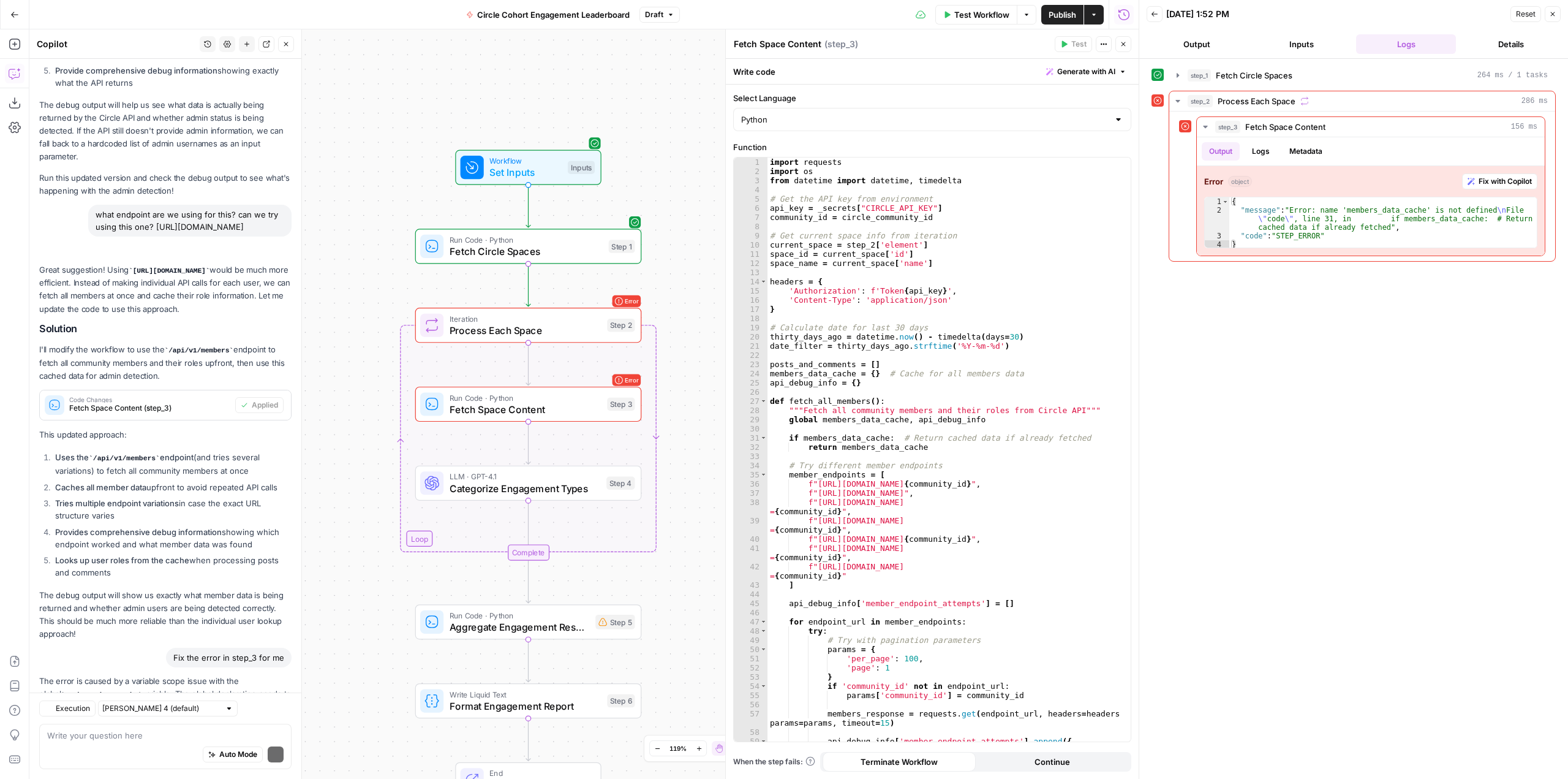
scroll to position [1605, 0]
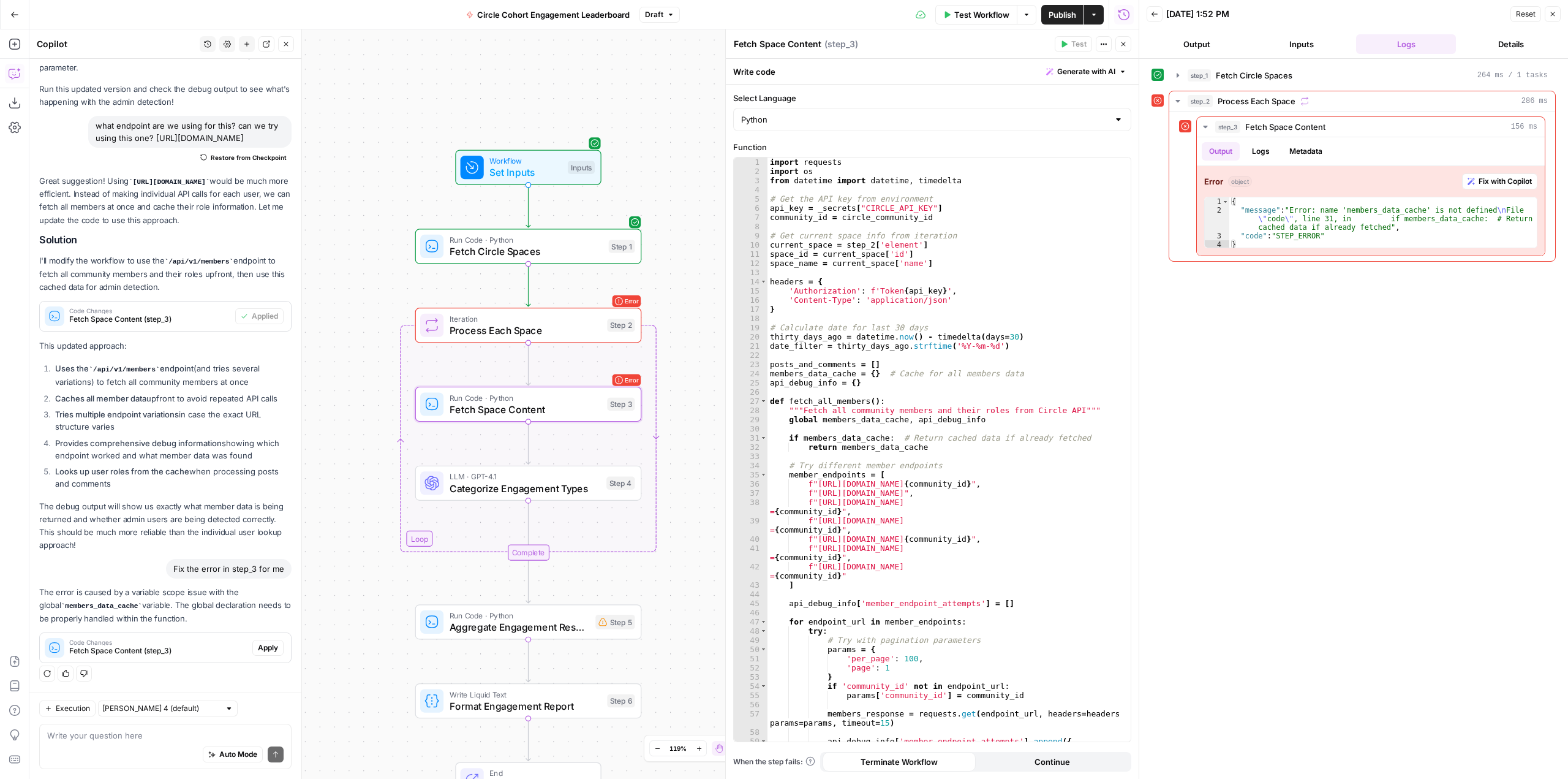
click at [258, 645] on span "Apply" at bounding box center [268, 648] width 20 height 11
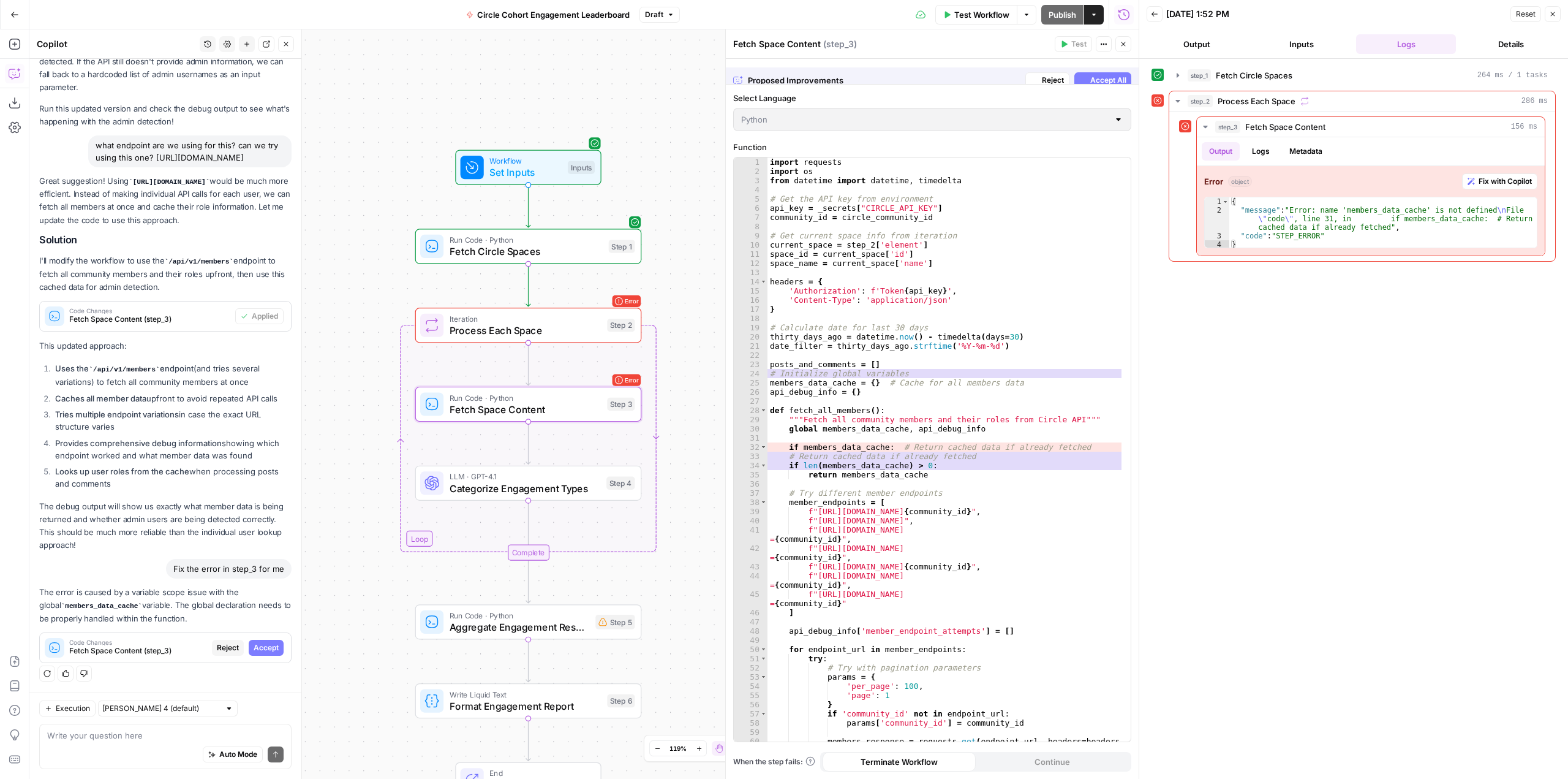
scroll to position [1527, 0]
click at [256, 645] on span "Accept" at bounding box center [266, 648] width 25 height 11
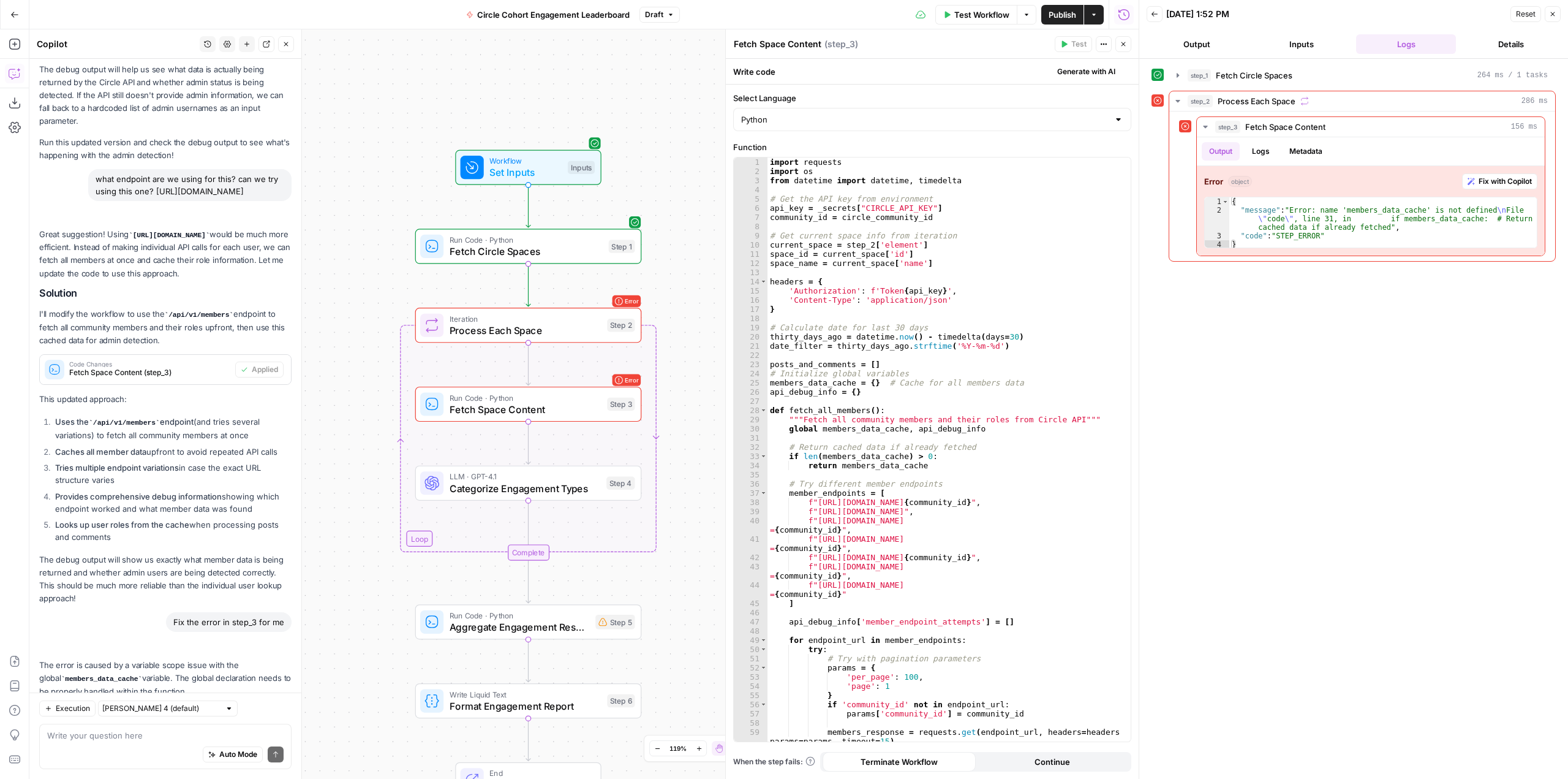
scroll to position [1624, 0]
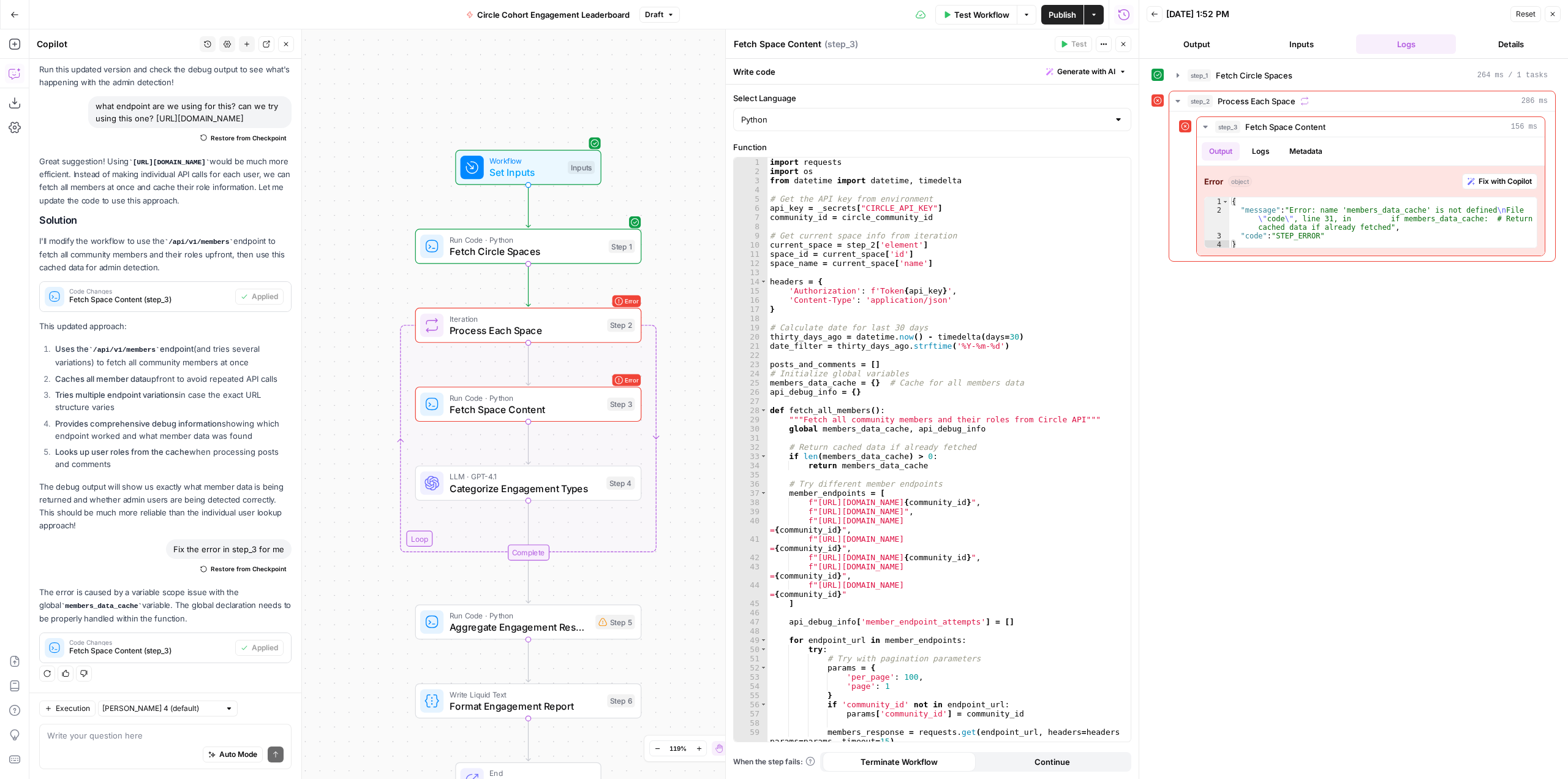
click at [987, 12] on span "Test Workflow" at bounding box center [982, 15] width 55 height 12
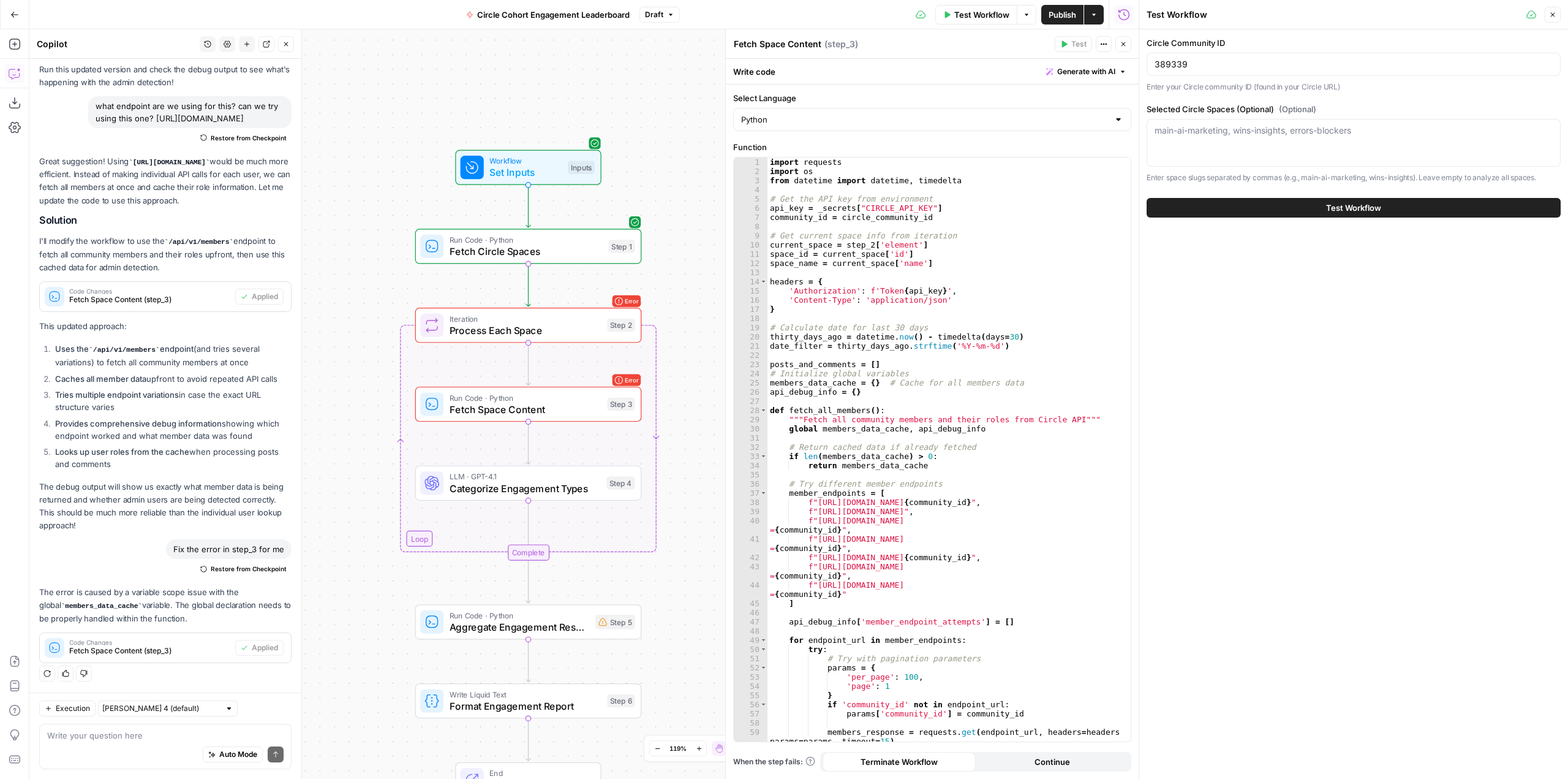
click at [1311, 204] on button "Test Workflow" at bounding box center [1354, 208] width 414 height 20
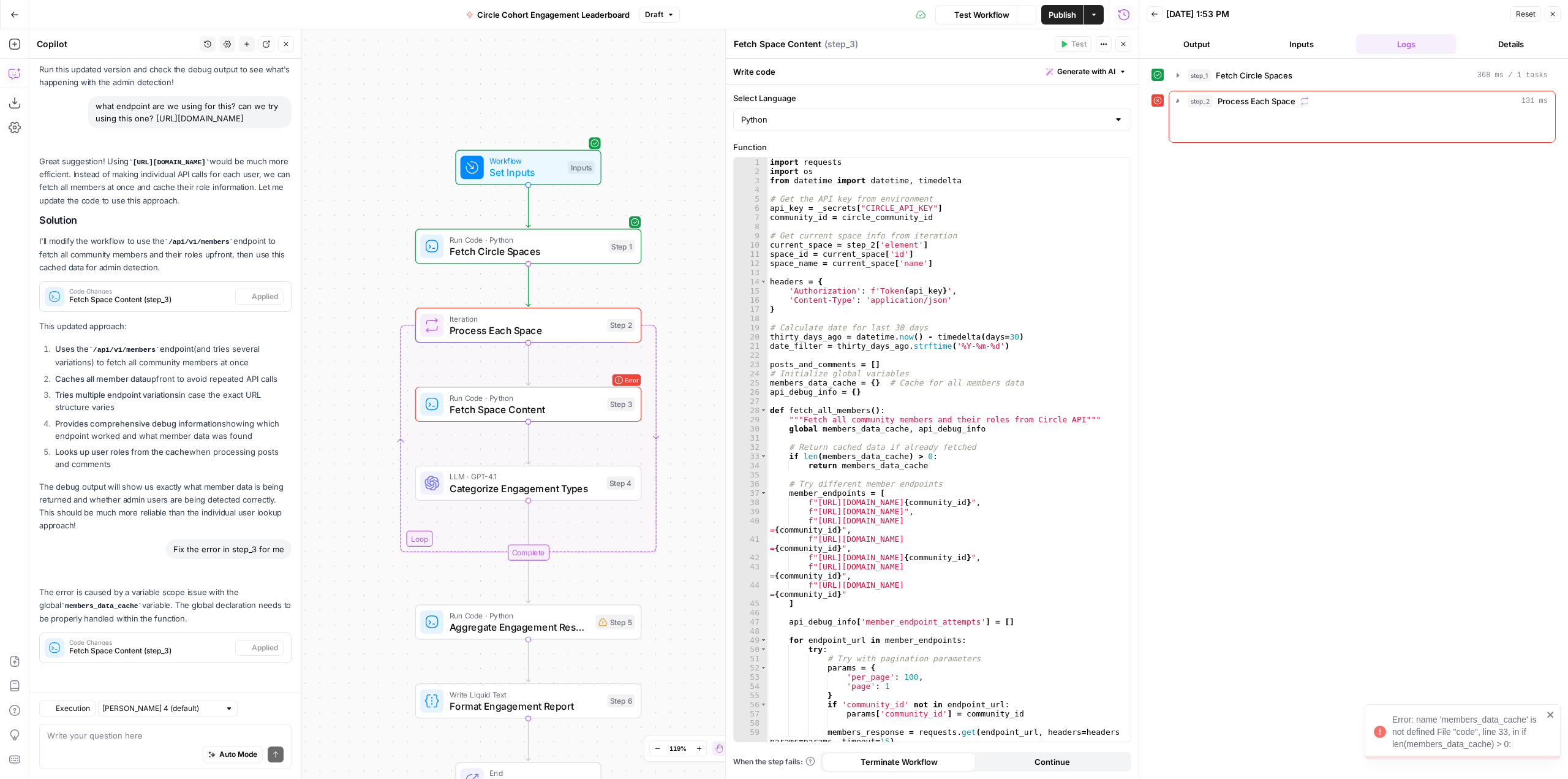
scroll to position [1624, 0]
click at [1205, 128] on icon "button" at bounding box center [1206, 127] width 2 height 5
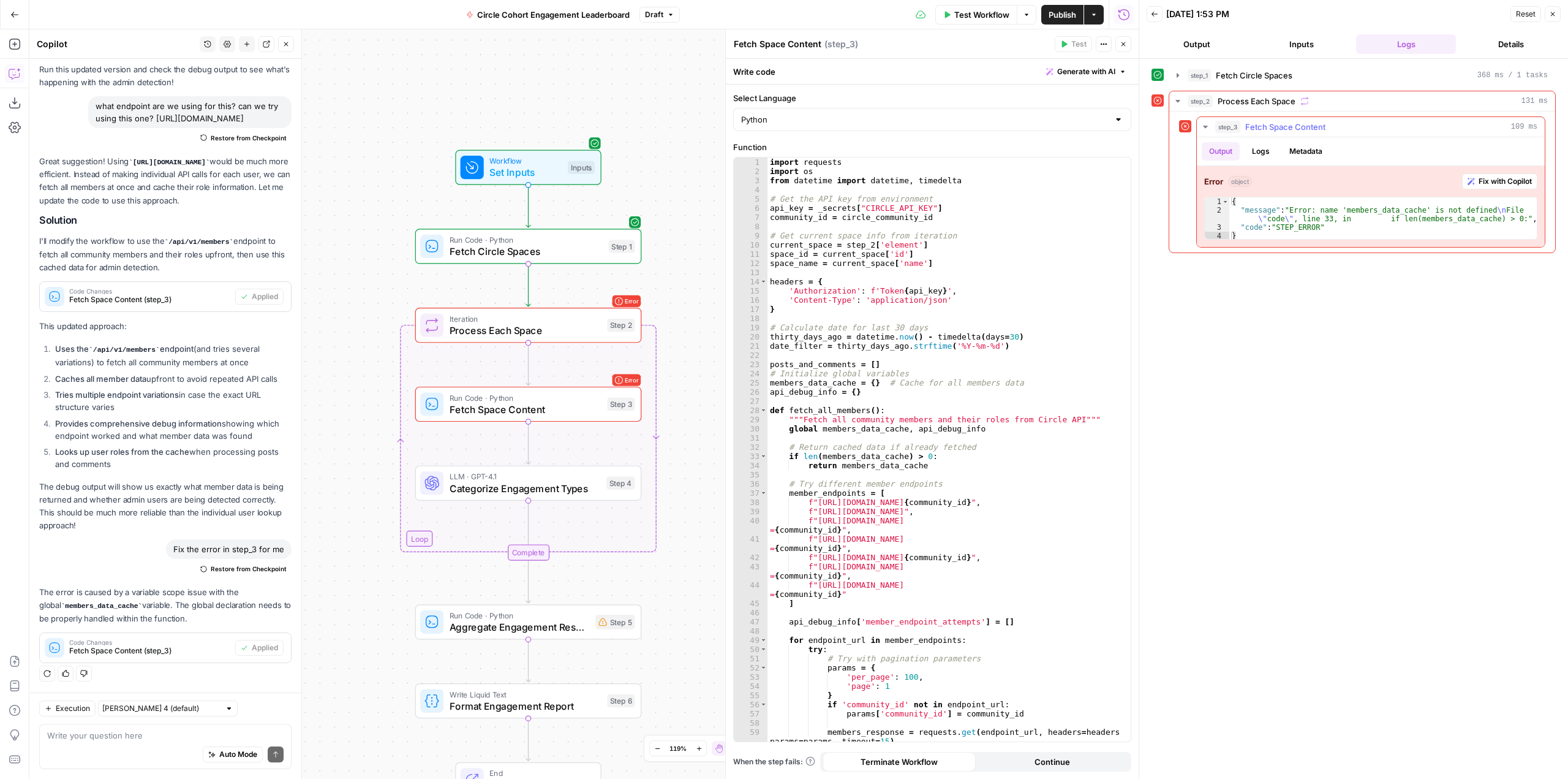
click at [1538, 174] on div "Error object Fix with Copilot 1 2 3 4 { "message" : "Error: name 'members_data_…" at bounding box center [1371, 206] width 348 height 81
click at [1513, 178] on span "Fix with Copilot" at bounding box center [1505, 181] width 53 height 11
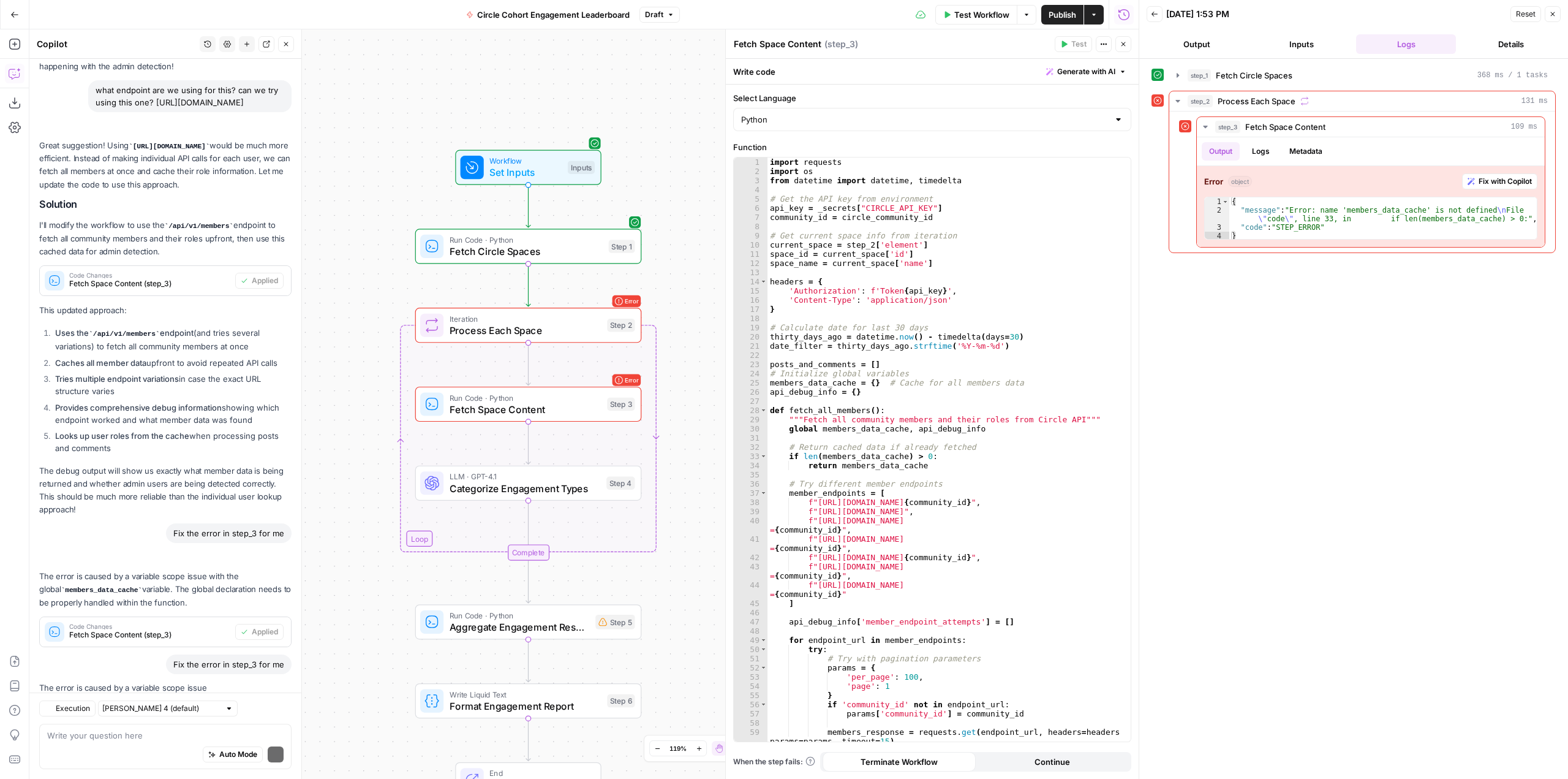
scroll to position [1749, 0]
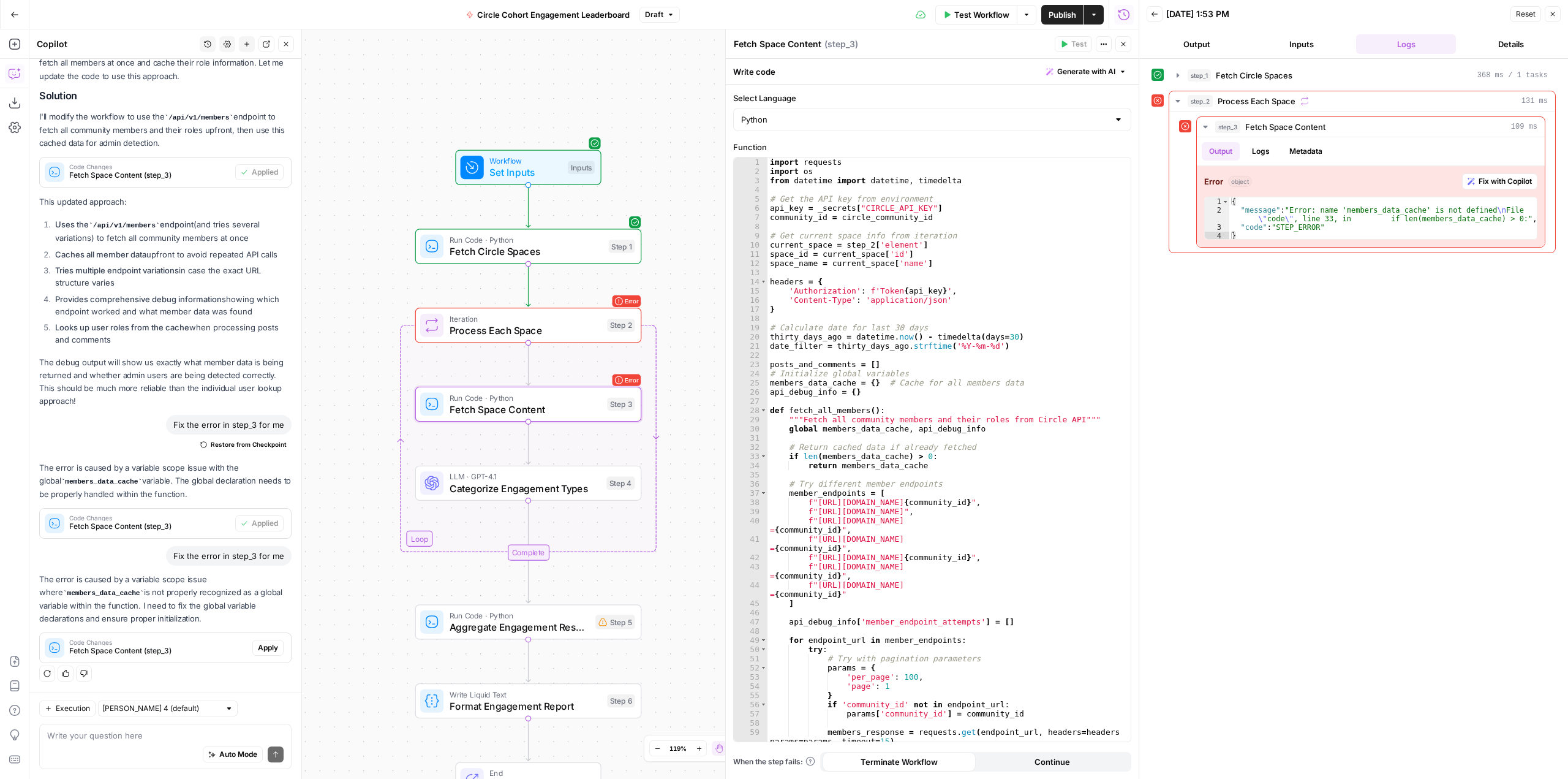
click at [258, 652] on span "Apply" at bounding box center [268, 648] width 20 height 11
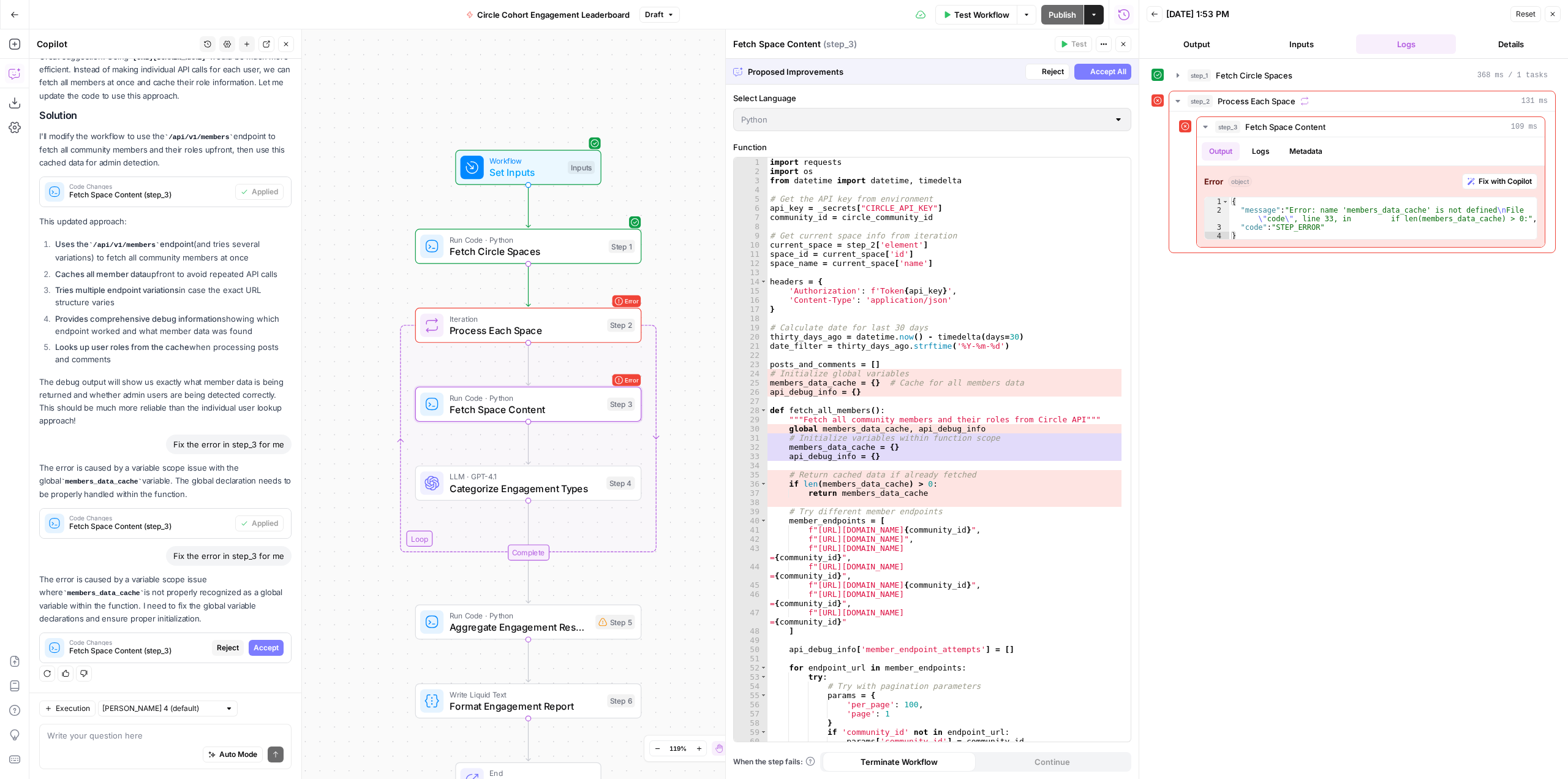
click at [255, 651] on span "Accept" at bounding box center [266, 648] width 25 height 11
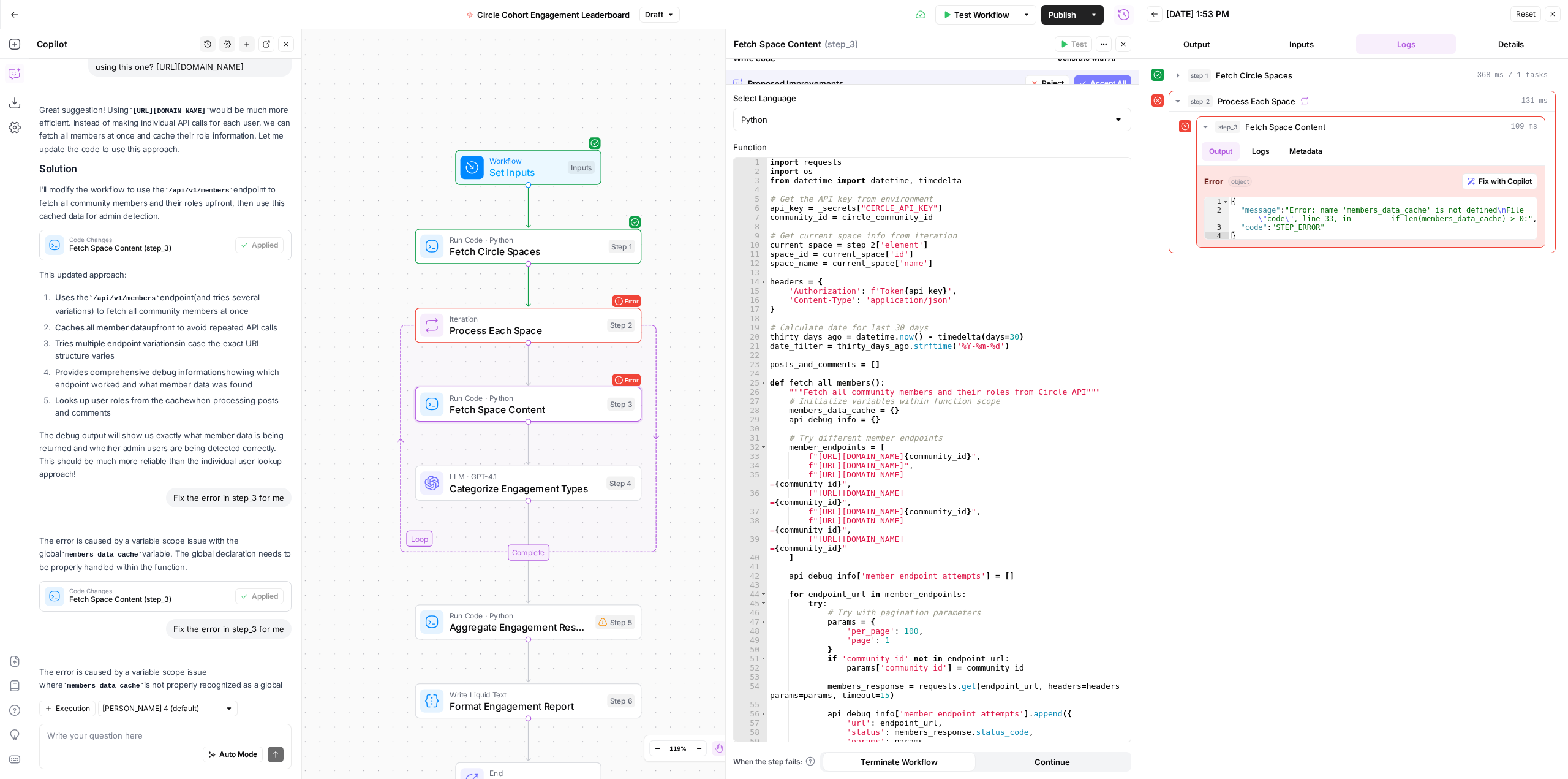
scroll to position [1768, 0]
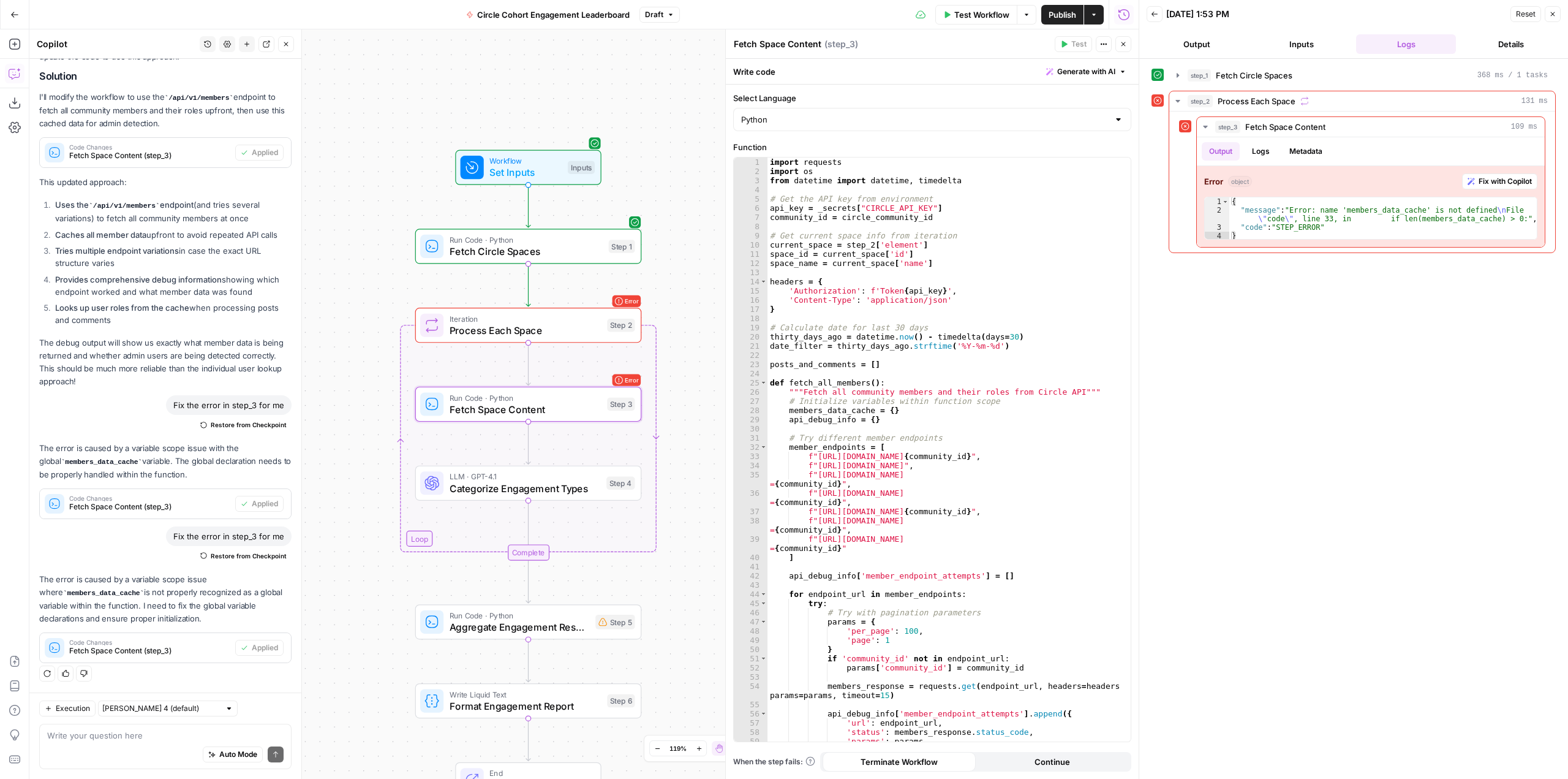
click at [973, 10] on span "Test Workflow" at bounding box center [982, 15] width 55 height 12
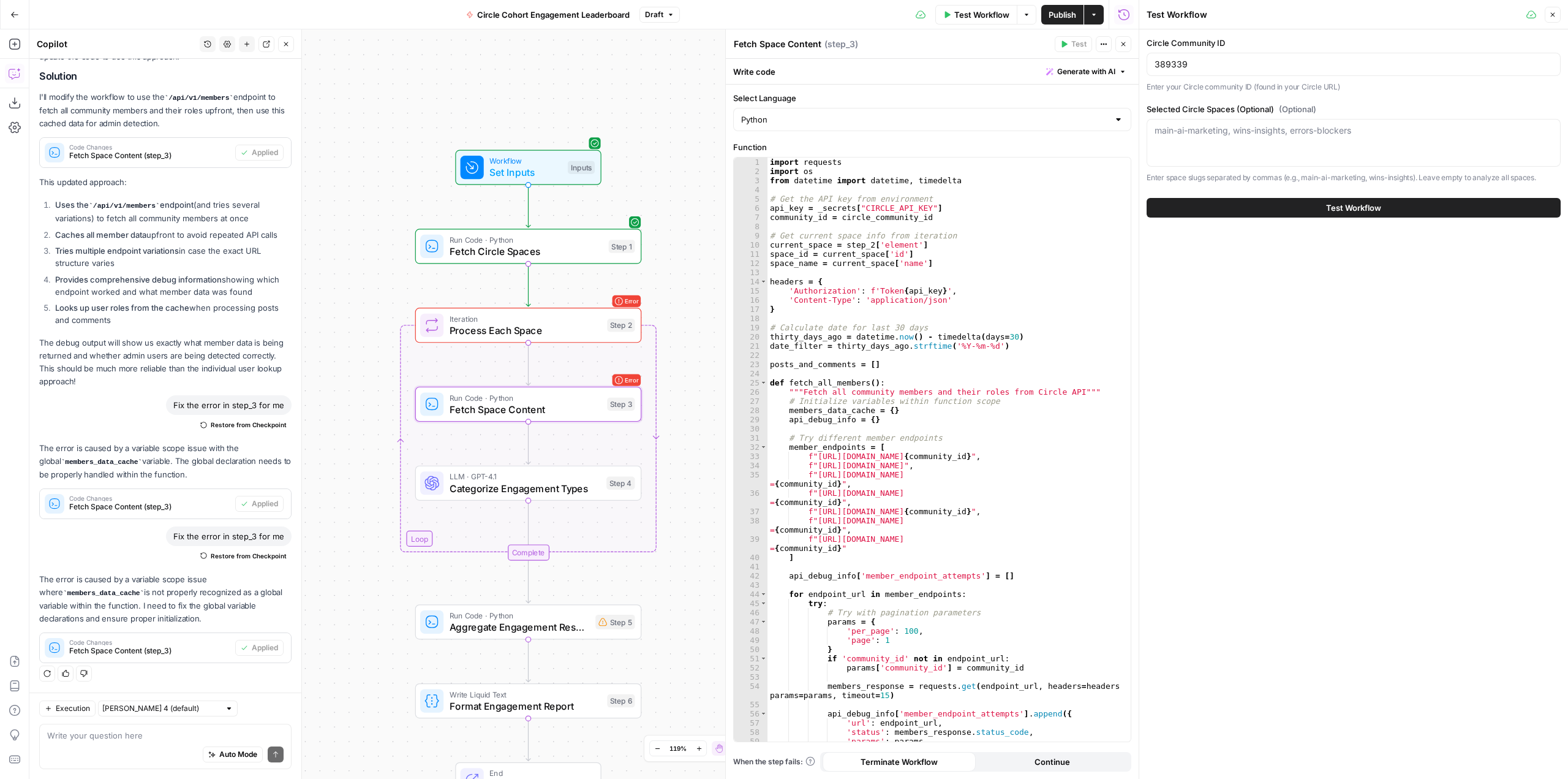
click at [1359, 204] on span "Test Workflow" at bounding box center [1354, 207] width 55 height 12
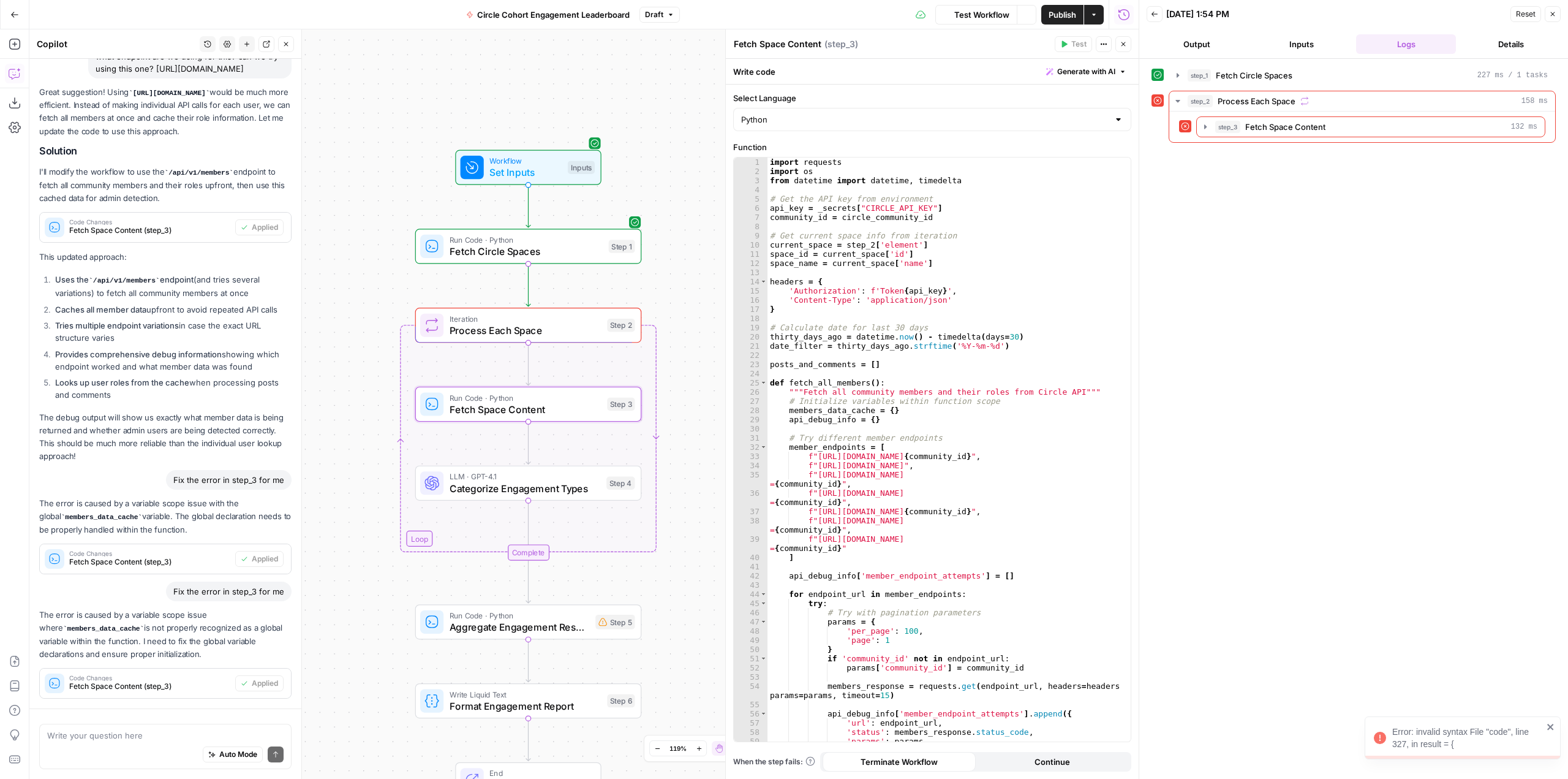
scroll to position [1768, 0]
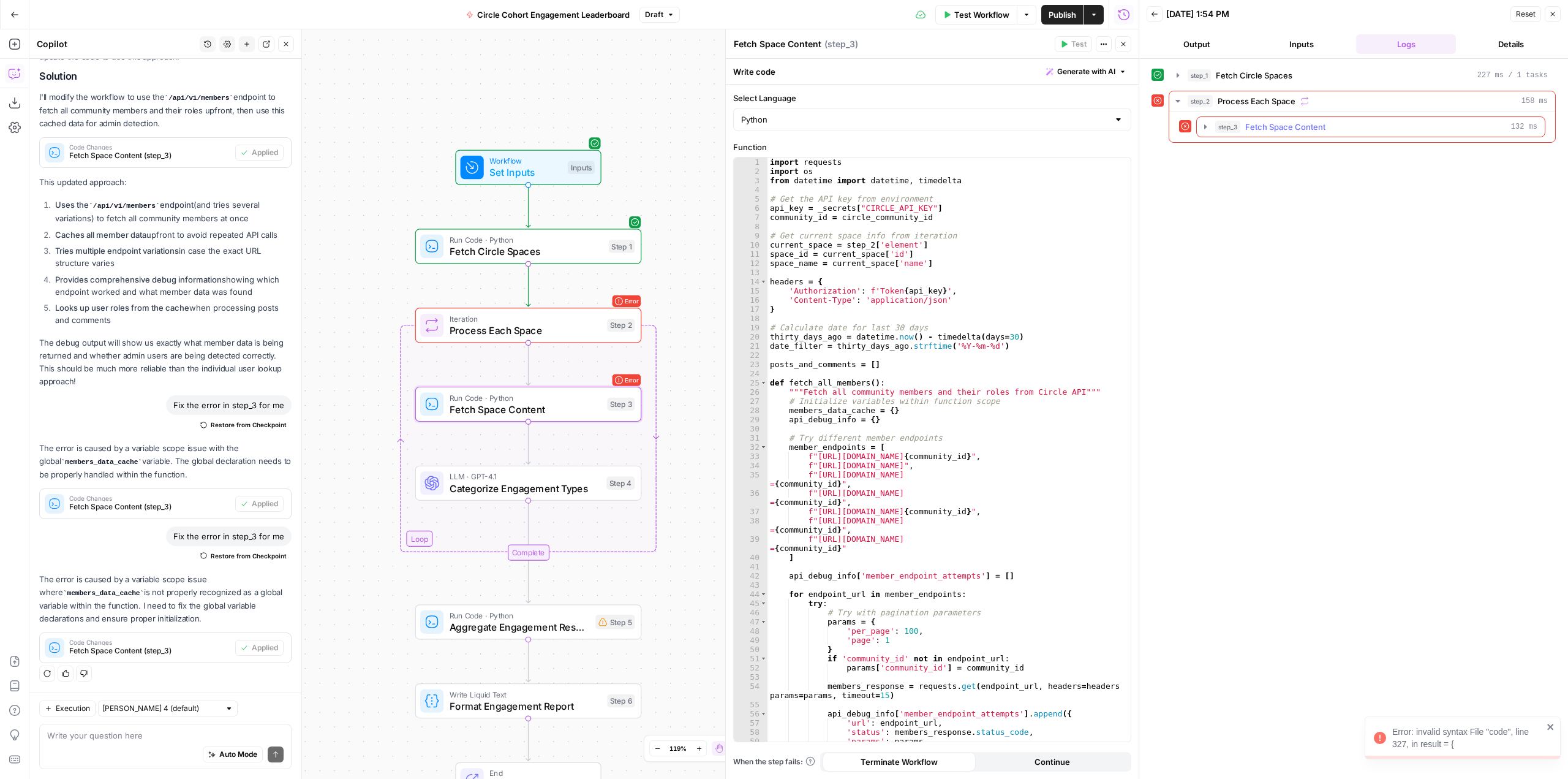
click at [1204, 126] on icon "button" at bounding box center [1206, 127] width 10 height 10
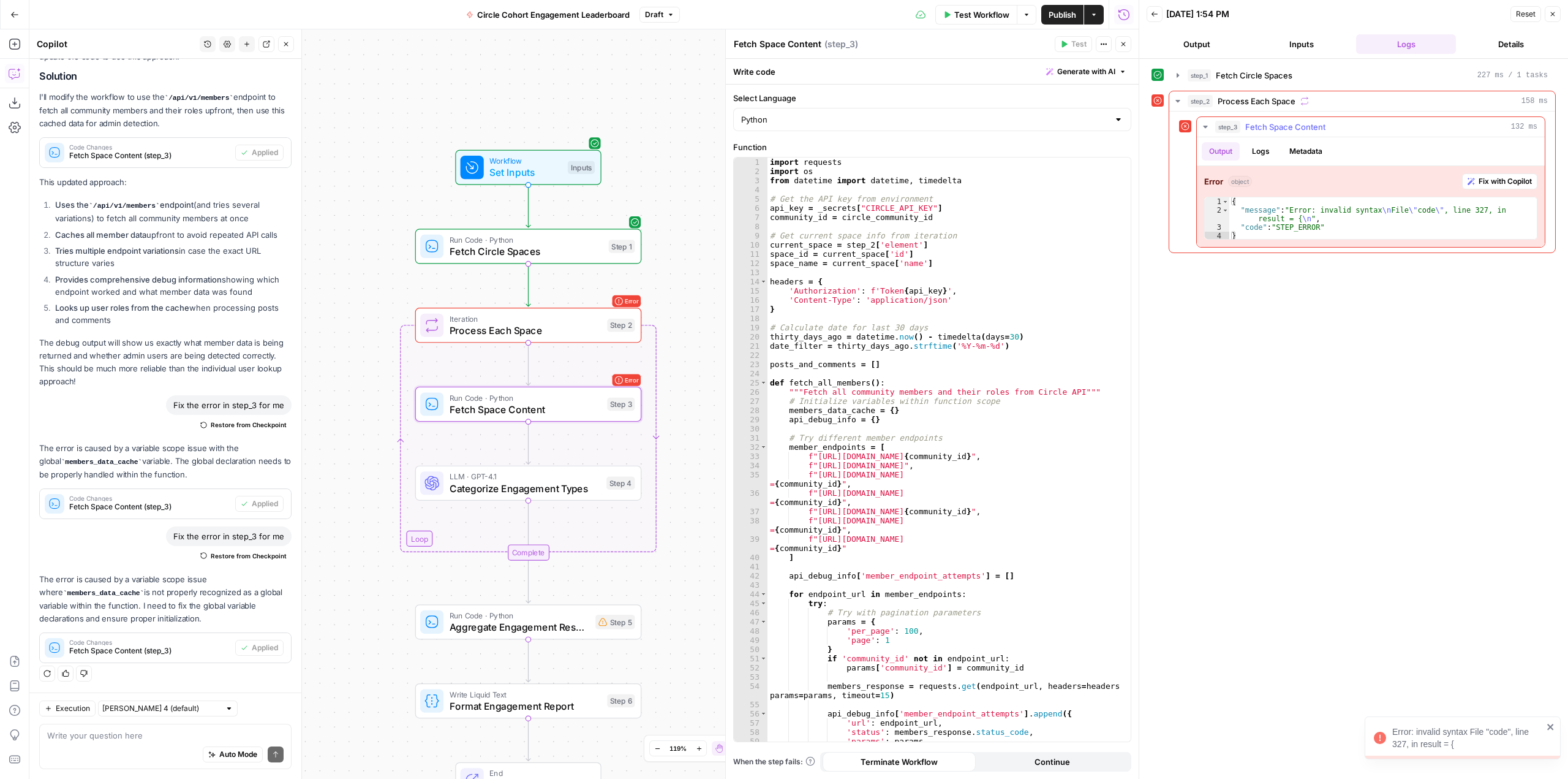
click at [1510, 187] on span "Fix with Copilot" at bounding box center [1505, 181] width 53 height 11
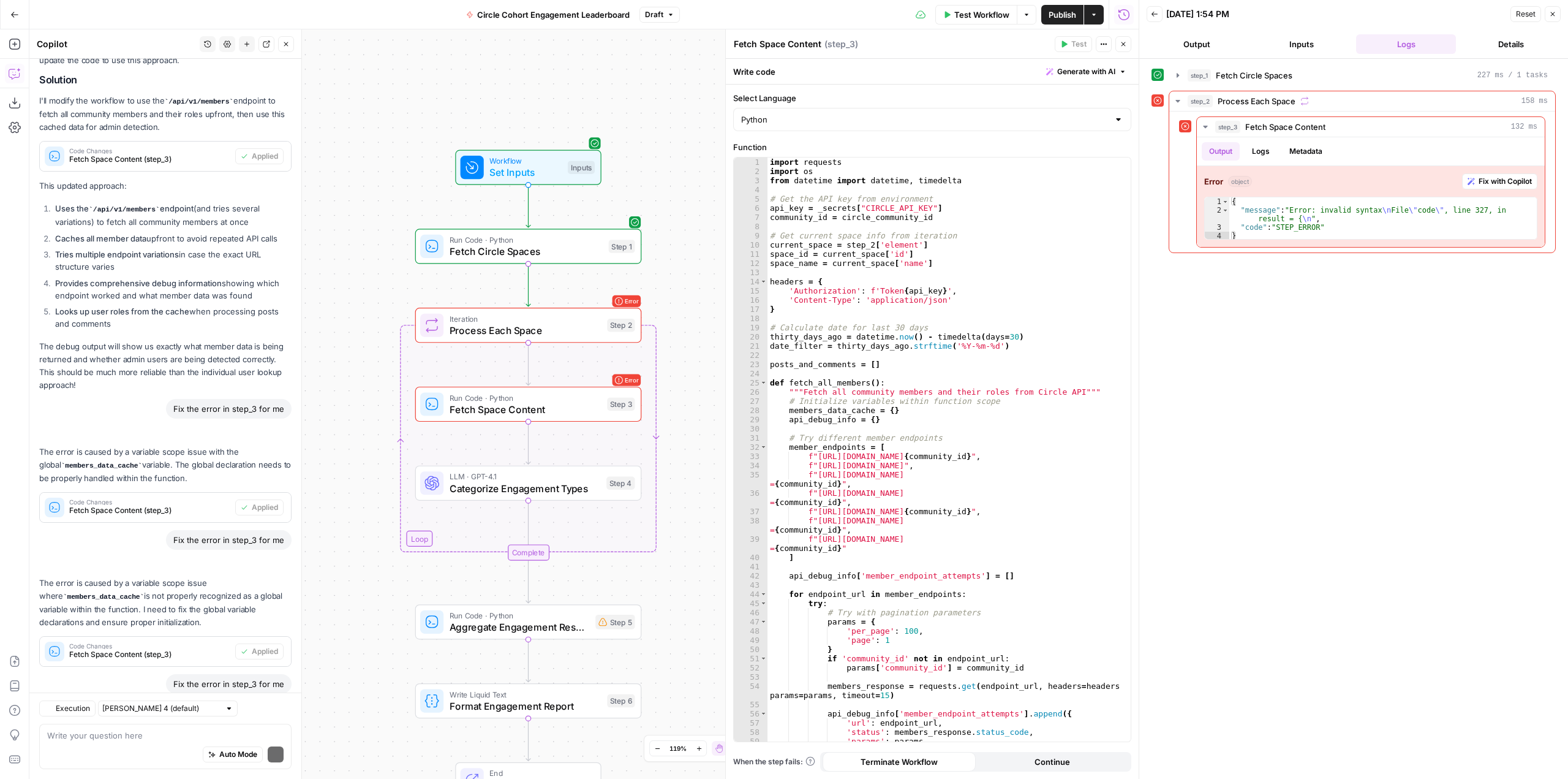
scroll to position [1893, 0]
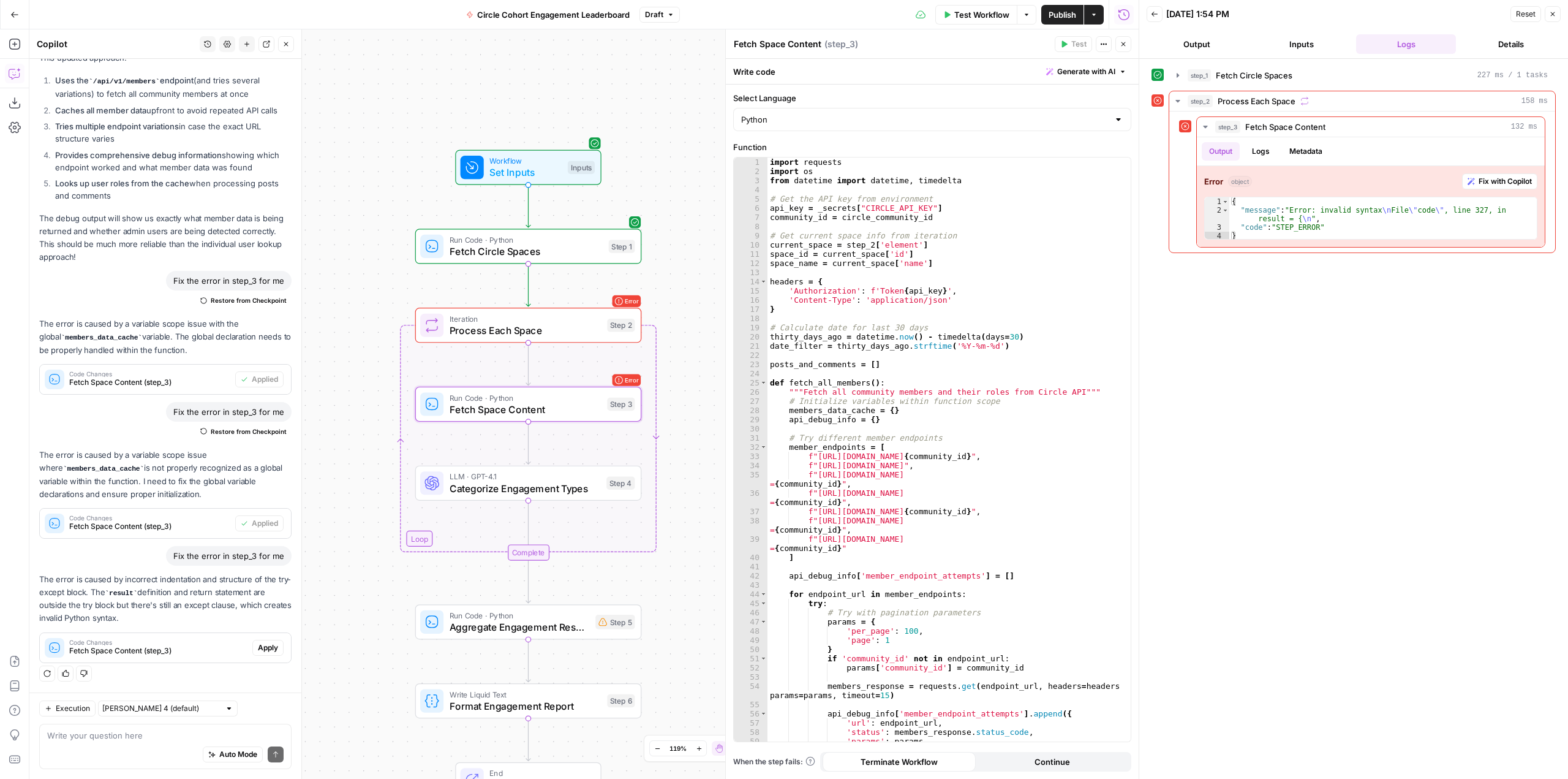
click at [266, 649] on span "Apply" at bounding box center [268, 648] width 20 height 11
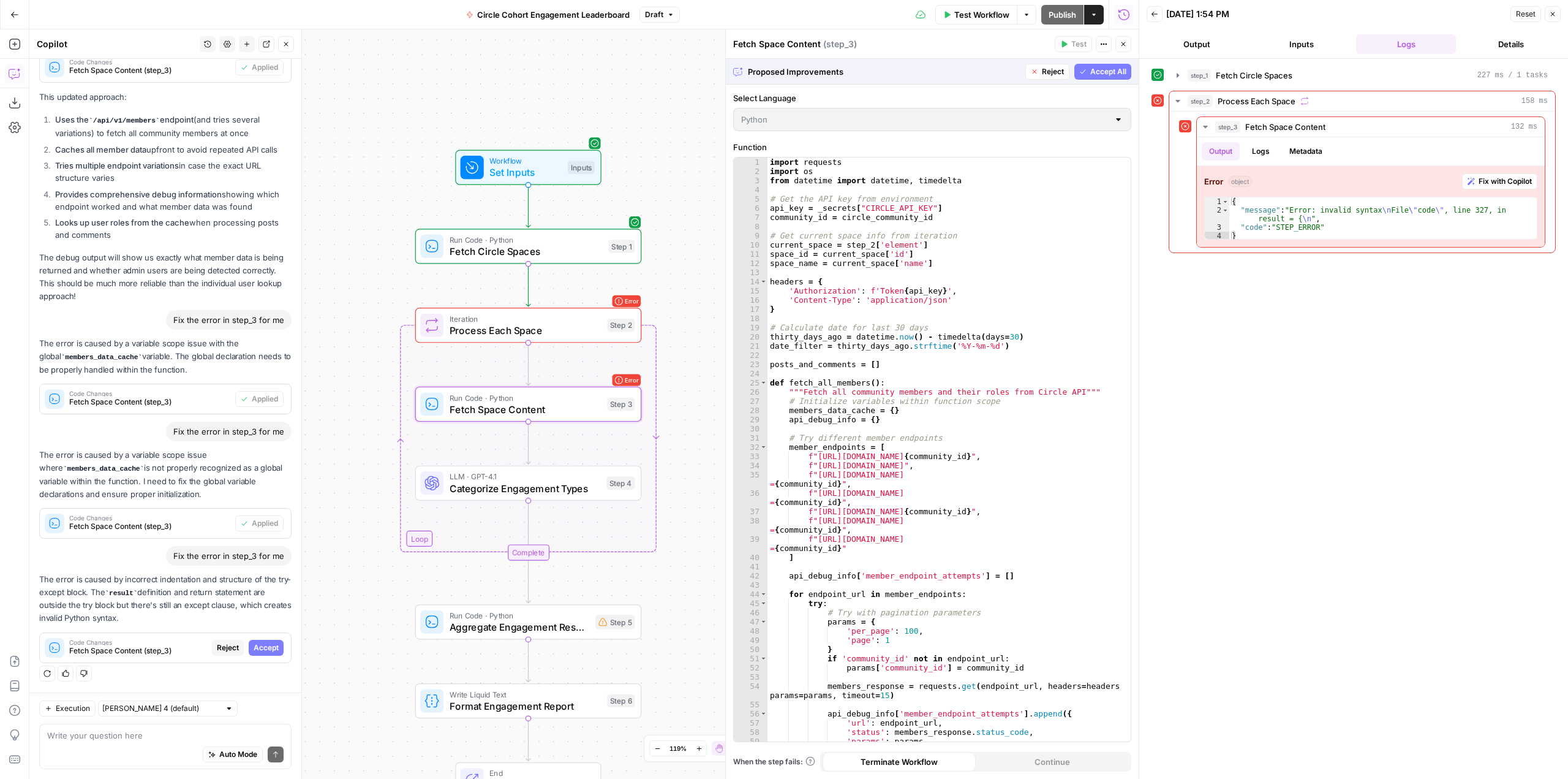
click at [266, 649] on span "Accept" at bounding box center [266, 648] width 25 height 11
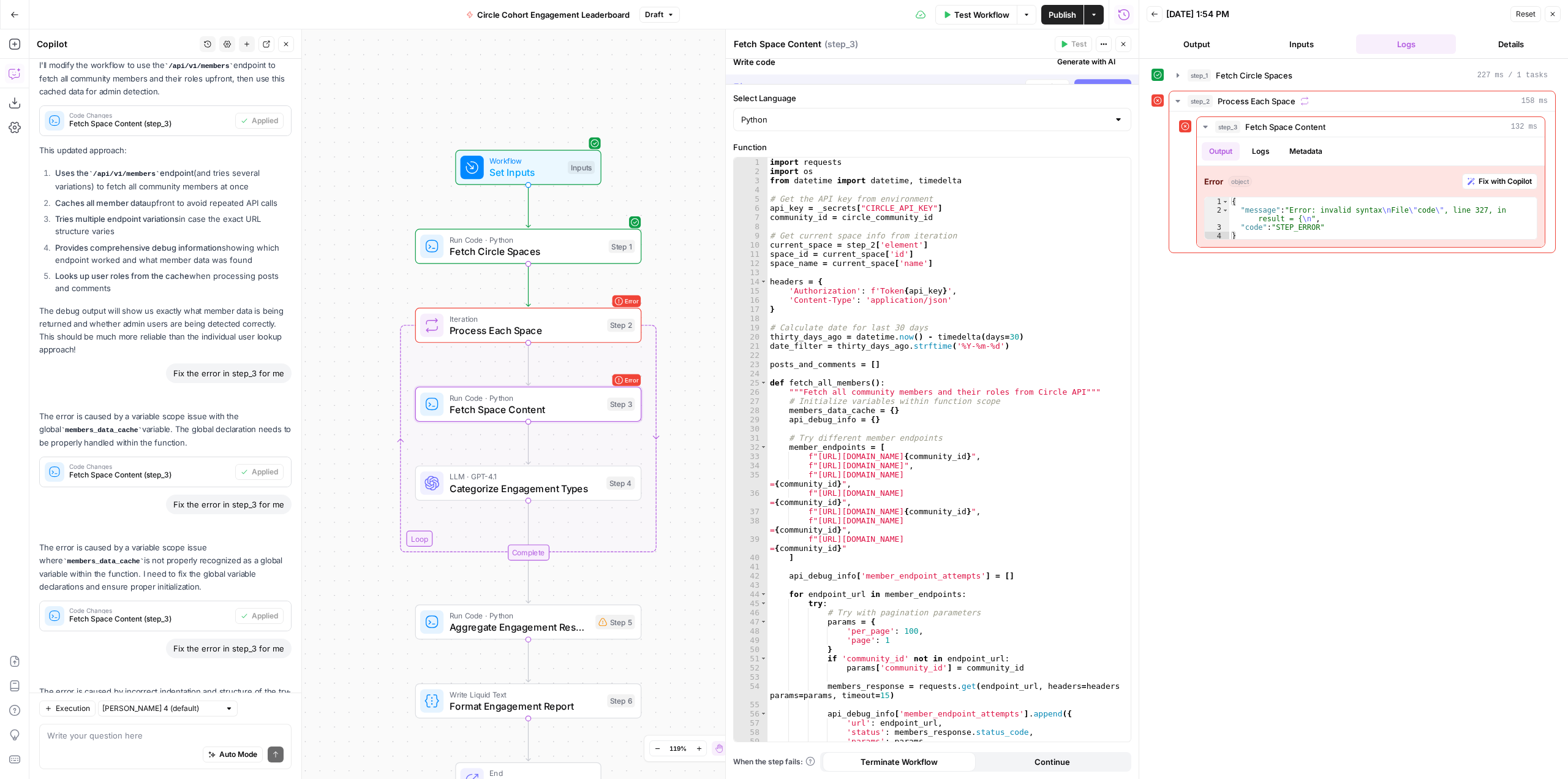
scroll to position [1912, 0]
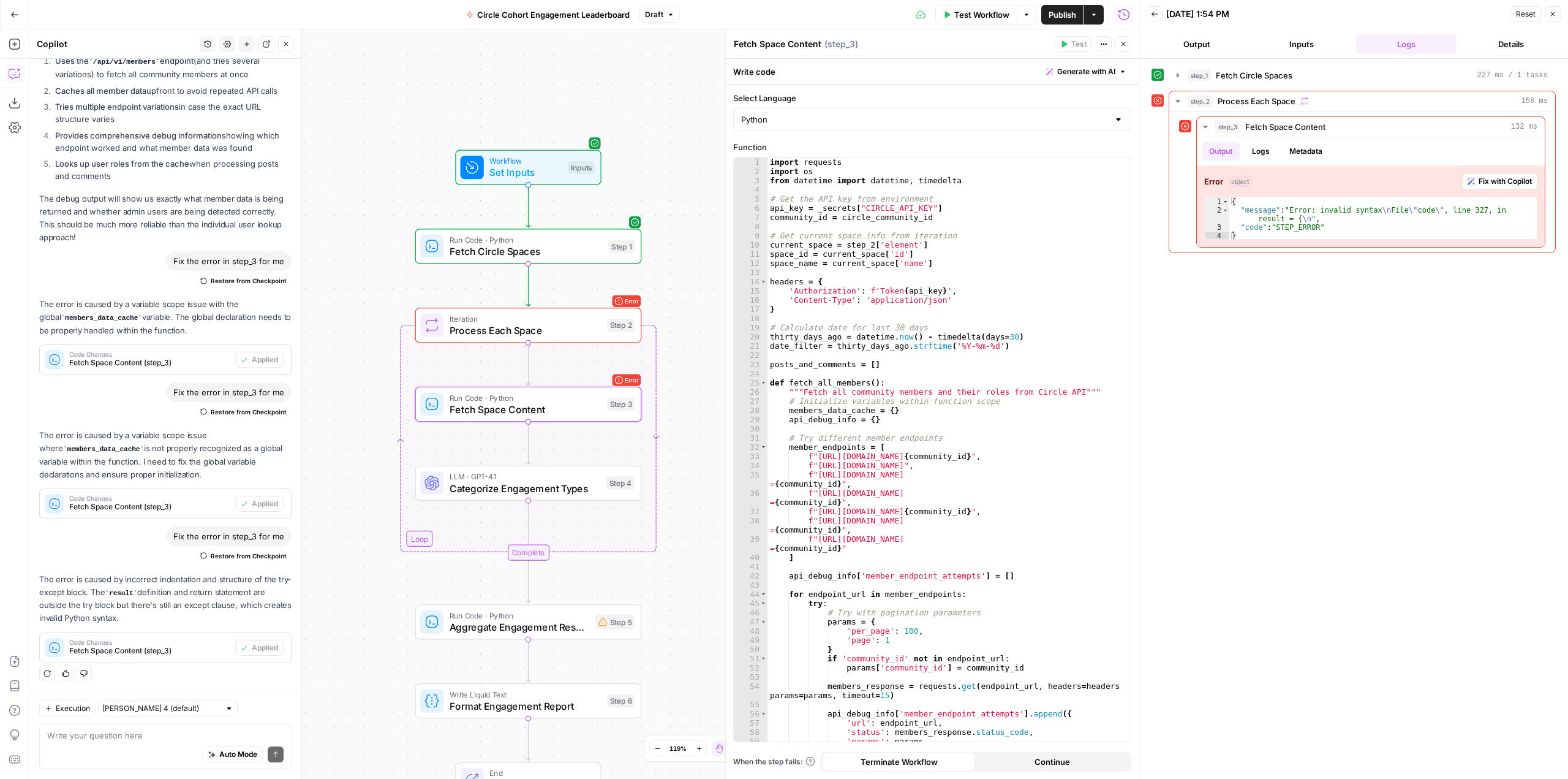
click at [942, 4] on div "Test Workflow Options Publish Actions Run History" at bounding box center [910, 14] width 459 height 28
click at [972, 9] on span "Test Workflow" at bounding box center [982, 15] width 55 height 12
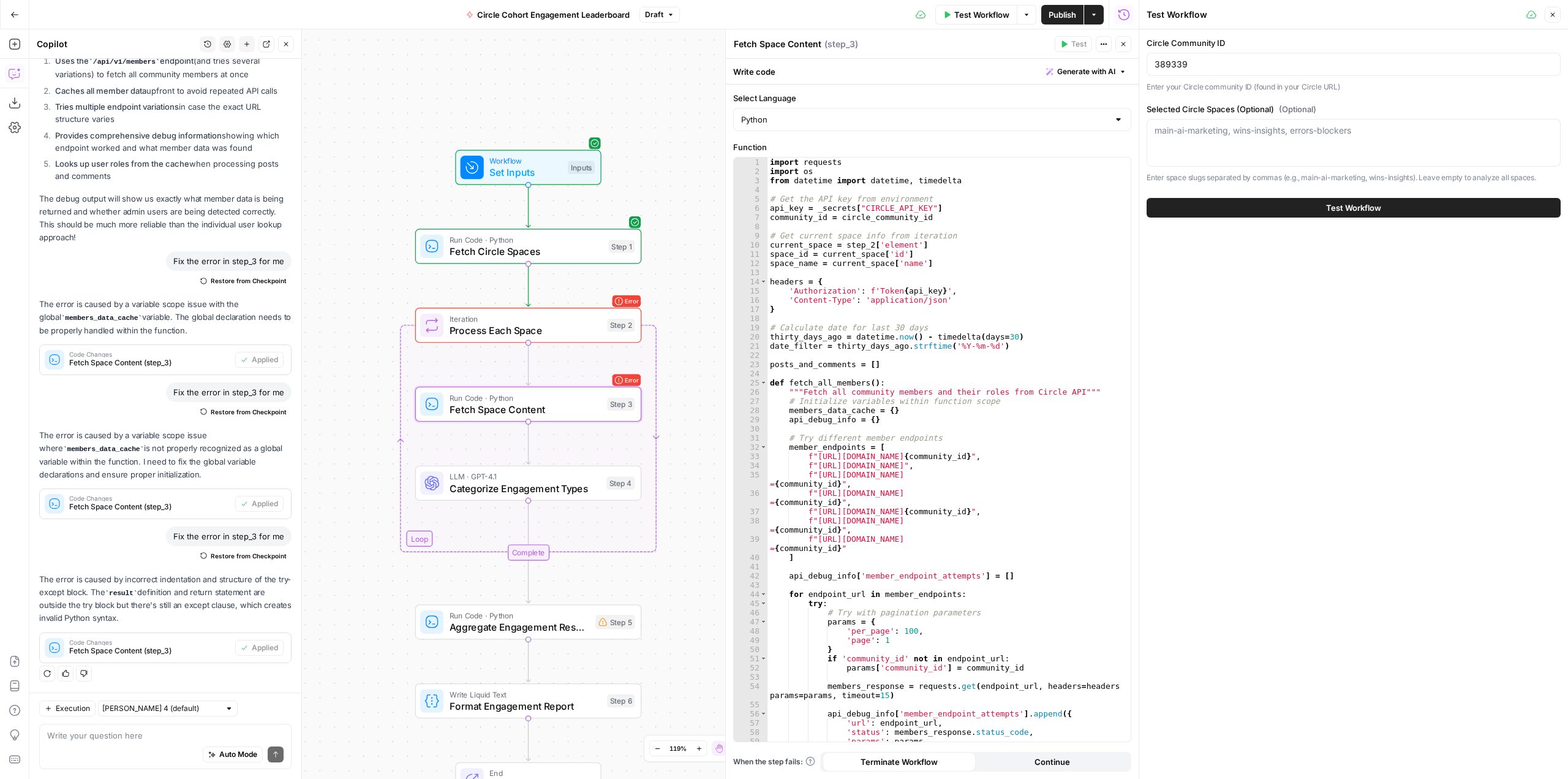
click at [1394, 212] on button "Test Workflow" at bounding box center [1354, 208] width 414 height 20
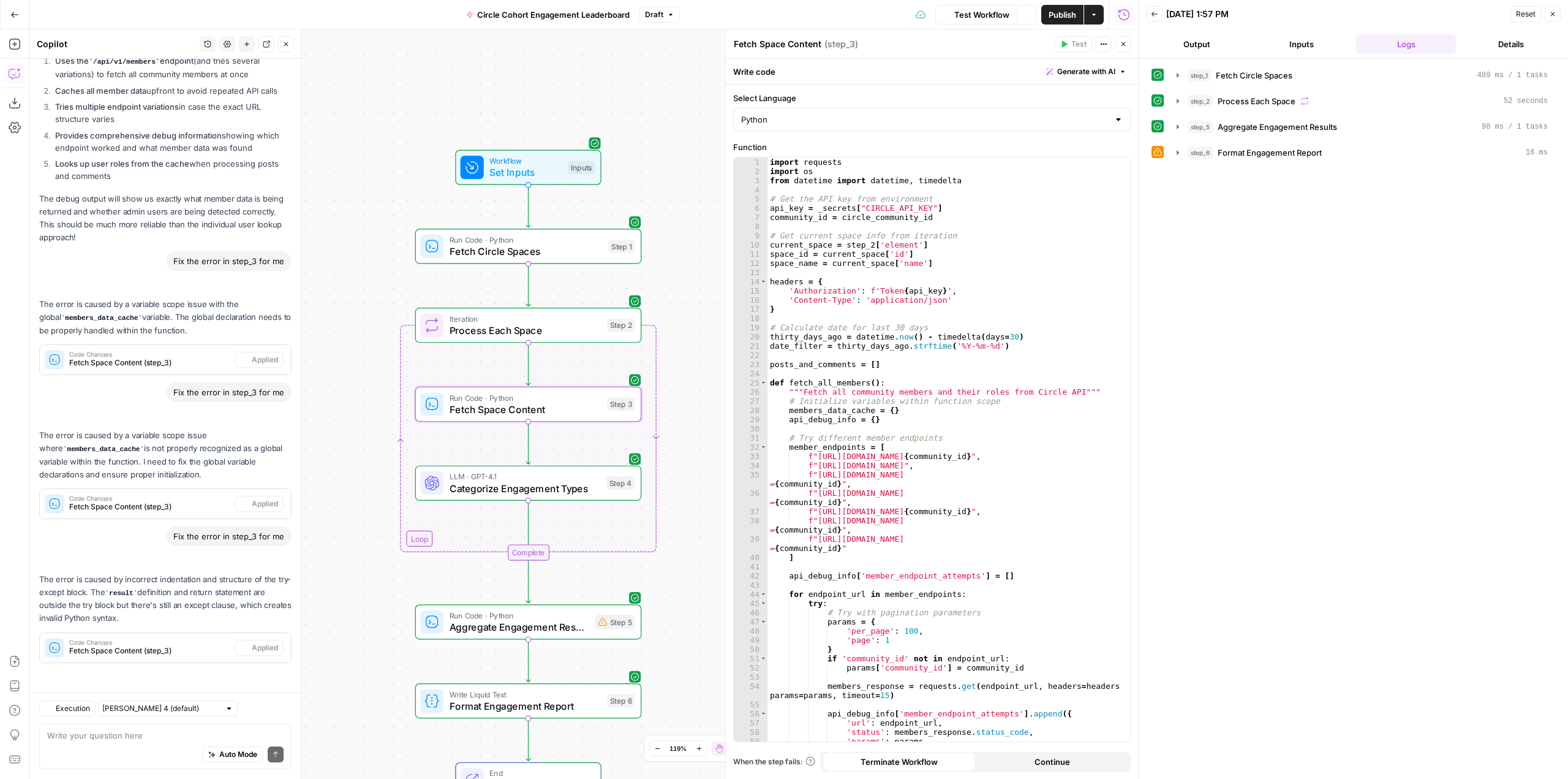
scroll to position [1912, 0]
click at [1171, 147] on button "step_6 Format Engagement Report 16 ms" at bounding box center [1362, 153] width 386 height 20
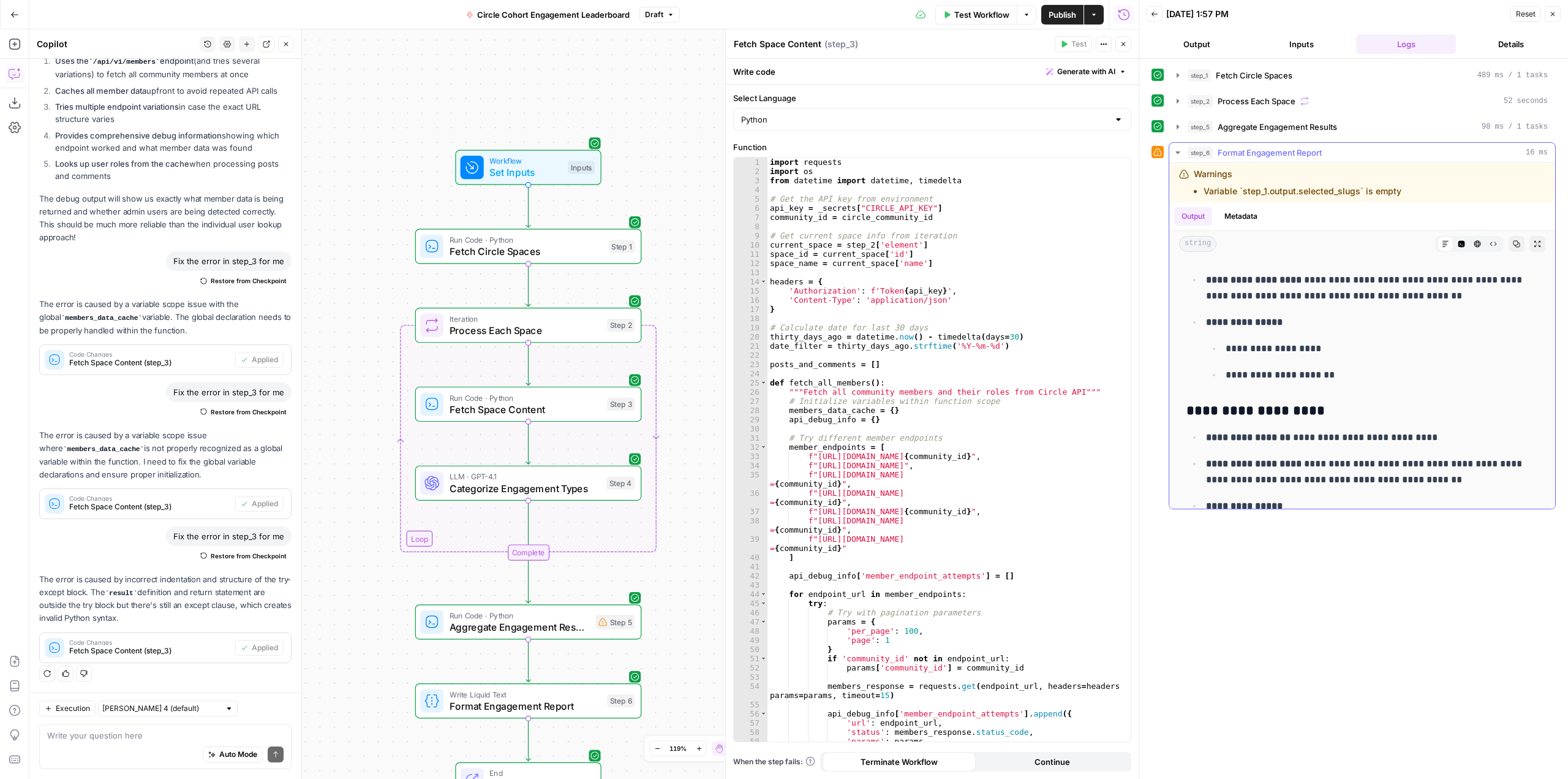
scroll to position [1471, 0]
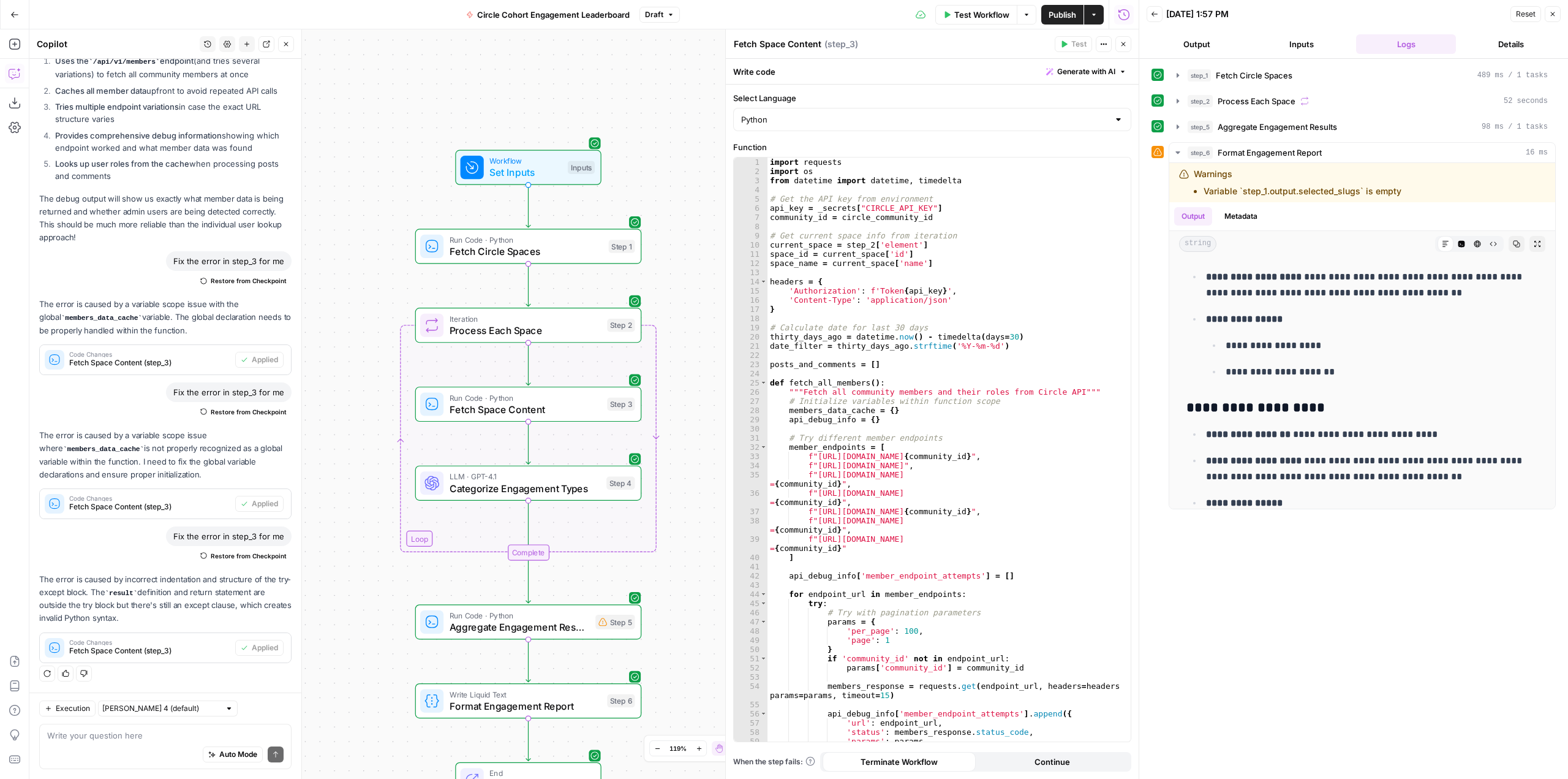
click at [171, 742] on div "Auto Mode Send" at bounding box center [165, 754] width 237 height 27
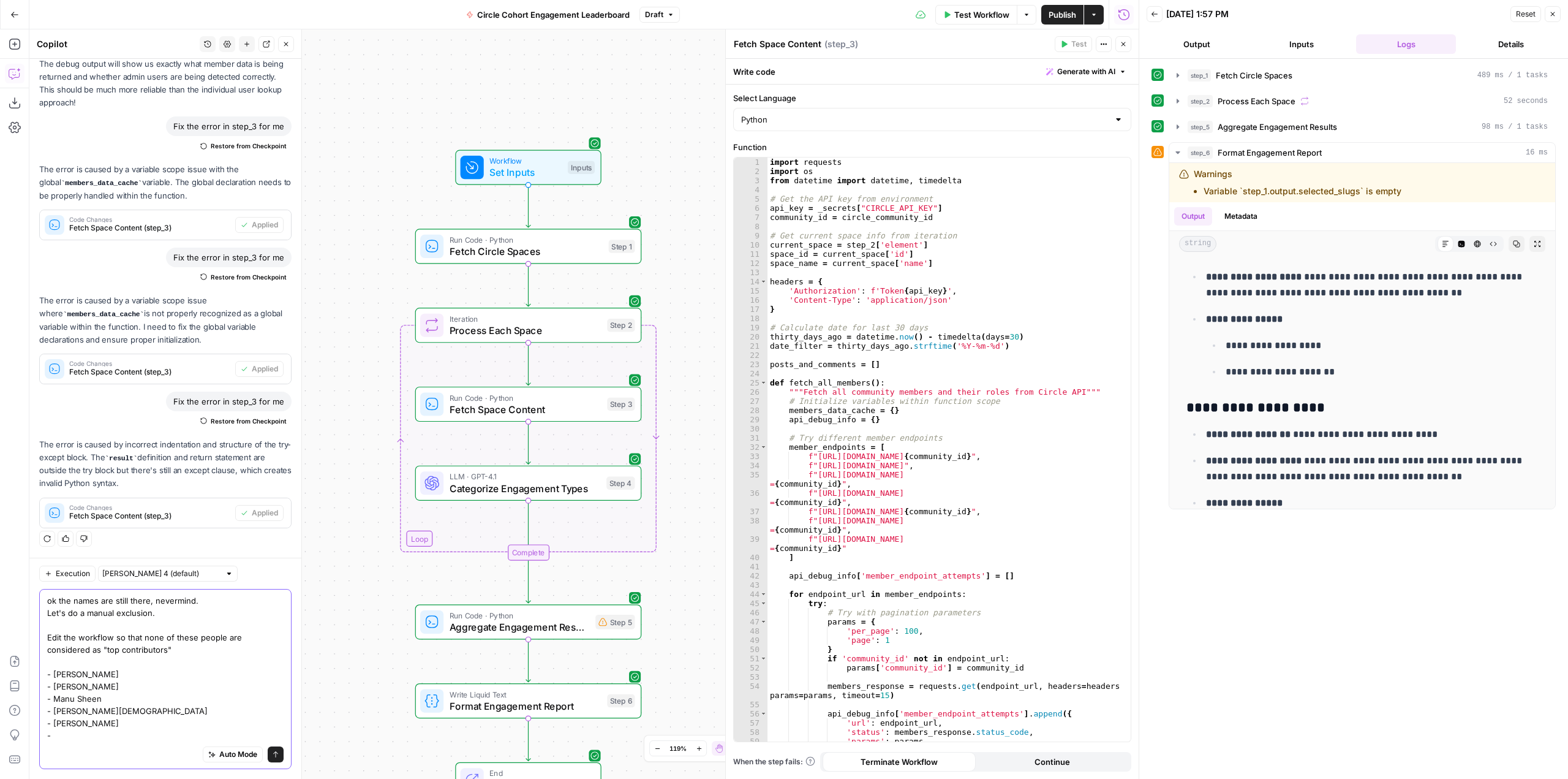
scroll to position [2047, 0]
type textarea "ok the names are still there, nevermind. Let's do a manual exclusion. Edit the …"
click at [268, 751] on button "Send" at bounding box center [276, 754] width 16 height 16
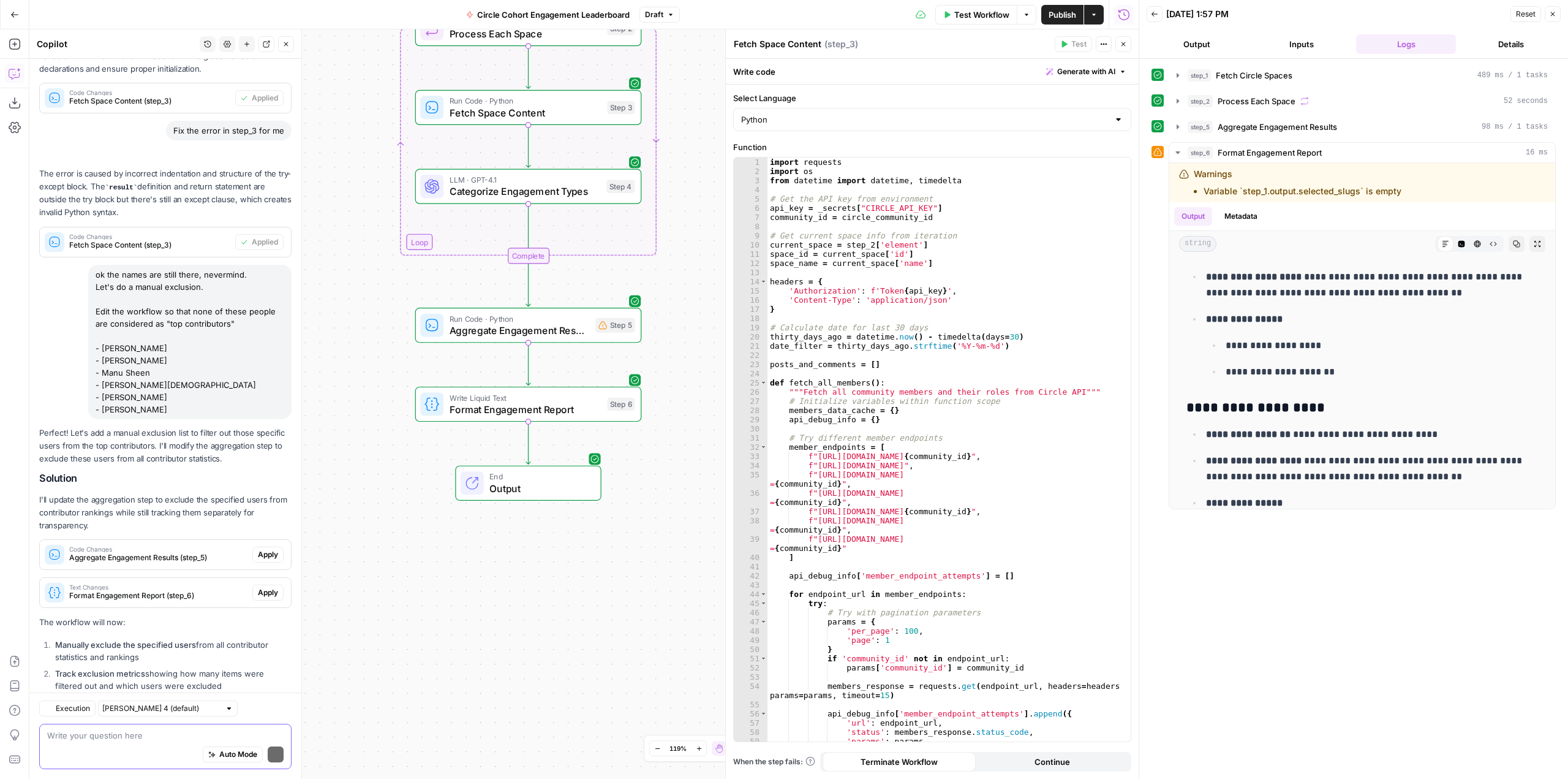
scroll to position [2466, 0]
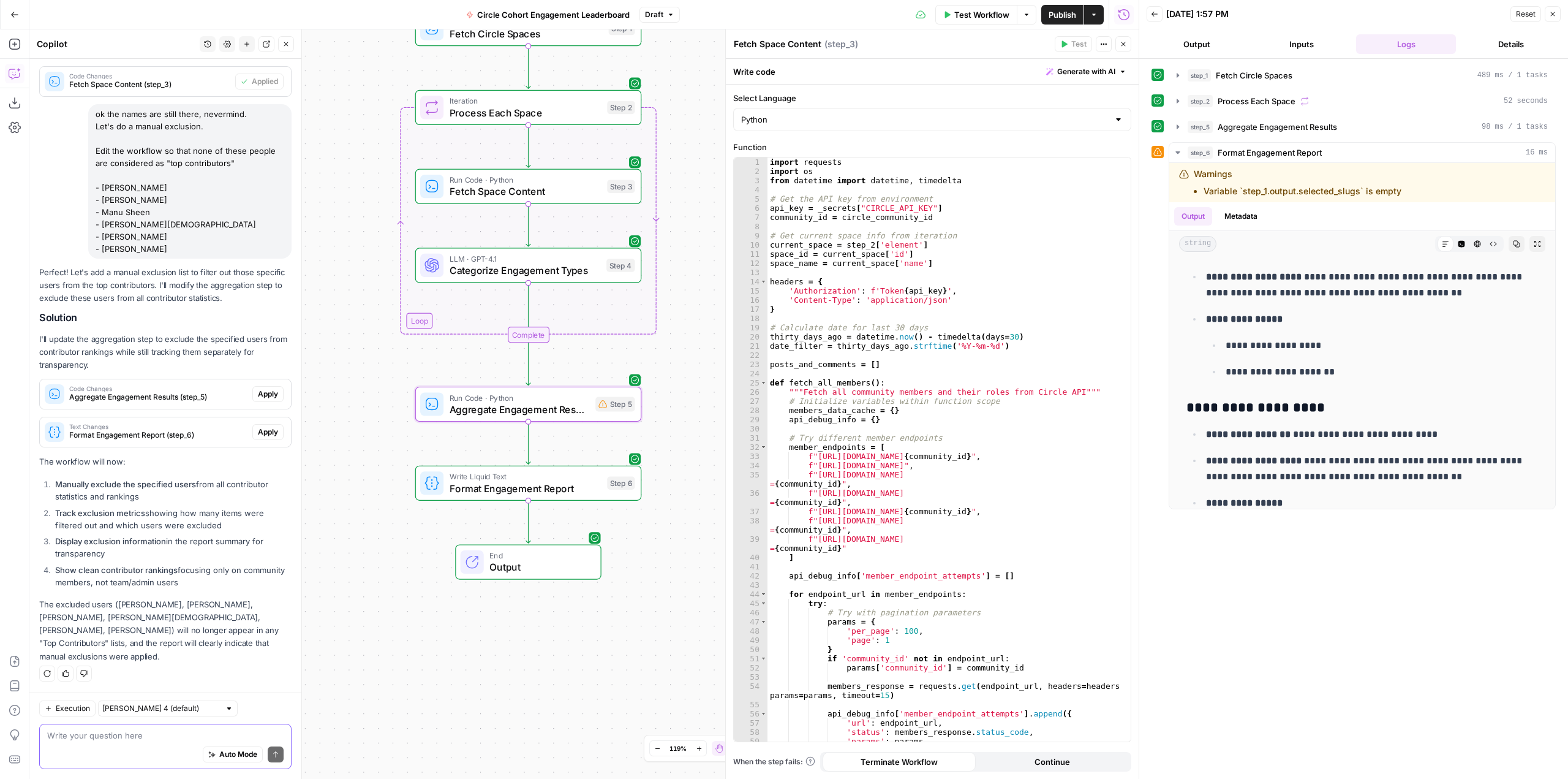
click at [258, 399] on span "Apply" at bounding box center [268, 394] width 20 height 11
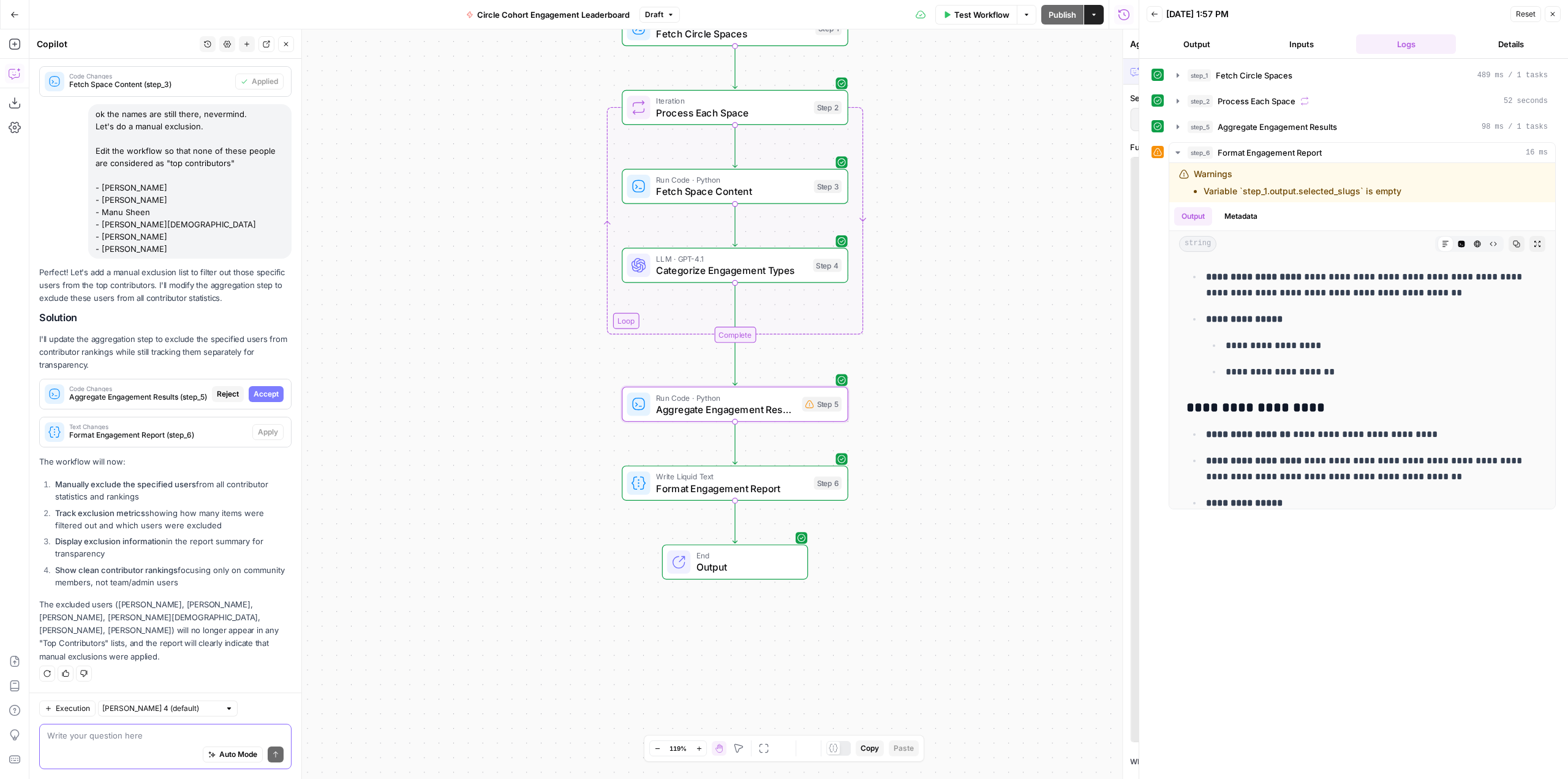
scroll to position [2329, 0]
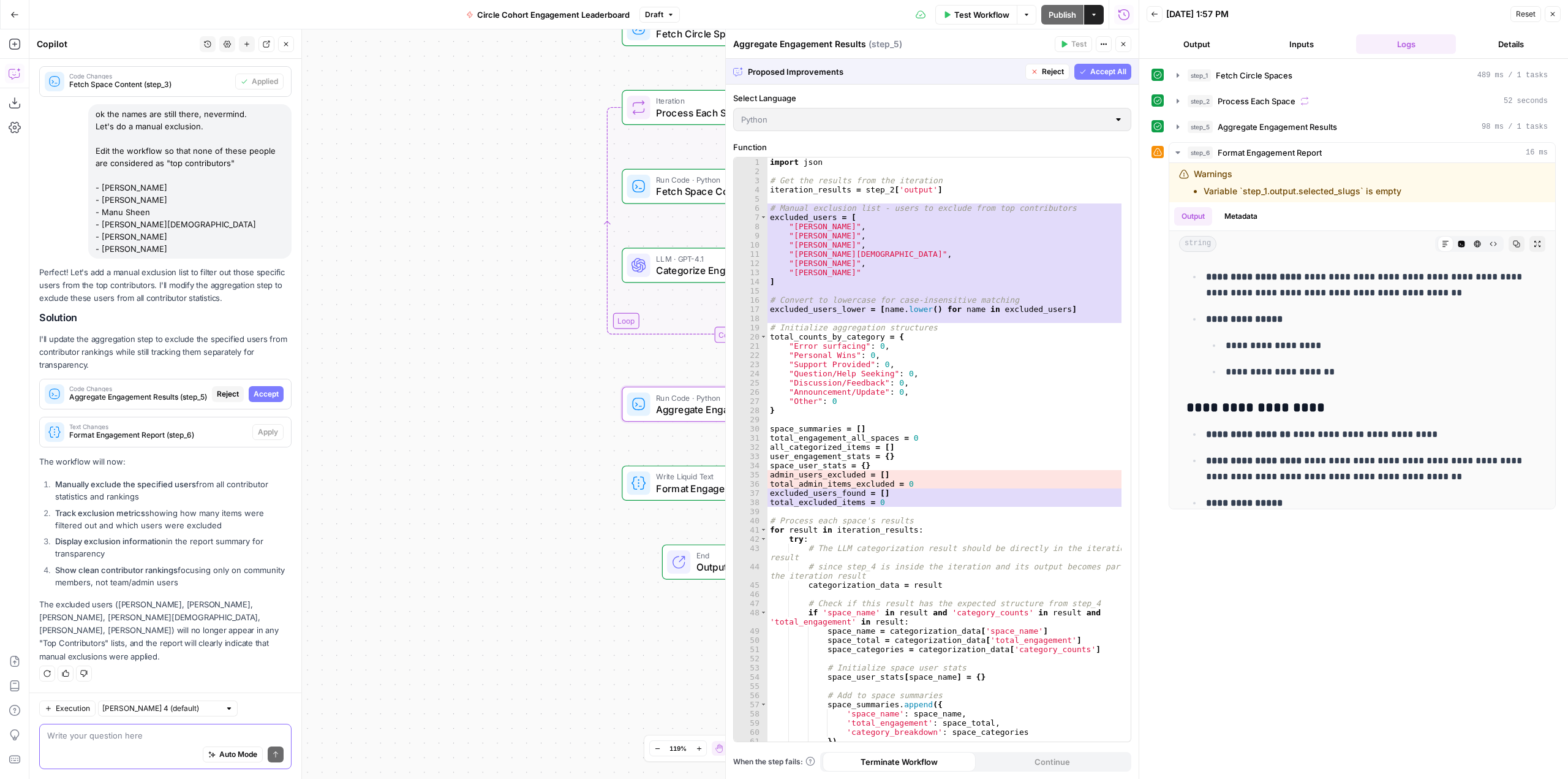
click at [256, 399] on span "Accept" at bounding box center [266, 394] width 25 height 11
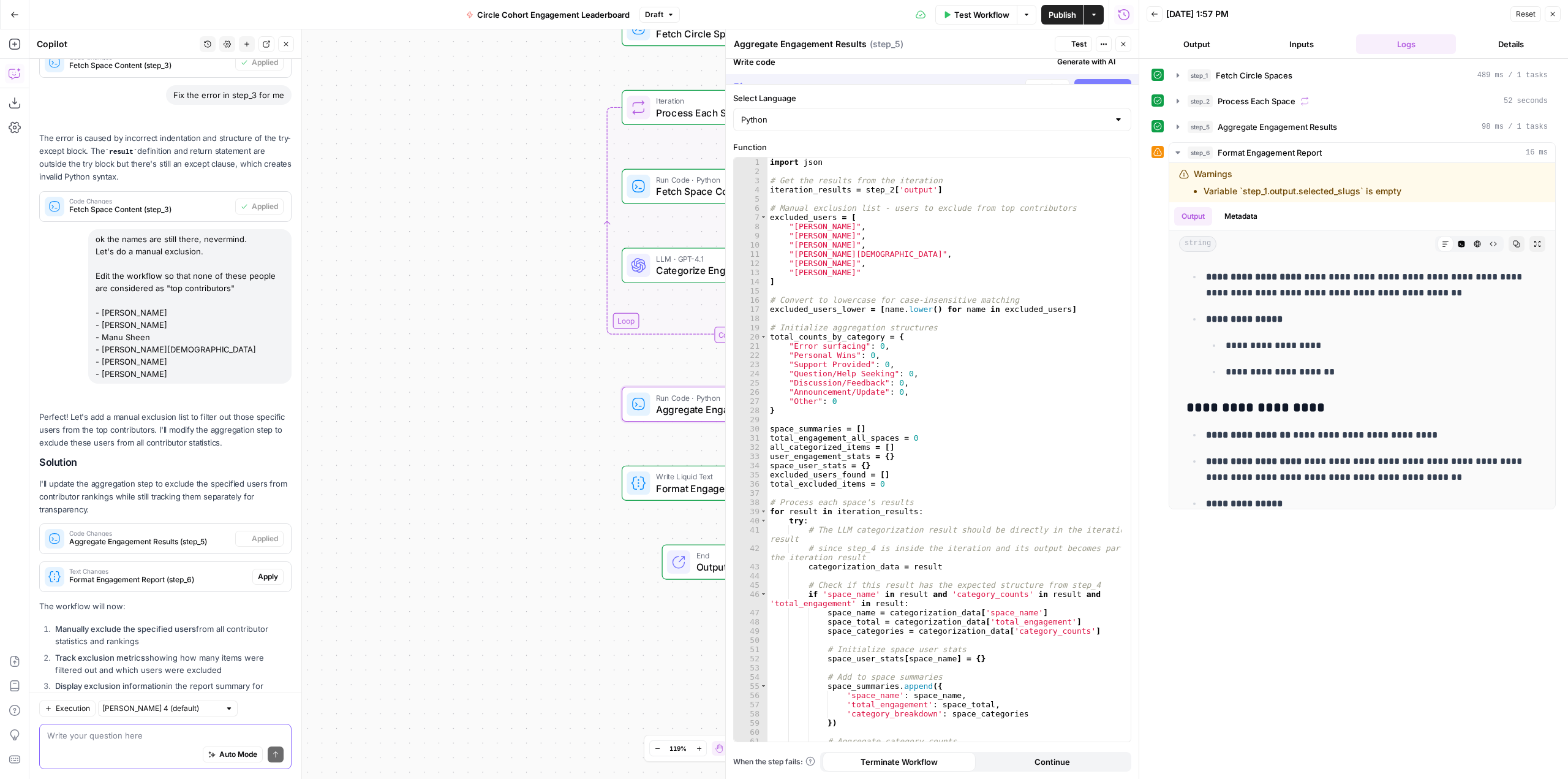
scroll to position [0, 0]
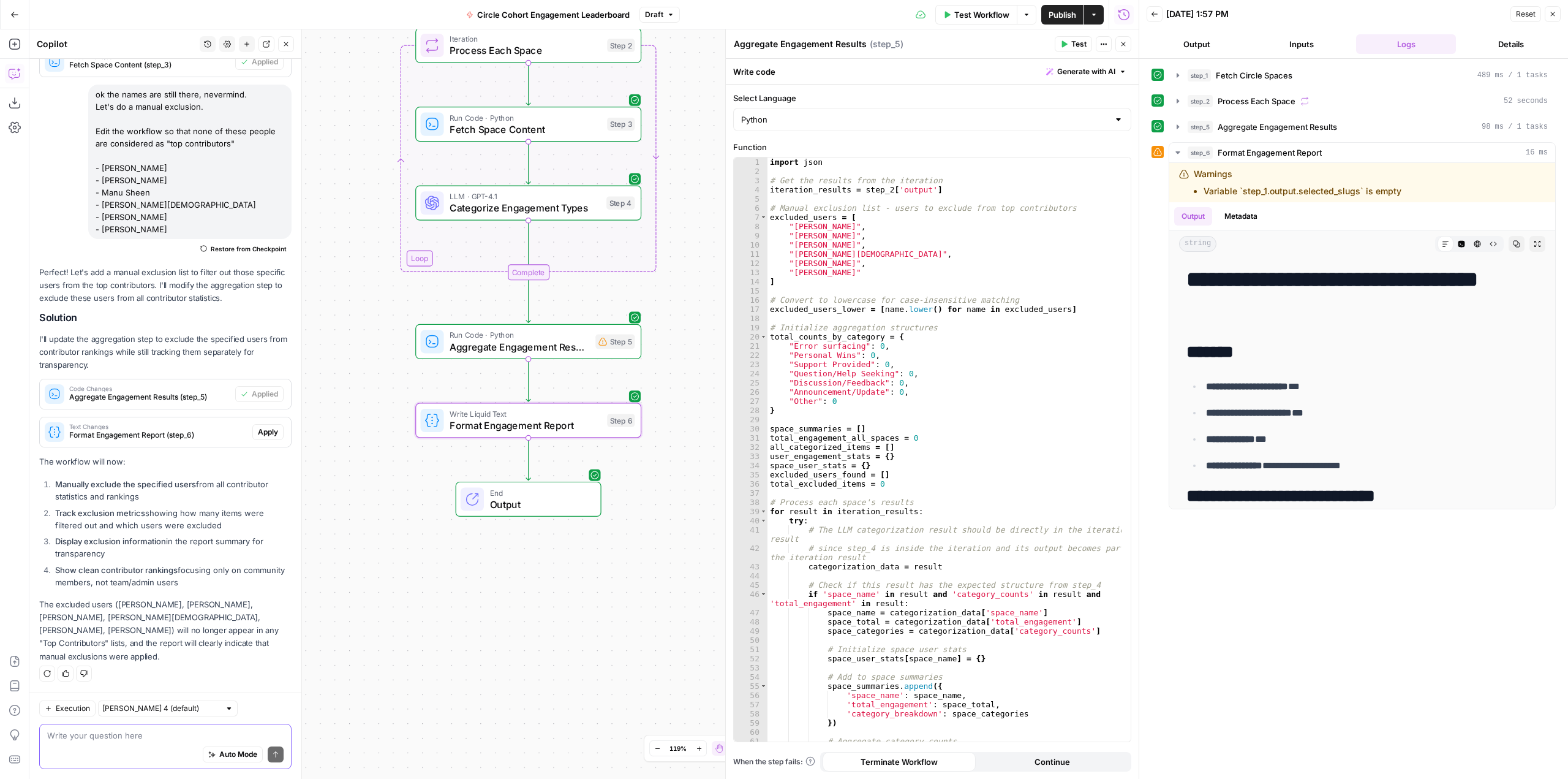
click at [265, 438] on span "Apply" at bounding box center [268, 432] width 20 height 11
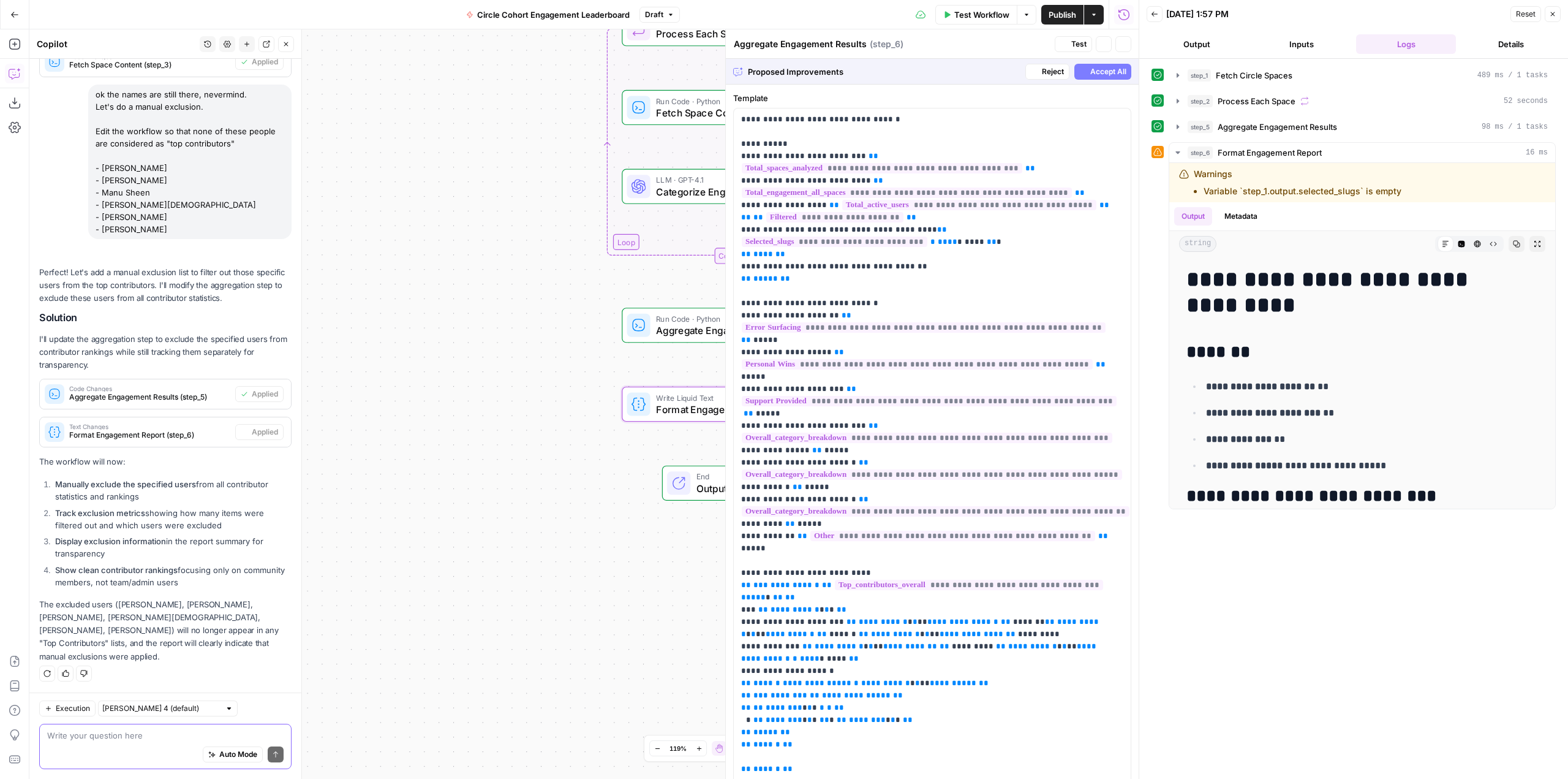
scroll to position [2485, 0]
type textarea "Format Engagement Report"
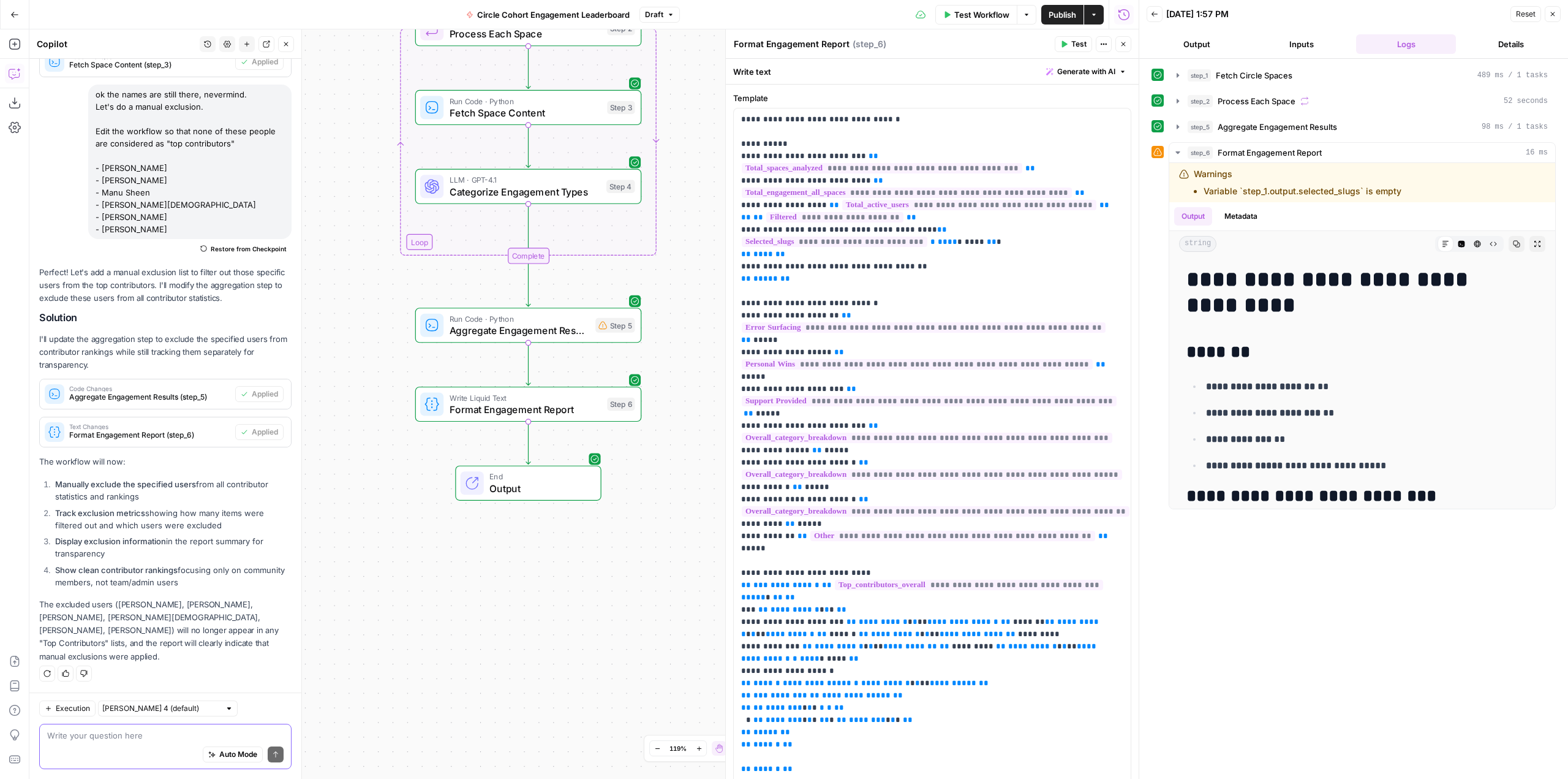
click at [968, 8] on span "Test Workflow" at bounding box center [982, 15] width 55 height 12
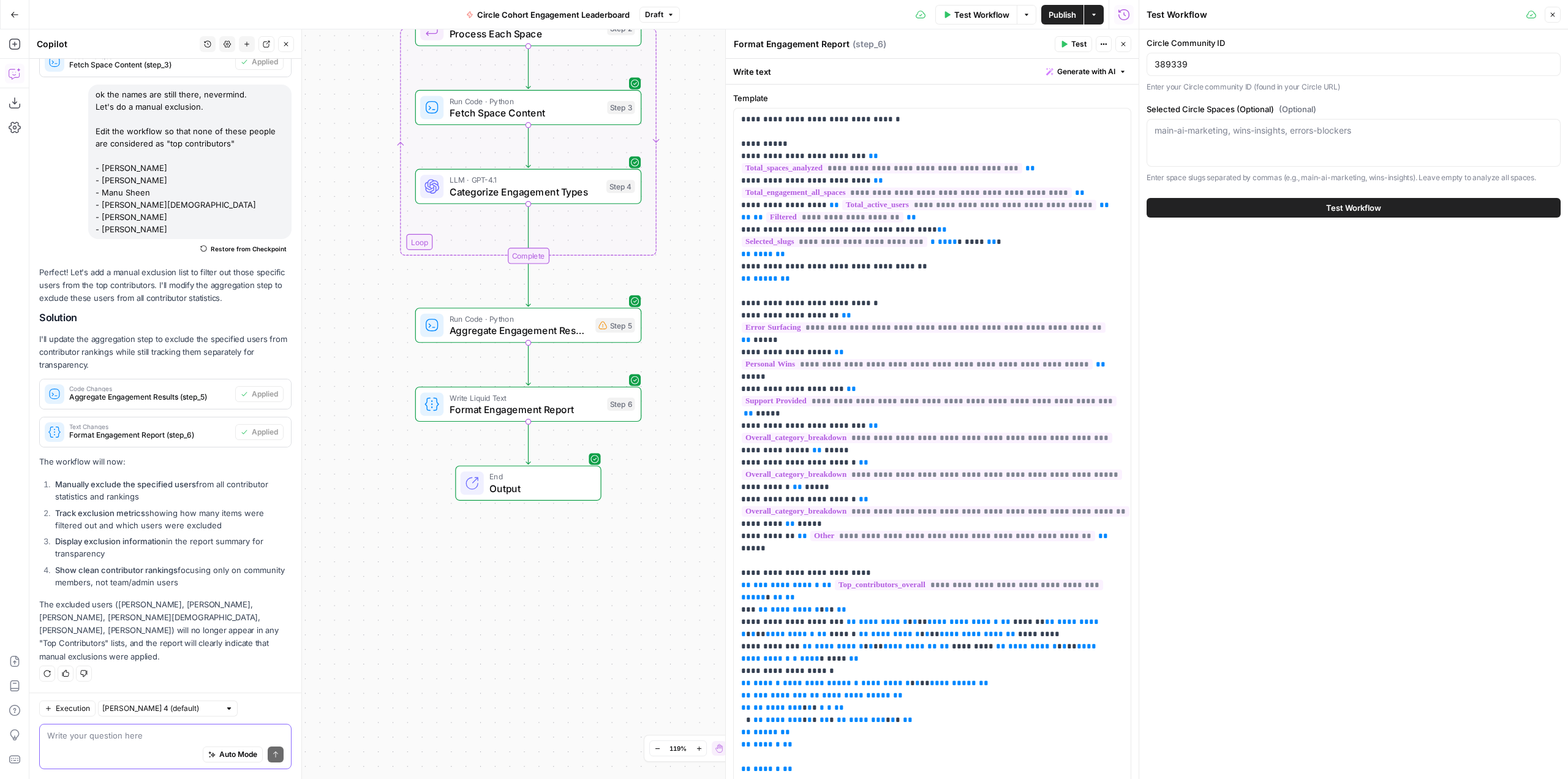
click at [1440, 201] on button "Test Workflow" at bounding box center [1354, 208] width 414 height 20
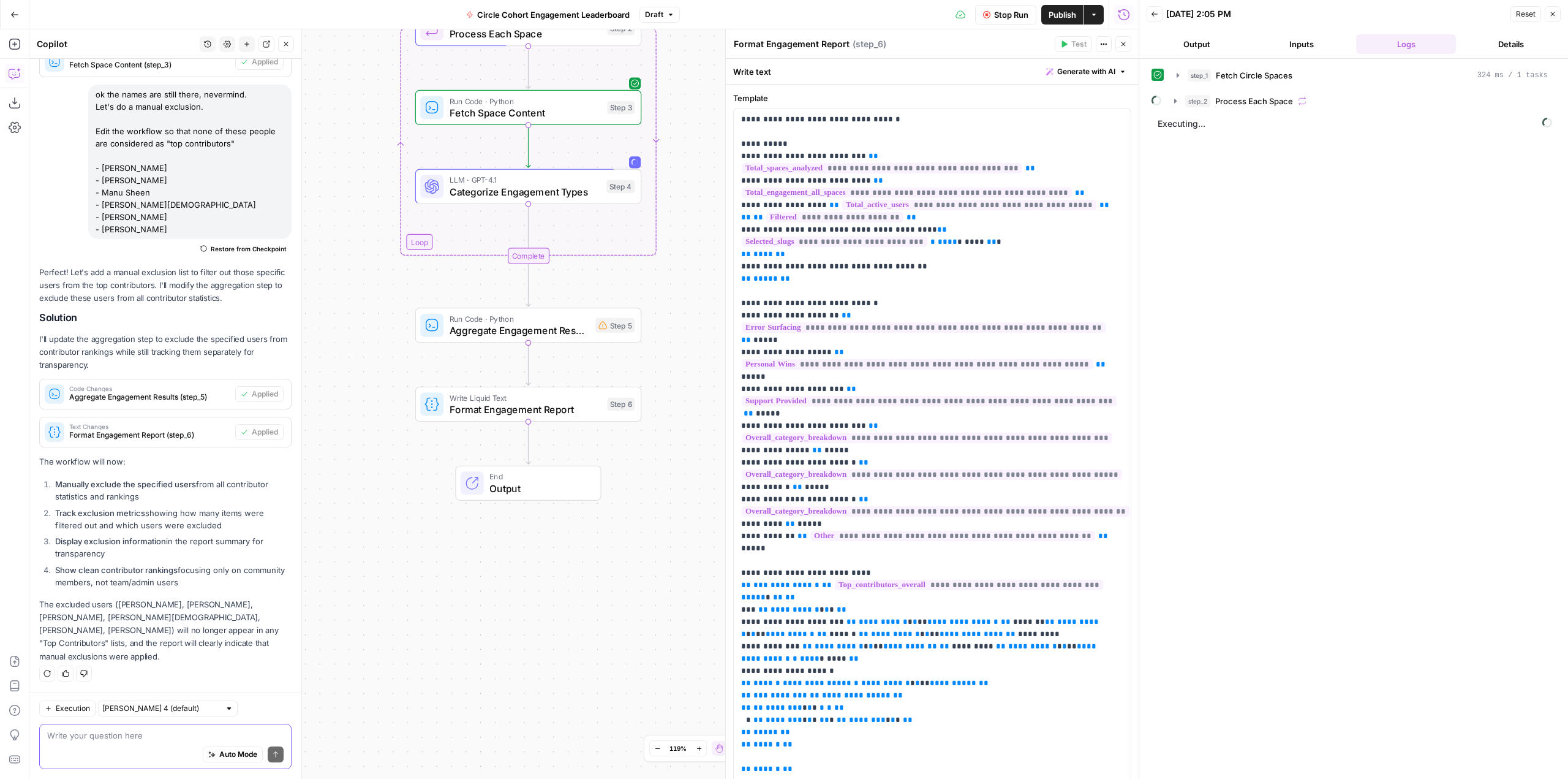
scroll to position [2485, 0]
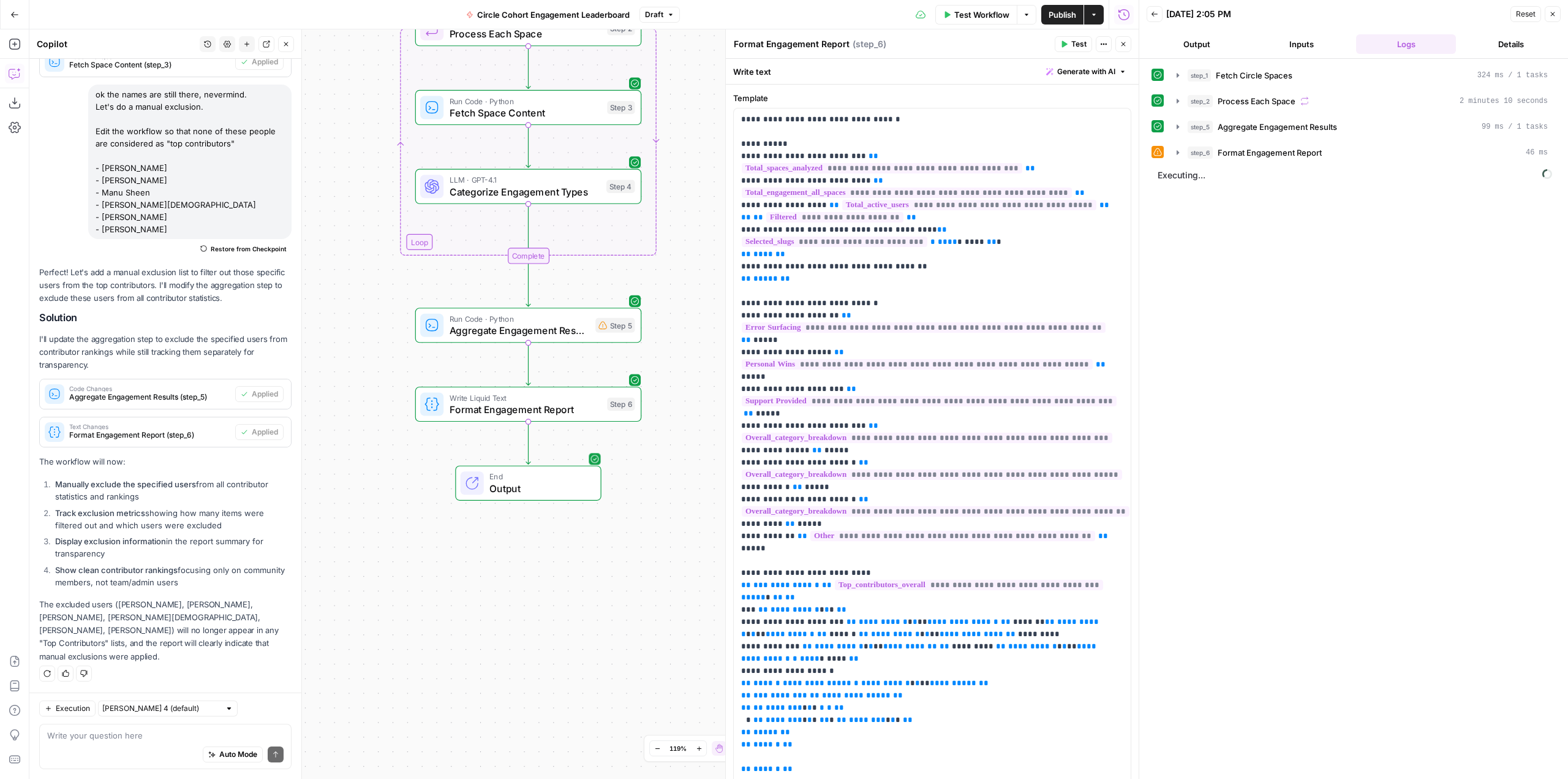
scroll to position [2485, 0]
click at [1172, 154] on button "step_6 Format Engagement Report 46 ms" at bounding box center [1362, 153] width 386 height 20
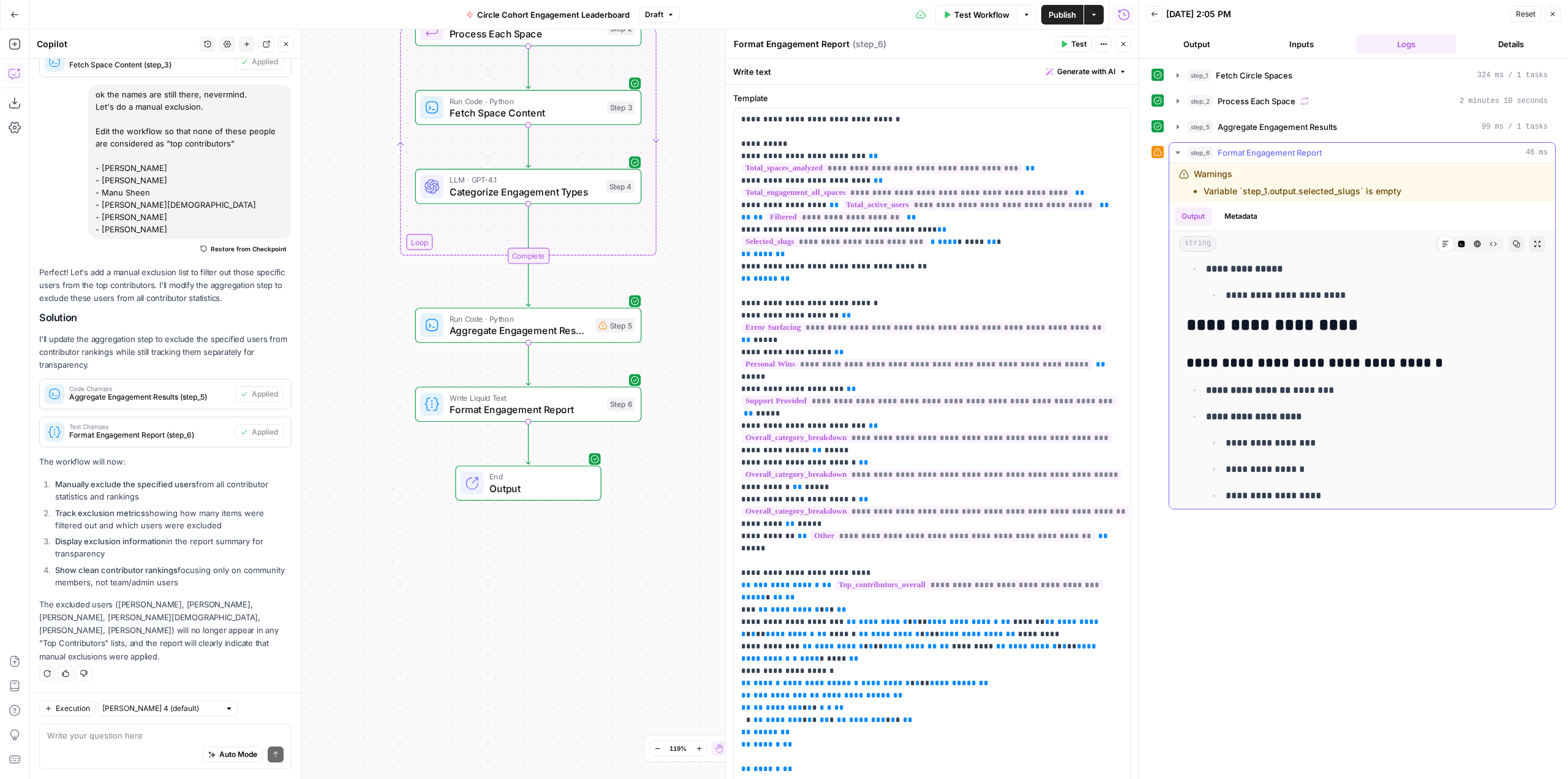
scroll to position [2206, 0]
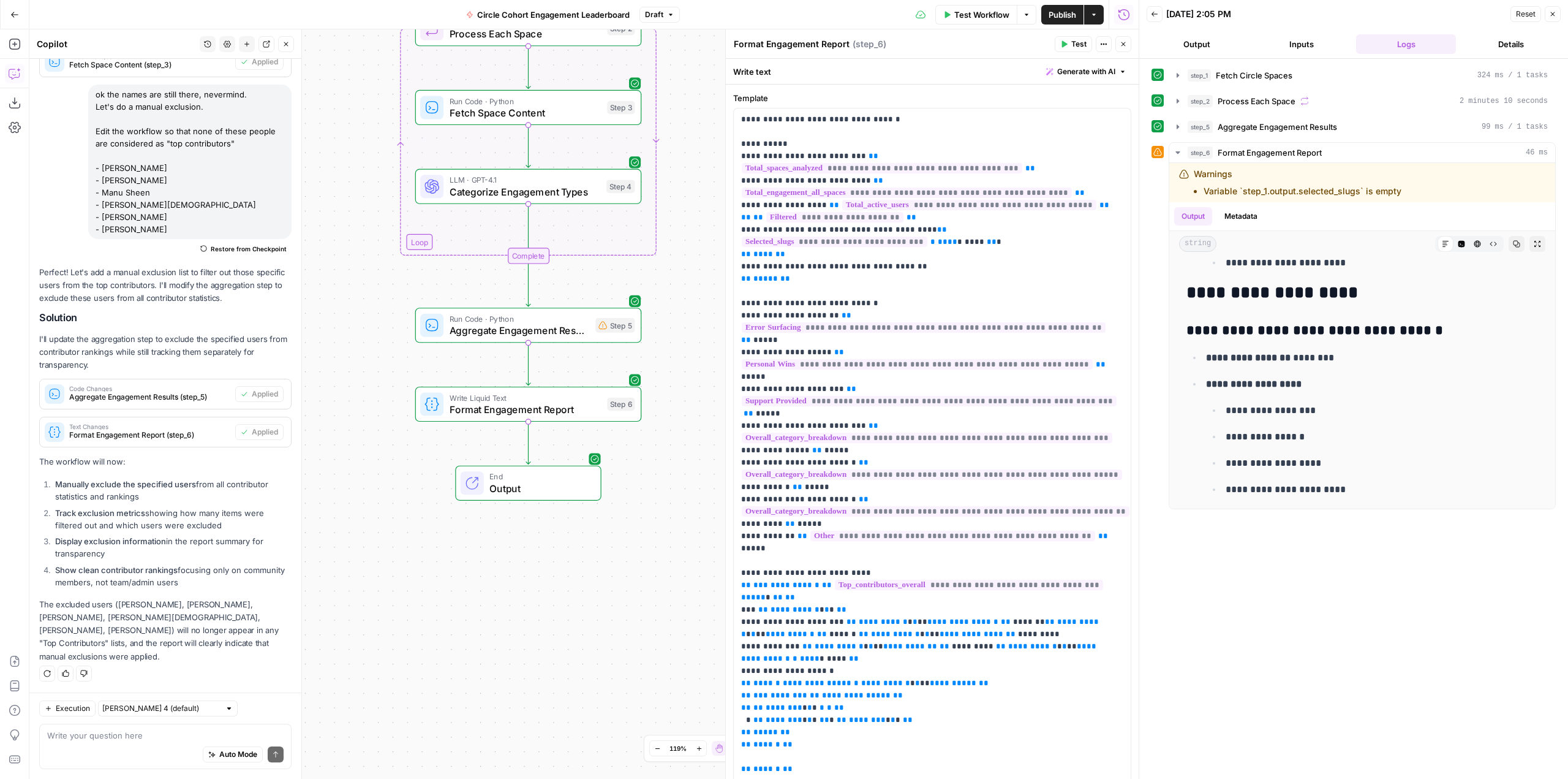
click at [1056, 15] on span "Publish" at bounding box center [1063, 15] width 28 height 12
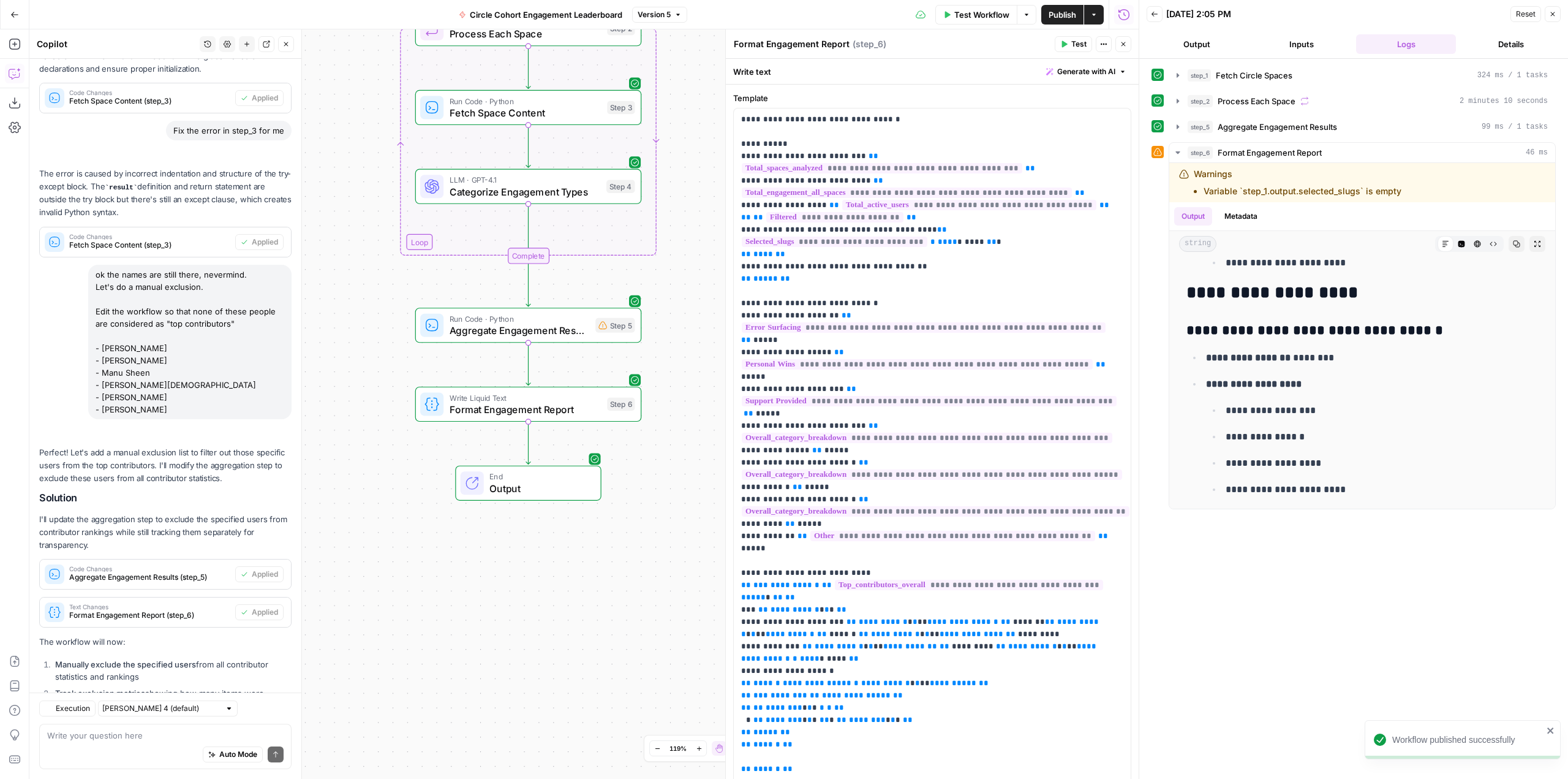
scroll to position [2485, 0]
